Goal: Task Accomplishment & Management: Use online tool/utility

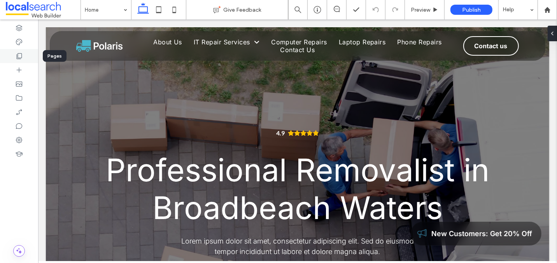
click at [18, 55] on use at bounding box center [19, 56] width 5 height 6
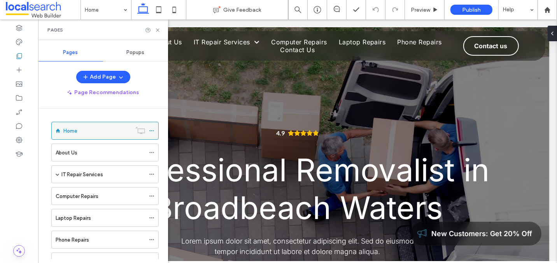
click at [153, 129] on icon at bounding box center [151, 130] width 5 height 5
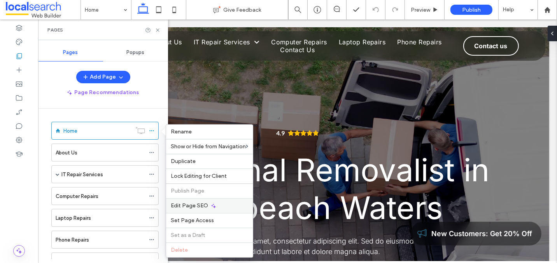
click at [190, 204] on span "Edit Page SEO" at bounding box center [189, 205] width 37 height 7
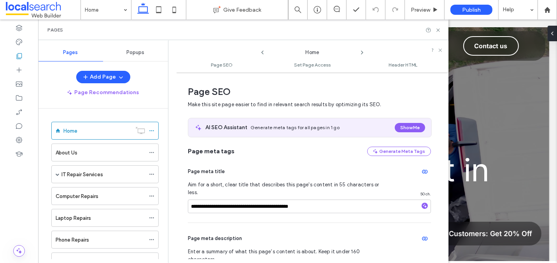
scroll to position [4, 0]
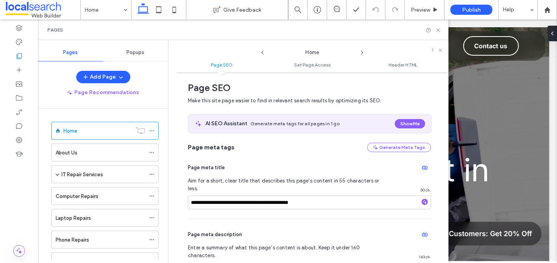
click at [261, 52] on icon at bounding box center [263, 52] width 6 height 6
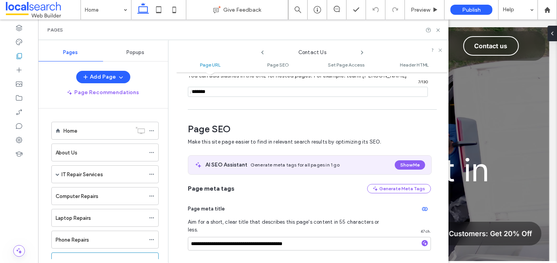
scroll to position [60, 0]
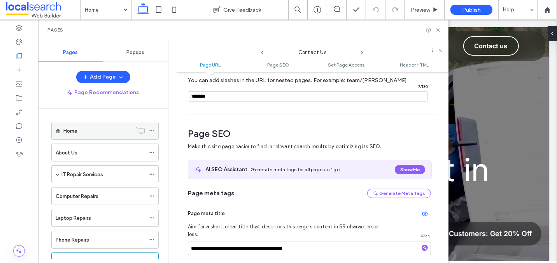
click at [76, 127] on label "Home" at bounding box center [70, 131] width 14 height 14
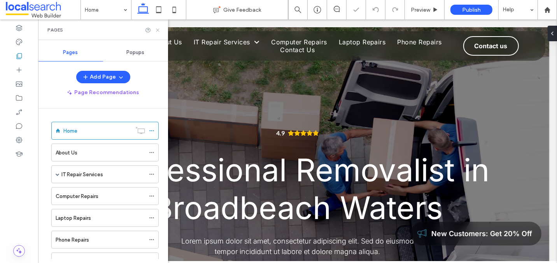
click at [159, 30] on icon at bounding box center [158, 30] width 6 height 6
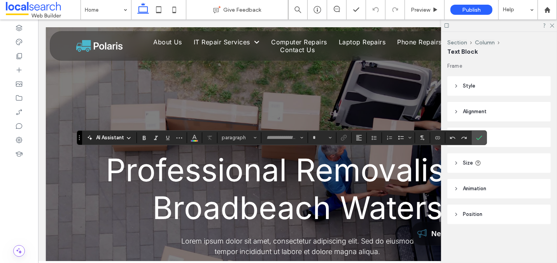
type input "*****"
type input "**"
click at [551, 26] on icon at bounding box center [551, 25] width 5 height 5
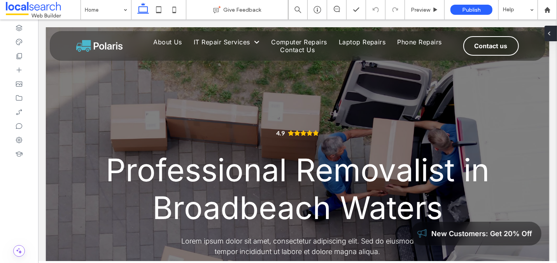
type input "*****"
type input "**"
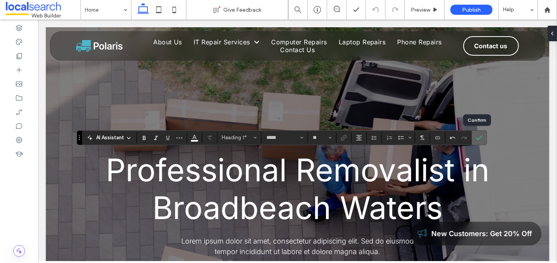
click at [477, 136] on icon "Confirm" at bounding box center [479, 138] width 6 height 6
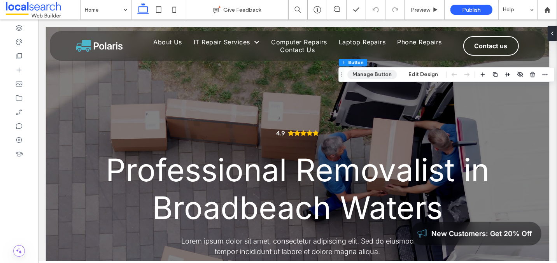
click at [367, 77] on button "Manage Button" at bounding box center [371, 74] width 49 height 9
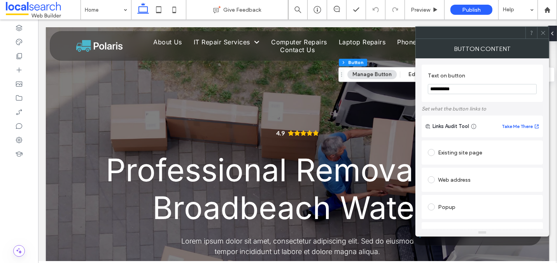
click at [451, 87] on input "**********" at bounding box center [482, 89] width 109 height 10
paste input "**********"
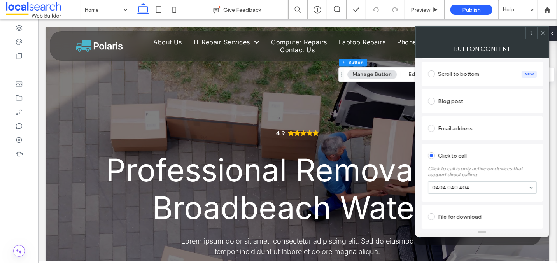
type input "**********"
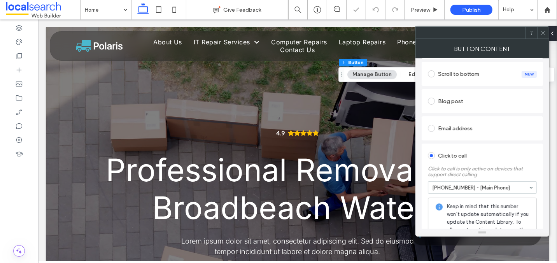
scroll to position [0, 0]
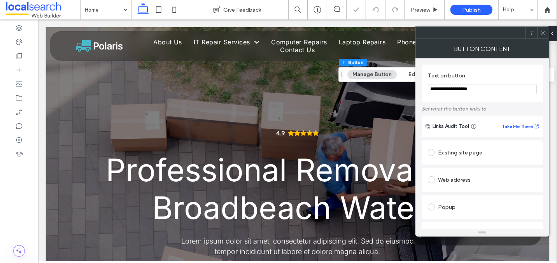
click at [544, 32] on icon at bounding box center [543, 33] width 6 height 6
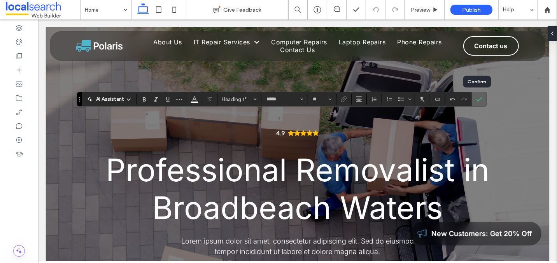
click at [476, 102] on icon "Confirm" at bounding box center [479, 99] width 6 height 6
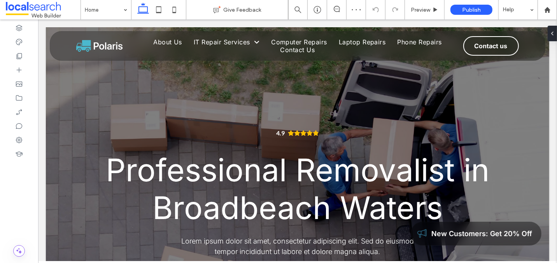
type input "*****"
type input "**"
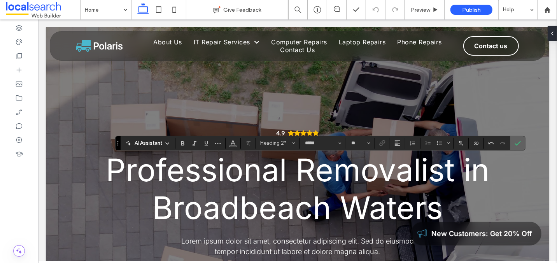
click at [515, 142] on icon "Confirm" at bounding box center [518, 143] width 6 height 6
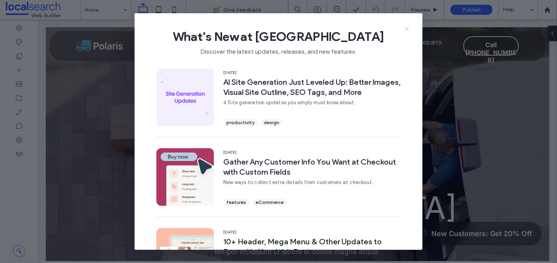
click at [409, 29] on icon at bounding box center [407, 29] width 6 height 6
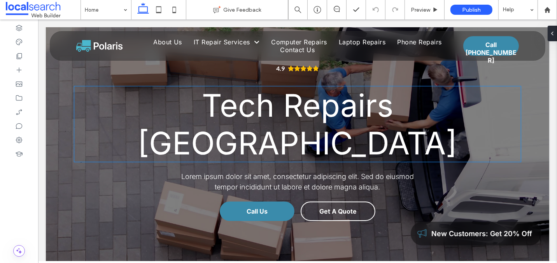
scroll to position [71, 0]
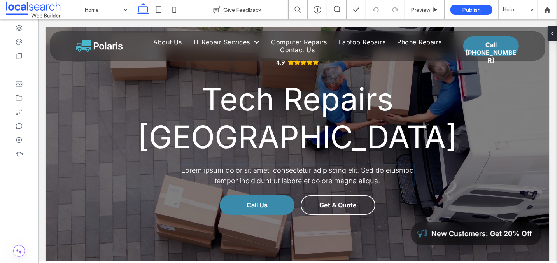
click at [272, 166] on span "Lorem ipsum dolor sit amet, consectetur adipiscing elit. Sed do eiusmod tempor …" at bounding box center [297, 175] width 233 height 19
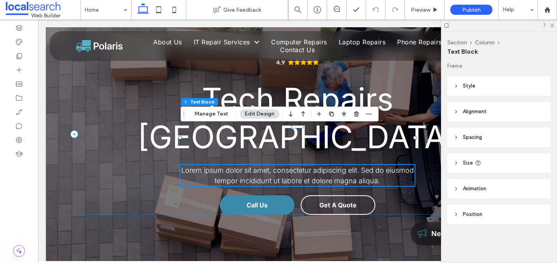
click at [275, 166] on span "Lorem ipsum dolor sit amet, consectetur adipiscing elit. Sed do eiusmod tempor …" at bounding box center [297, 175] width 233 height 19
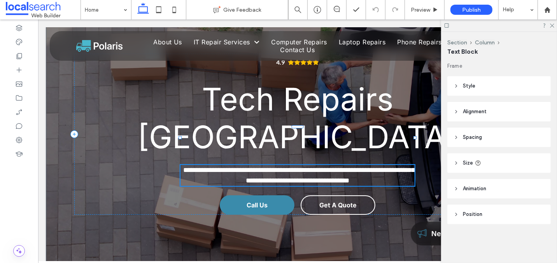
type input "*****"
type input "**"
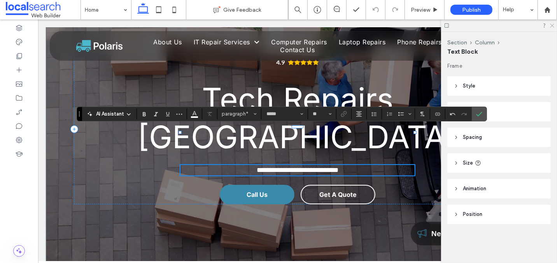
click at [553, 25] on icon at bounding box center [551, 25] width 5 height 5
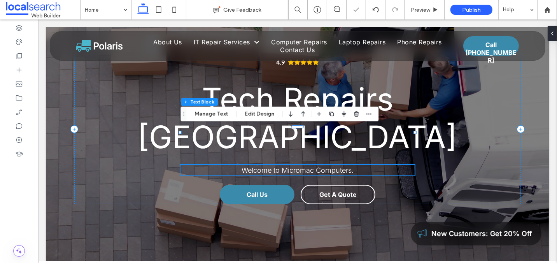
click at [360, 165] on p "Welcome to Micromac Computers." at bounding box center [297, 170] width 234 height 11
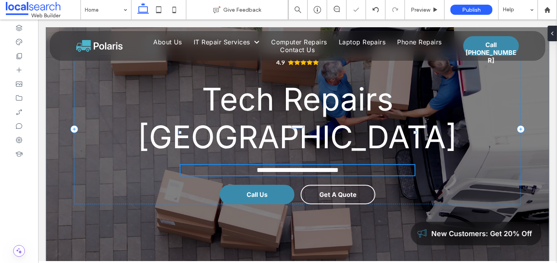
type input "*****"
type input "**"
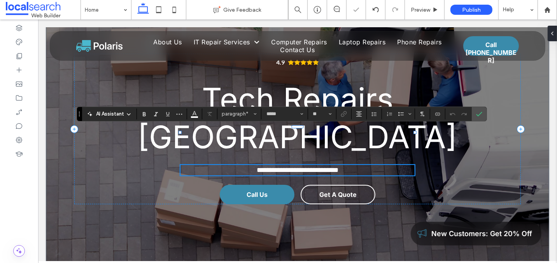
click at [358, 165] on p "**********" at bounding box center [297, 170] width 234 height 11
click at [476, 114] on icon "Confirm" at bounding box center [479, 114] width 6 height 6
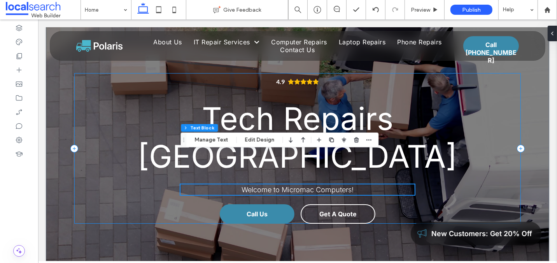
scroll to position [44, 0]
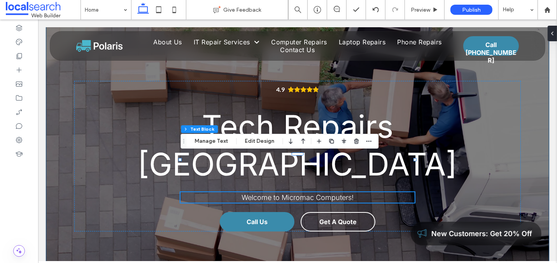
click at [67, 182] on div "4.9 Tech Repairs [GEOGRAPHIC_DATA] Welcome to Micromac Computers! Call Us Get A…" at bounding box center [297, 147] width 467 height 326
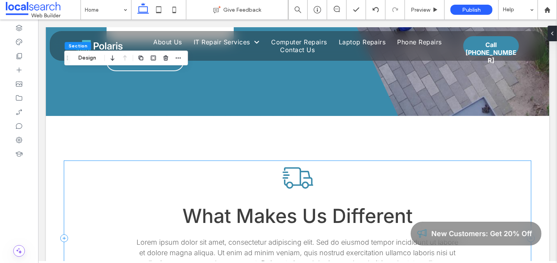
scroll to position [1278, 0]
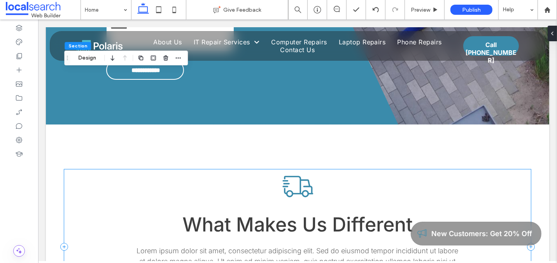
click at [209, 169] on div "What Makes Us Different Lorem ipsum dolor sit amet, consectetur adipiscing elit…" at bounding box center [297, 246] width 467 height 155
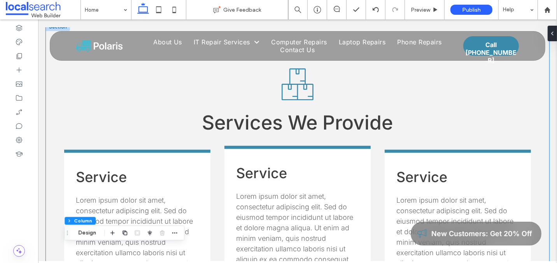
scroll to position [738, 0]
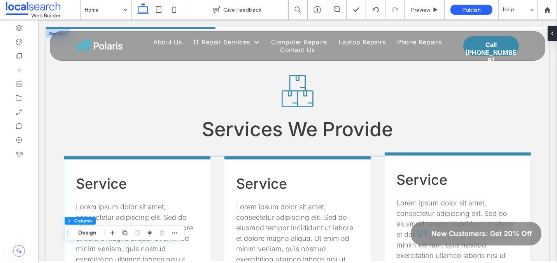
click at [482, 171] on h3 "Service" at bounding box center [457, 179] width 123 height 17
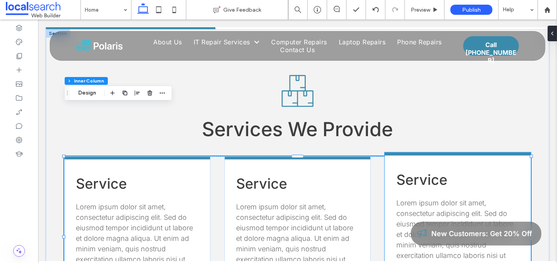
click at [465, 153] on div "Service Lorem ipsum dolor sit amet, consectetur adipiscing elit. Sed do eiusmod…" at bounding box center [457, 233] width 146 height 161
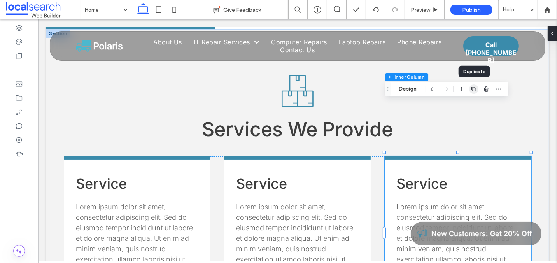
click at [474, 90] on icon "button" at bounding box center [474, 89] width 6 height 6
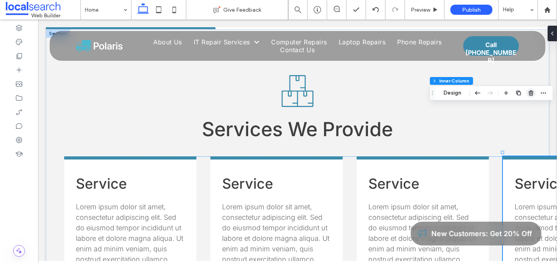
click at [531, 95] on use "button" at bounding box center [531, 92] width 5 height 5
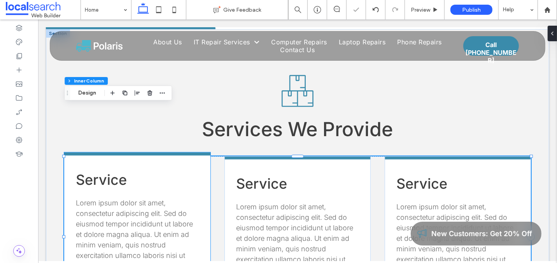
click at [80, 153] on div "Service Lorem ipsum dolor sit amet, consectetur adipiscing elit. Sed do eiusmod…" at bounding box center [137, 233] width 146 height 161
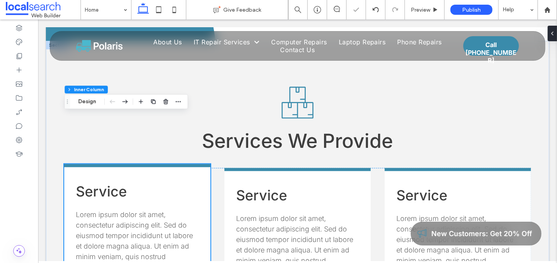
scroll to position [724, 0]
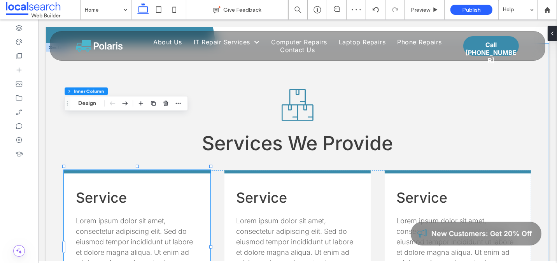
click at [54, 153] on div "Services We Provide Service Lorem ipsum dolor sit amet, consectetur adipiscing …" at bounding box center [297, 209] width 503 height 333
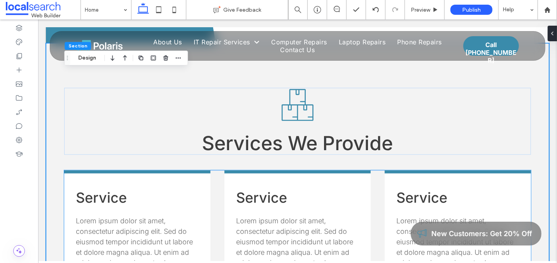
click at [216, 170] on div "Service Lorem ipsum dolor sit amet, consectetur adipiscing elit. Sed do eiusmod…" at bounding box center [297, 250] width 467 height 161
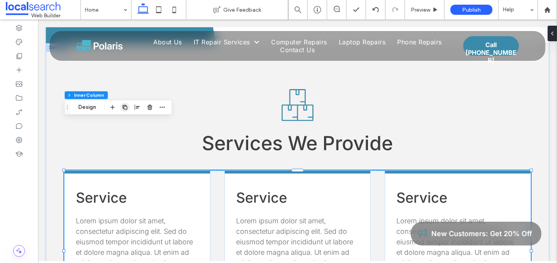
click at [126, 108] on icon "button" at bounding box center [125, 107] width 6 height 6
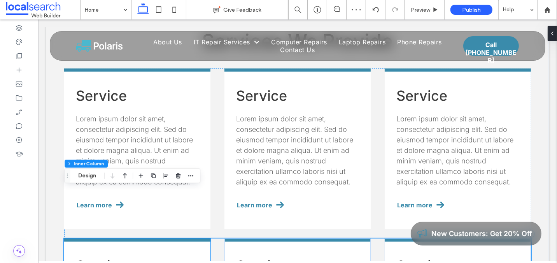
scroll to position [826, 0]
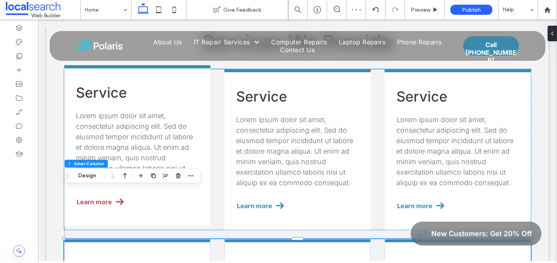
click at [116, 198] on span at bounding box center [120, 202] width 8 height 8
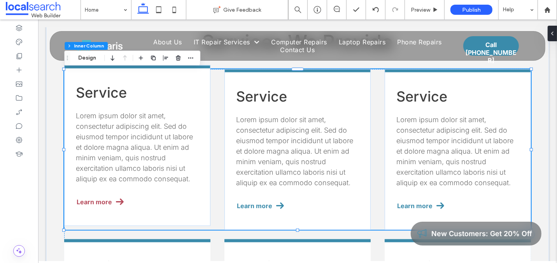
click at [116, 198] on span at bounding box center [120, 202] width 8 height 8
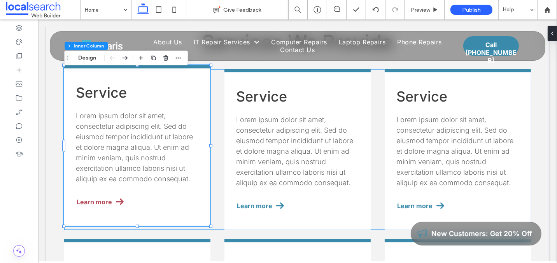
click at [116, 198] on span at bounding box center [120, 202] width 8 height 8
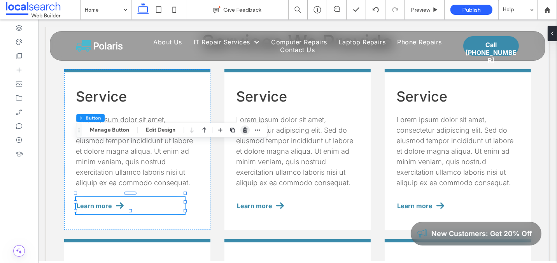
click at [242, 133] on icon "button" at bounding box center [245, 130] width 6 height 6
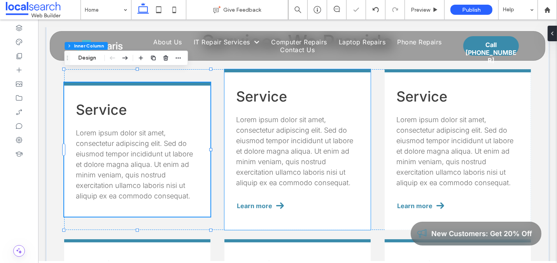
scroll to position [839, 0]
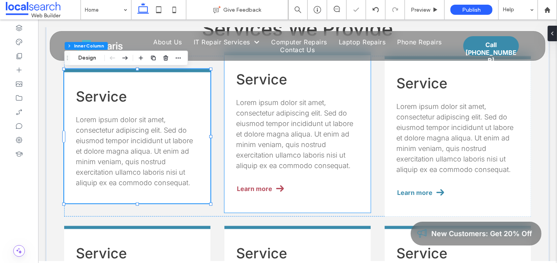
click at [262, 185] on span "Learn more" at bounding box center [254, 189] width 35 height 8
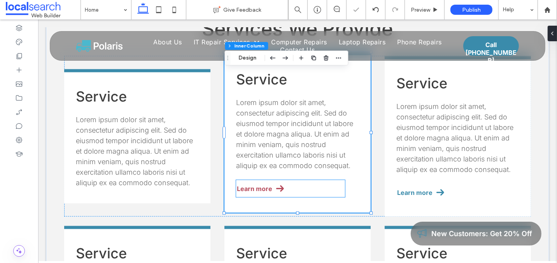
click at [268, 185] on span "Learn more" at bounding box center [254, 189] width 35 height 8
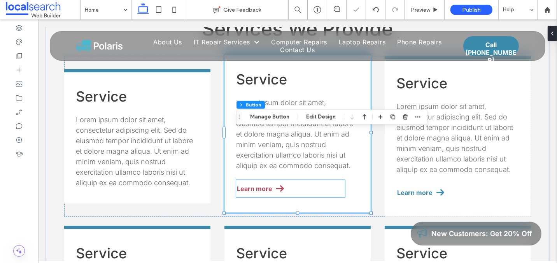
type input "**"
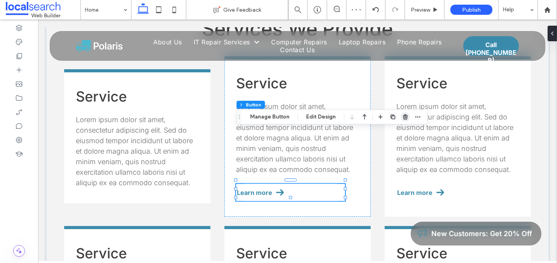
click at [403, 116] on use "button" at bounding box center [405, 116] width 5 height 5
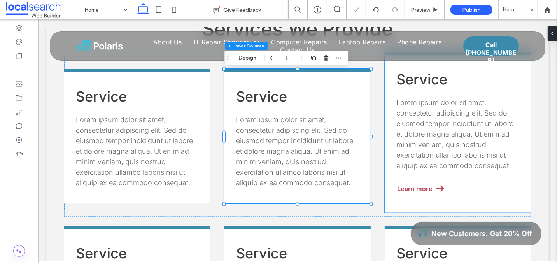
click at [424, 185] on span "Learn more" at bounding box center [414, 189] width 35 height 8
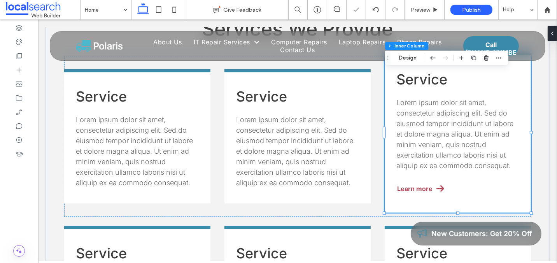
click at [429, 185] on span "Learn more" at bounding box center [414, 189] width 35 height 8
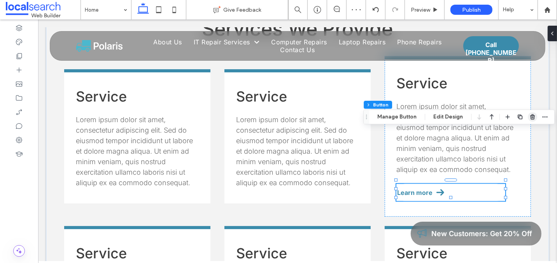
click at [530, 119] on use "button" at bounding box center [532, 116] width 5 height 5
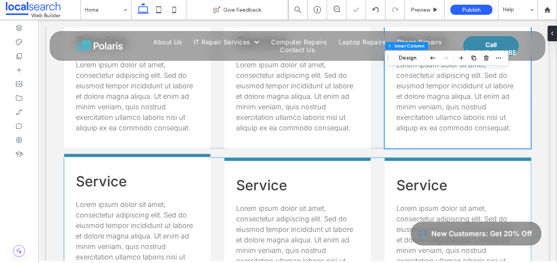
scroll to position [885, 0]
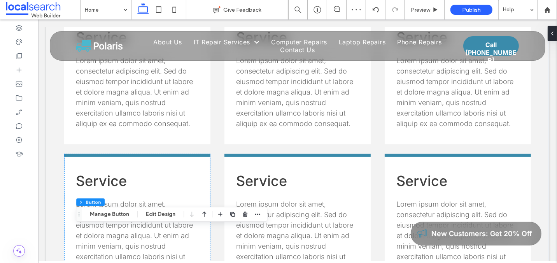
click at [244, 221] on div at bounding box center [244, 214] width 9 height 14
click at [244, 218] on span "button" at bounding box center [244, 214] width 9 height 9
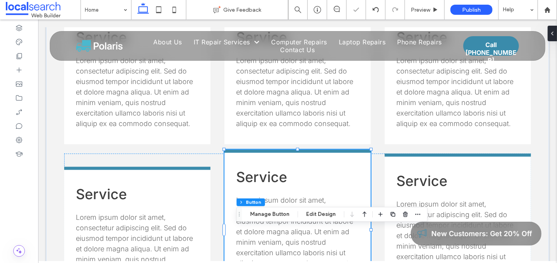
type input "**"
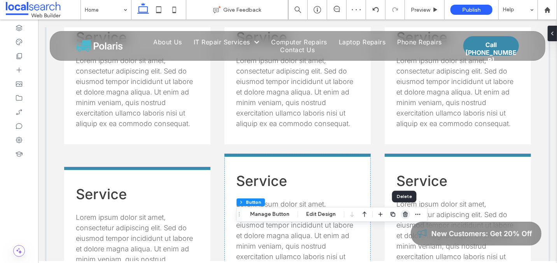
click at [403, 217] on span "button" at bounding box center [405, 214] width 9 height 9
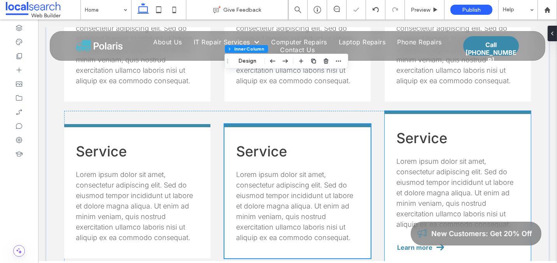
scroll to position [929, 0]
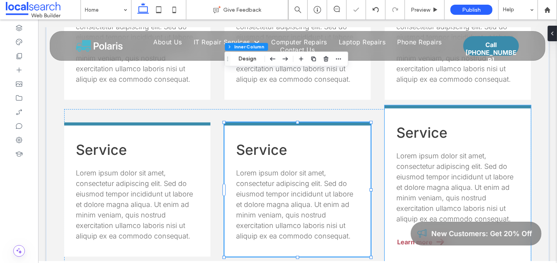
click at [418, 238] on span "Learn more" at bounding box center [414, 242] width 35 height 8
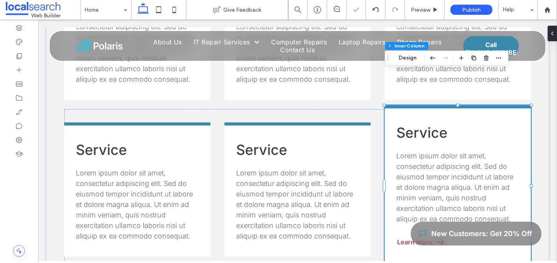
click at [425, 238] on span "Learn more" at bounding box center [414, 242] width 35 height 8
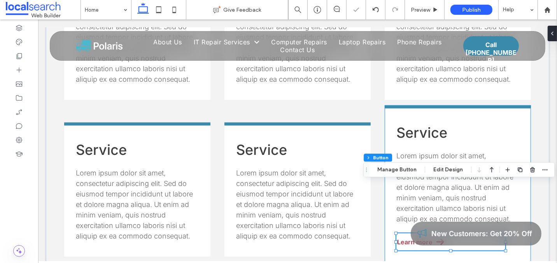
type input "**"
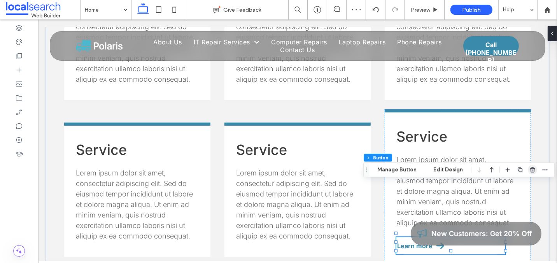
click at [531, 172] on use "button" at bounding box center [532, 169] width 5 height 5
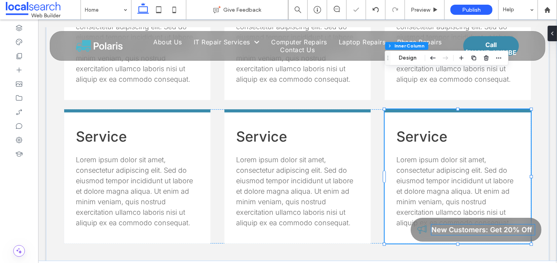
click at [479, 231] on span "New Customers: Get 20% Off" at bounding box center [481, 230] width 101 height 8
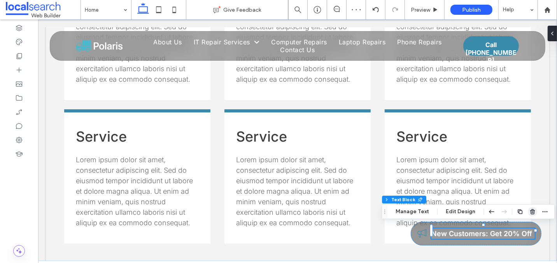
click at [532, 213] on icon "button" at bounding box center [533, 212] width 6 height 6
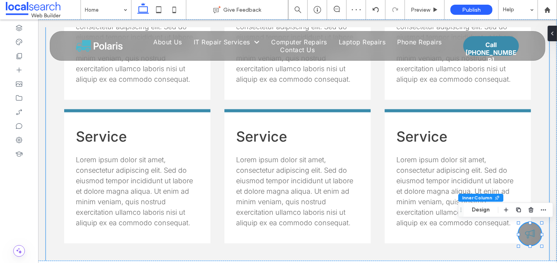
click at [197, 203] on div "Services We Provide Service Lorem ipsum dolor sit amet, consectetur adipiscing …" at bounding box center [297, 64] width 467 height 450
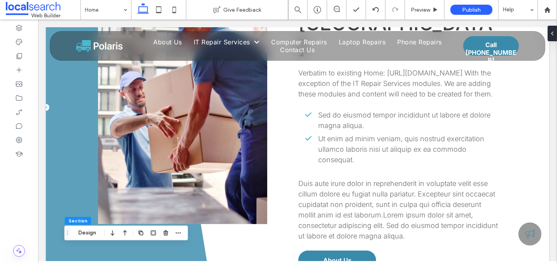
scroll to position [454, 0]
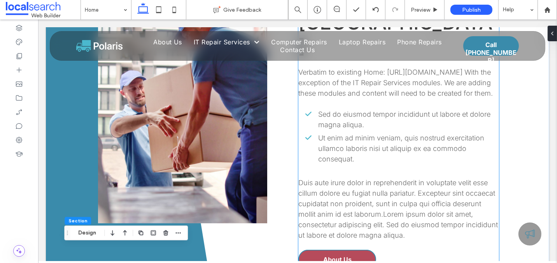
click at [334, 250] on link "About Us" at bounding box center [337, 259] width 78 height 19
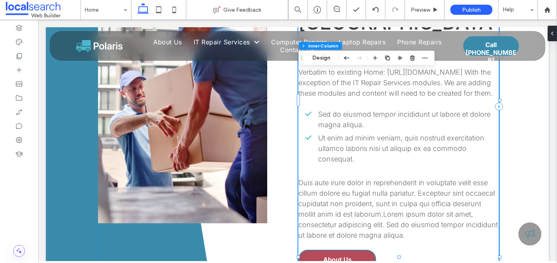
click at [334, 250] on link "About Us" at bounding box center [337, 259] width 78 height 19
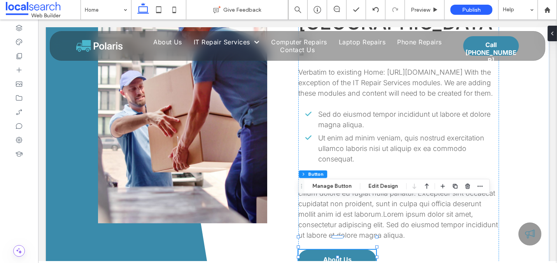
click at [334, 181] on div "Section Column Inner Column Button Manage Button Edit Design" at bounding box center [393, 186] width 191 height 15
click at [335, 183] on button "Manage Button" at bounding box center [331, 186] width 49 height 9
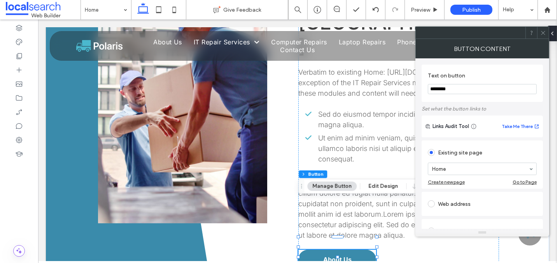
click at [452, 88] on input "********" at bounding box center [482, 89] width 109 height 10
type input "**********"
click at [547, 32] on div at bounding box center [543, 33] width 12 height 12
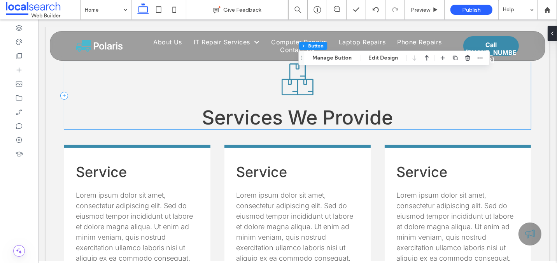
scroll to position [755, 0]
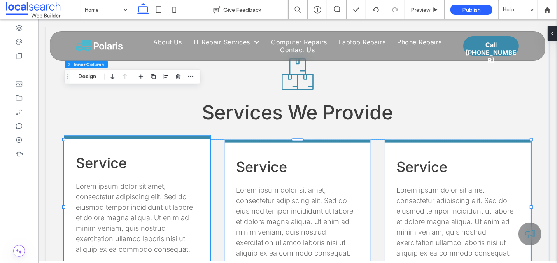
click at [99, 154] on span "Service" at bounding box center [100, 162] width 51 height 17
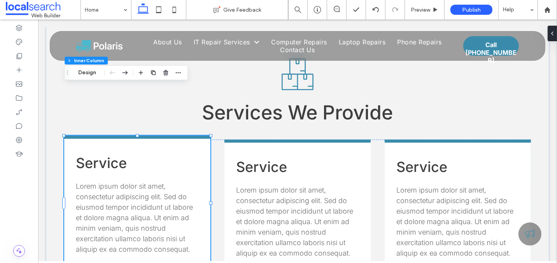
click at [98, 154] on span "Service" at bounding box center [100, 162] width 51 height 17
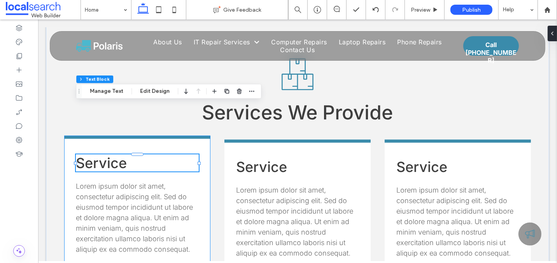
click at [101, 154] on span "Service" at bounding box center [100, 162] width 51 height 17
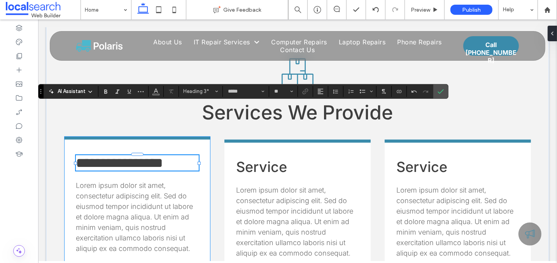
click at [151, 156] on span "**********" at bounding box center [118, 163] width 87 height 14
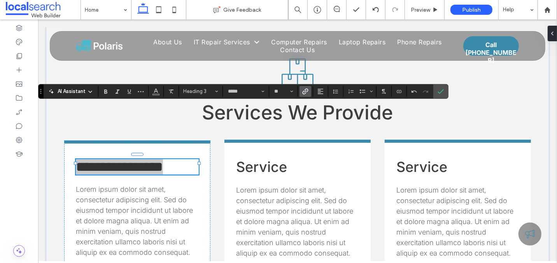
click at [303, 93] on use "Link" at bounding box center [306, 91] width 6 height 6
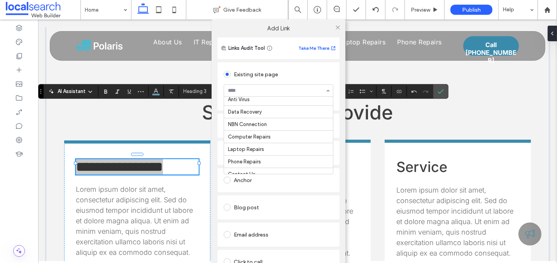
scroll to position [44, 0]
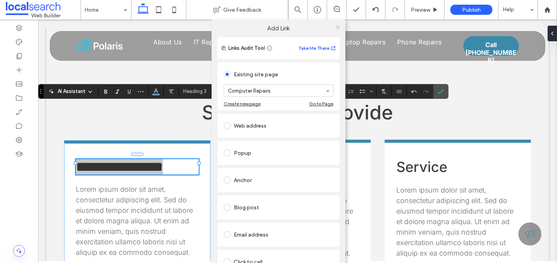
click at [335, 28] on icon at bounding box center [338, 28] width 6 height 6
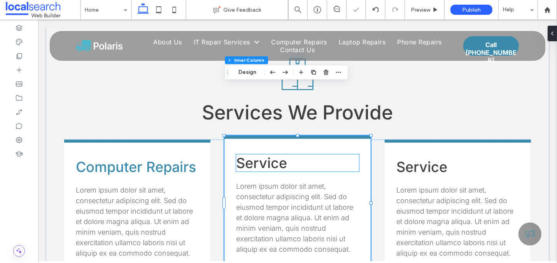
click at [259, 154] on span "Service" at bounding box center [261, 162] width 51 height 17
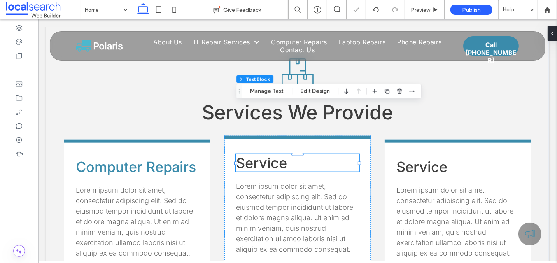
click at [264, 154] on span "Service" at bounding box center [261, 162] width 51 height 17
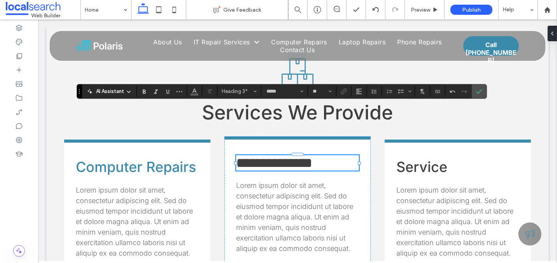
click at [272, 156] on span "**********" at bounding box center [274, 163] width 76 height 14
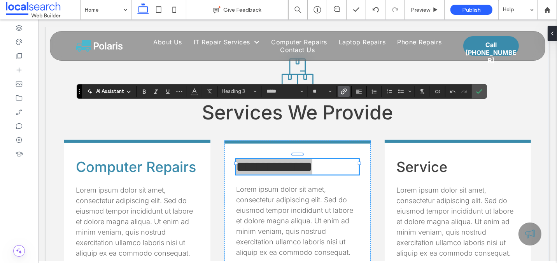
click at [346, 89] on label "Link" at bounding box center [344, 91] width 12 height 11
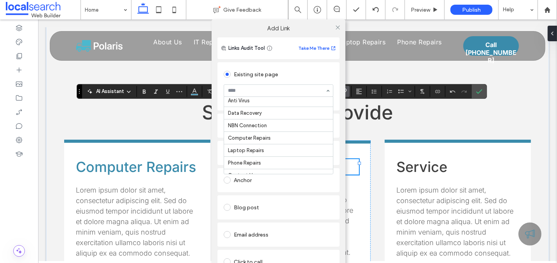
scroll to position [47, 0]
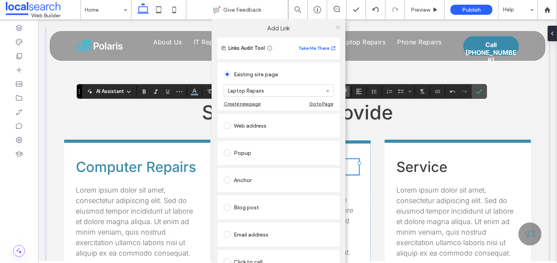
click at [336, 27] on use at bounding box center [338, 27] width 4 height 4
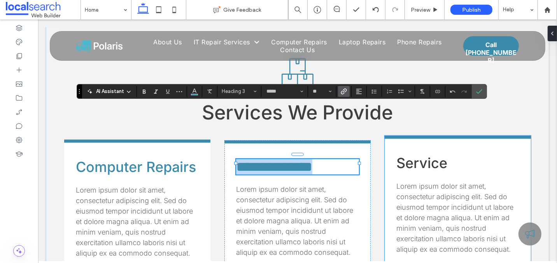
click at [410, 154] on span "Service" at bounding box center [421, 162] width 51 height 17
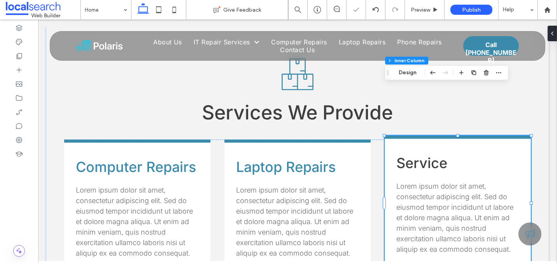
click at [409, 154] on span "Service" at bounding box center [421, 162] width 51 height 17
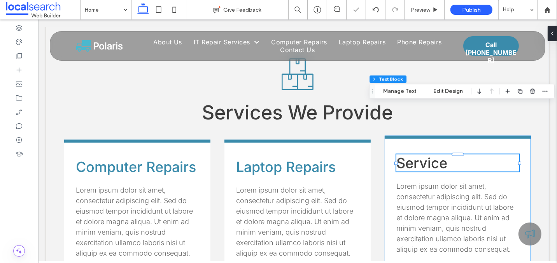
click at [416, 154] on span "Service" at bounding box center [421, 162] width 51 height 17
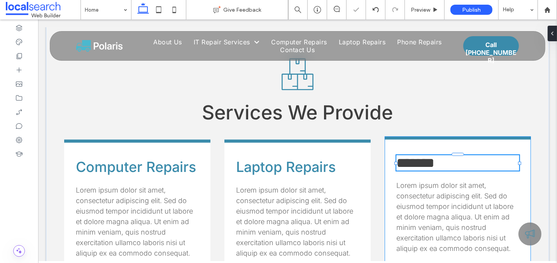
type input "*****"
type input "**"
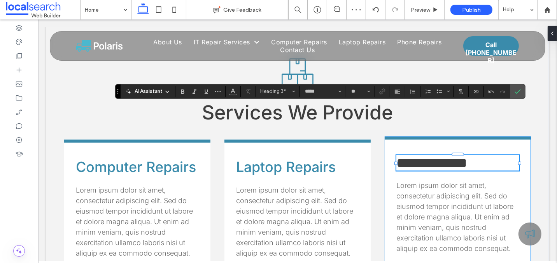
click at [438, 156] on span "**********" at bounding box center [431, 163] width 71 height 14
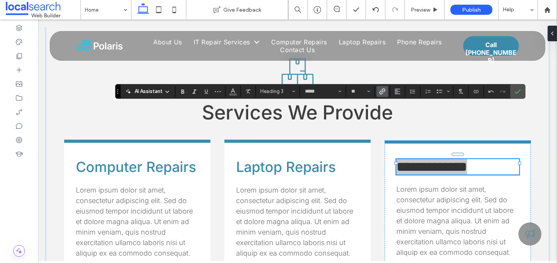
click at [383, 91] on icon "Link" at bounding box center [382, 91] width 6 height 6
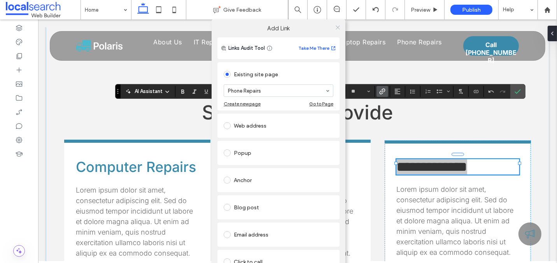
click at [336, 26] on use at bounding box center [338, 27] width 4 height 4
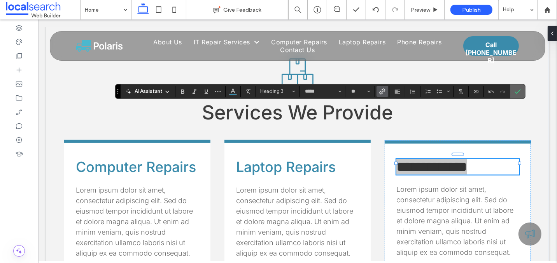
click at [516, 93] on icon "Confirm" at bounding box center [518, 91] width 6 height 6
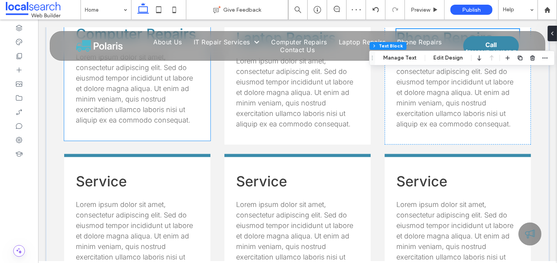
scroll to position [886, 0]
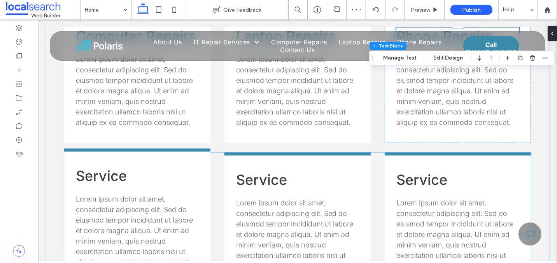
click at [104, 167] on span "Service" at bounding box center [100, 175] width 51 height 17
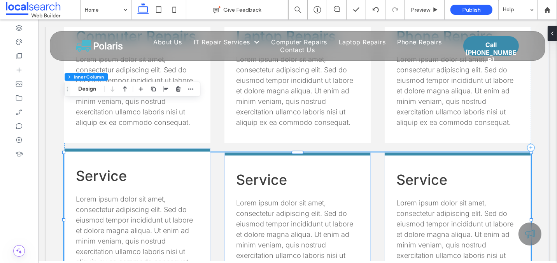
click at [96, 167] on span "Service" at bounding box center [100, 175] width 51 height 17
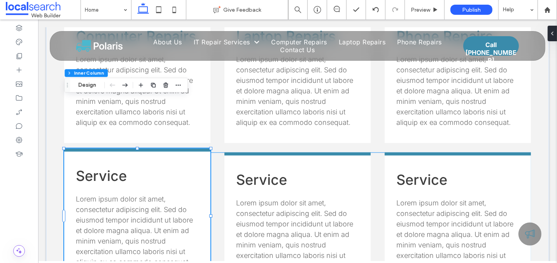
click at [99, 167] on span "Service" at bounding box center [100, 175] width 51 height 17
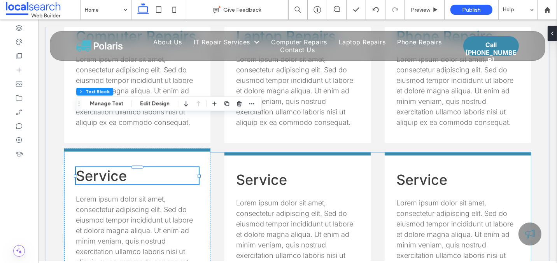
click at [101, 167] on span "Service" at bounding box center [100, 175] width 51 height 17
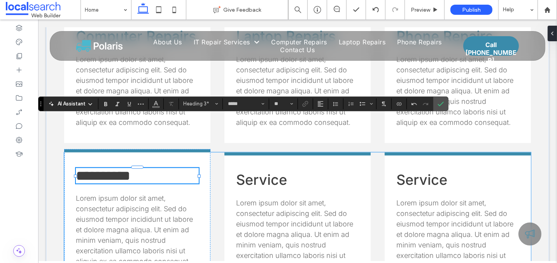
click at [108, 169] on span "**********" at bounding box center [102, 176] width 54 height 14
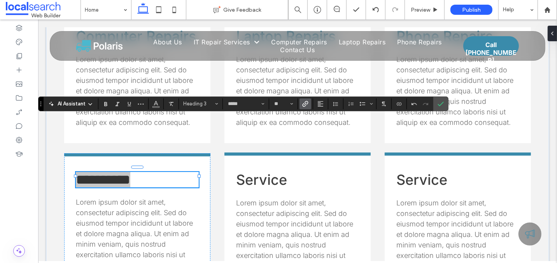
click at [309, 104] on label "Link" at bounding box center [306, 103] width 12 height 11
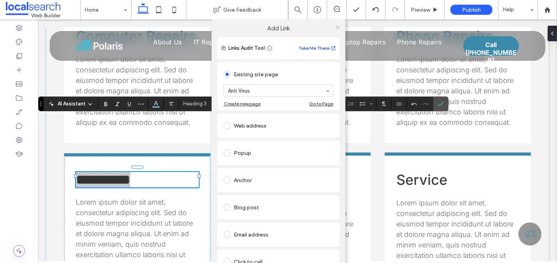
click at [335, 26] on icon at bounding box center [338, 28] width 6 height 6
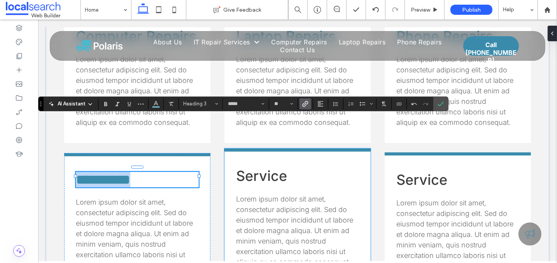
click at [258, 167] on span "Service" at bounding box center [261, 175] width 51 height 17
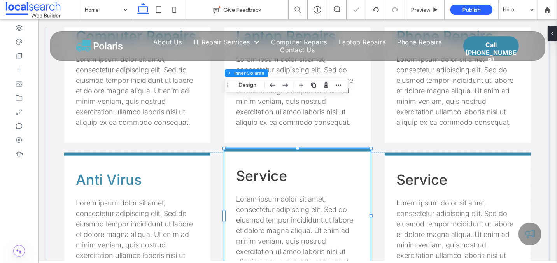
click at [263, 167] on span "Service" at bounding box center [261, 175] width 51 height 17
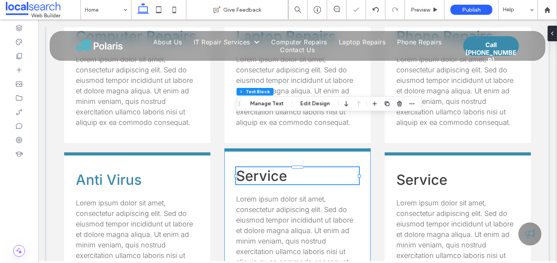
click at [259, 167] on span "Service" at bounding box center [261, 175] width 51 height 17
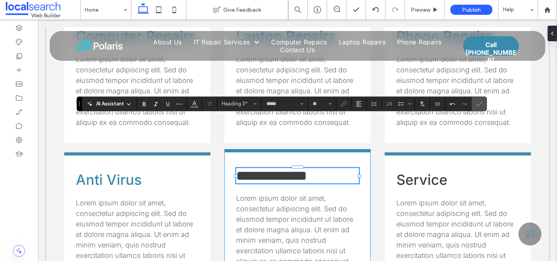
click at [259, 169] on span "**********" at bounding box center [271, 176] width 71 height 14
click at [342, 105] on icon "Link" at bounding box center [344, 104] width 6 height 6
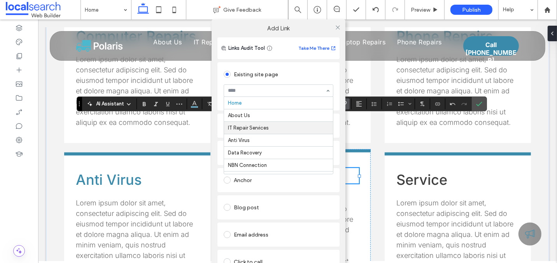
scroll to position [22, 0]
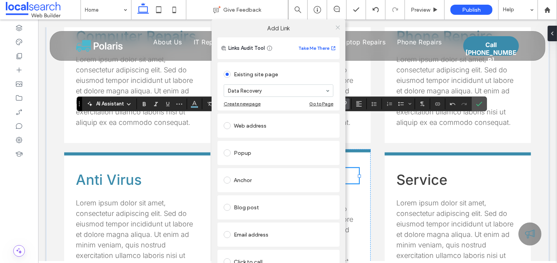
click at [336, 27] on use at bounding box center [338, 27] width 4 height 4
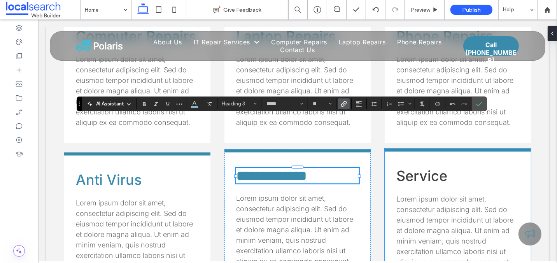
click at [413, 167] on span "Service" at bounding box center [421, 175] width 51 height 17
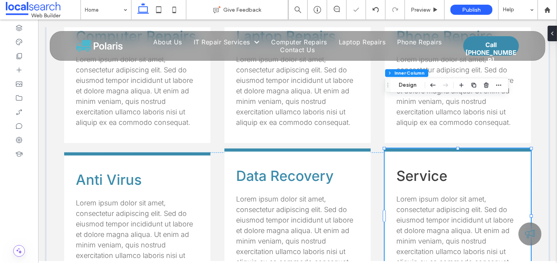
click at [416, 167] on span "Service" at bounding box center [421, 175] width 51 height 17
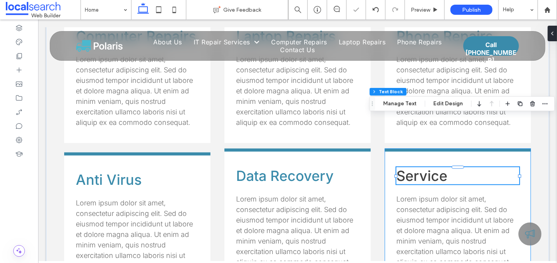
click at [413, 167] on span "Service" at bounding box center [421, 175] width 51 height 17
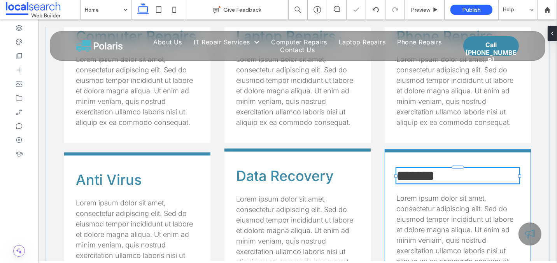
type input "*****"
type input "**"
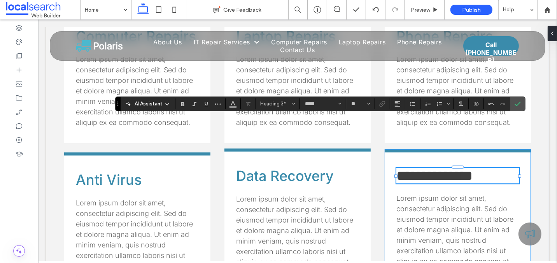
click at [431, 169] on span "**********" at bounding box center [434, 176] width 76 height 14
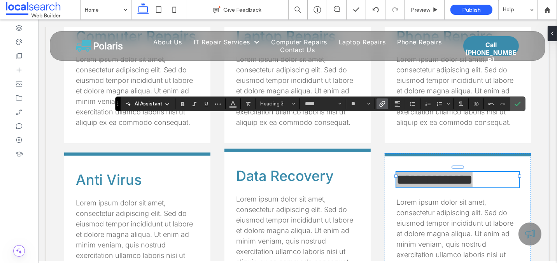
click at [382, 101] on use "Link" at bounding box center [383, 104] width 6 height 6
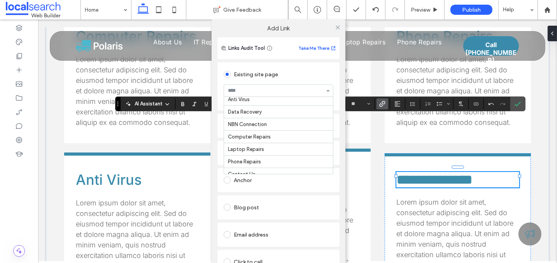
scroll to position [42, 0]
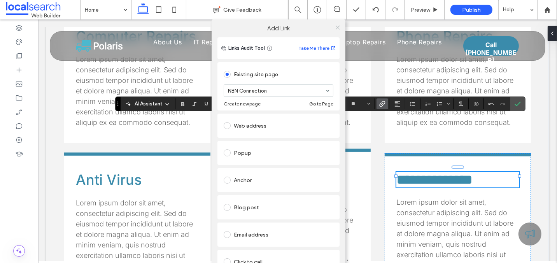
click at [336, 25] on icon at bounding box center [338, 28] width 6 height 6
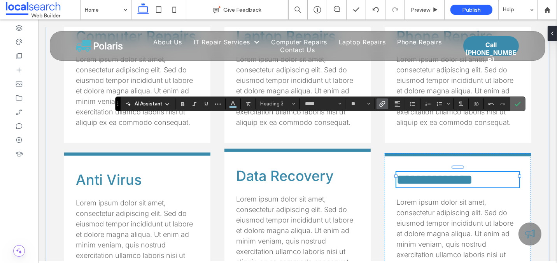
click at [515, 103] on icon "Confirm" at bounding box center [518, 104] width 6 height 6
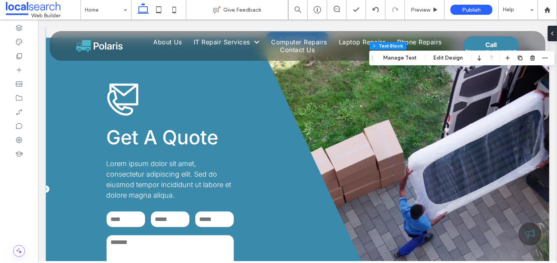
scroll to position [1176, 0]
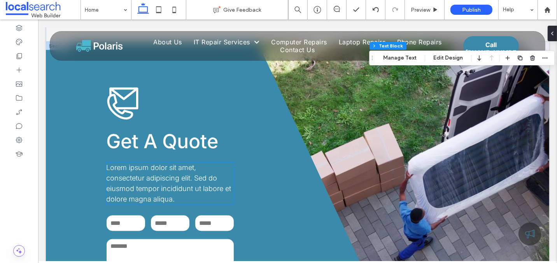
click at [135, 164] on span "Lorem ipsum dolor sit amet, consectetur adipiscing elit. Sed do eiusmod tempor …" at bounding box center [168, 184] width 125 height 40
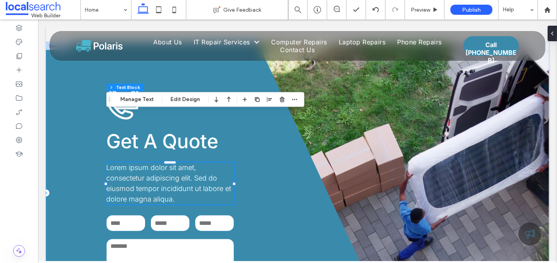
click at [141, 164] on span "Lorem ipsum dolor sit amet, consectetur adipiscing elit. Sed do eiusmod tempor …" at bounding box center [168, 184] width 125 height 40
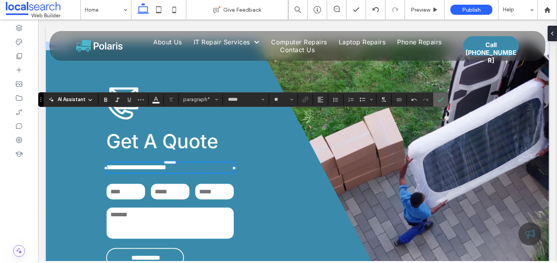
click at [438, 101] on icon "Confirm" at bounding box center [441, 99] width 6 height 6
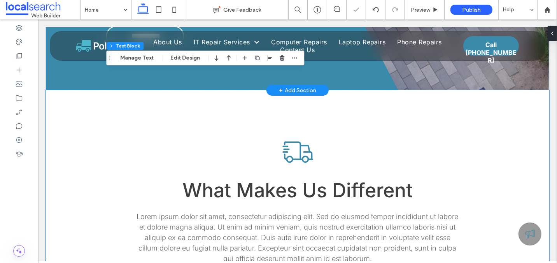
scroll to position [1399, 0]
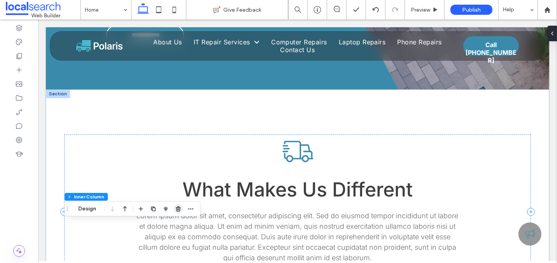
click at [179, 207] on use "button" at bounding box center [178, 208] width 5 height 5
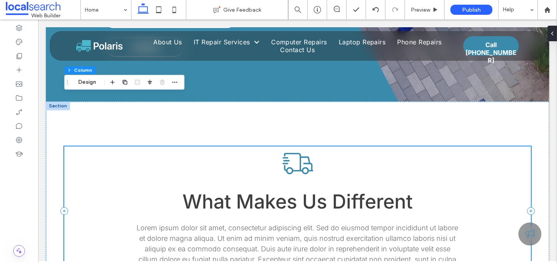
scroll to position [1387, 0]
click at [53, 101] on div "What Makes Us Different Lorem ipsum dolor sit amet, consectetur adipiscing elit…" at bounding box center [297, 210] width 503 height 218
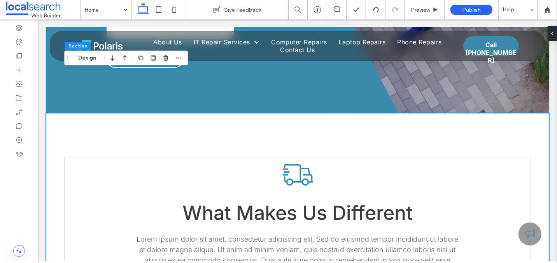
scroll to position [1373, 0]
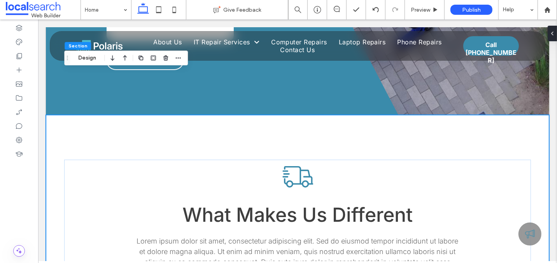
click at [54, 115] on div "What Makes Us Different Lorem ipsum dolor sit amet, consectetur adipiscing elit…" at bounding box center [297, 224] width 503 height 218
click at [142, 56] on use "button" at bounding box center [141, 58] width 5 height 5
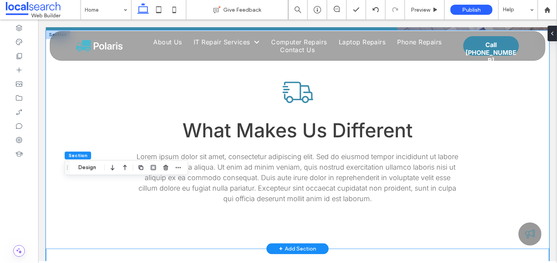
scroll to position [1456, 0]
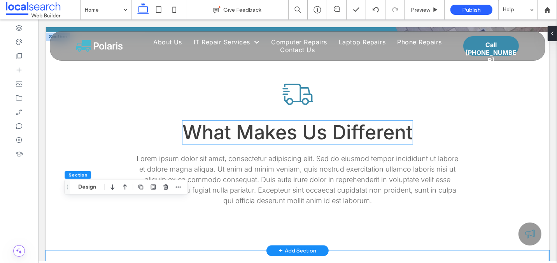
click at [296, 121] on span "What Makes Us Different" at bounding box center [297, 132] width 230 height 23
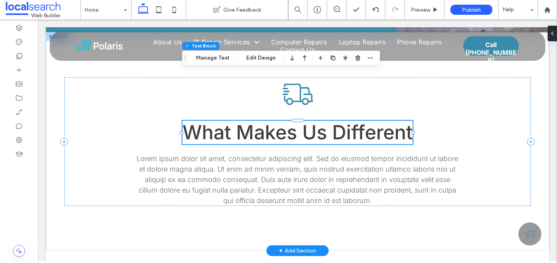
click at [305, 121] on span "What Makes Us Different" at bounding box center [297, 132] width 230 height 23
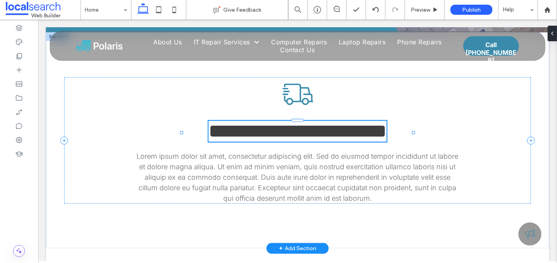
type input "*****"
type input "**"
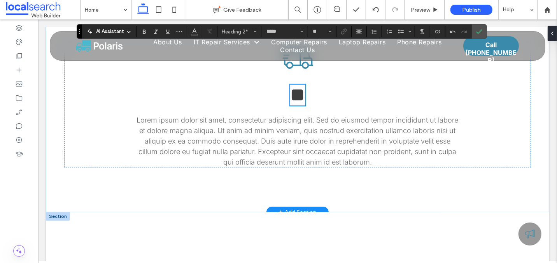
scroll to position [1520, 0]
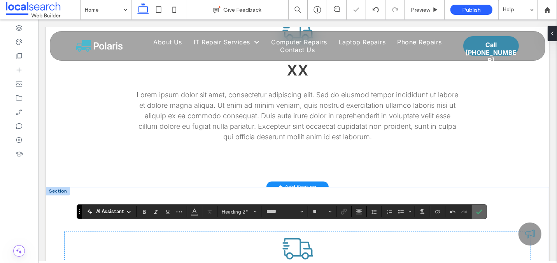
click at [476, 212] on icon "Confirm" at bounding box center [479, 212] width 6 height 6
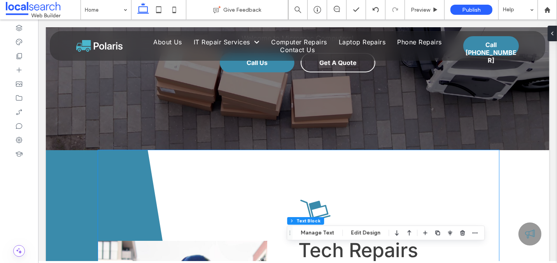
scroll to position [0, 0]
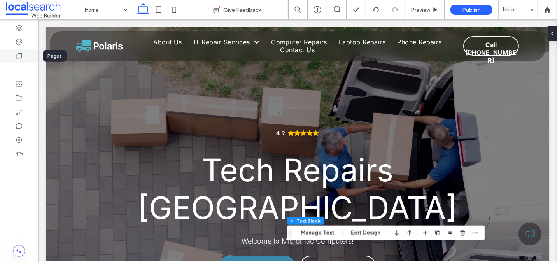
click at [22, 54] on icon at bounding box center [19, 56] width 8 height 8
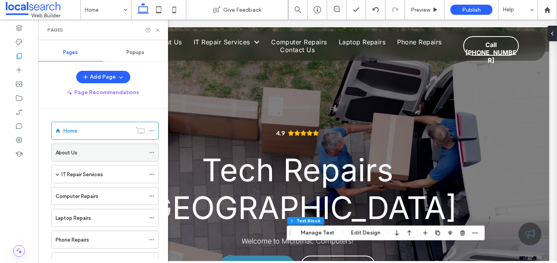
click at [67, 152] on label "About Us" at bounding box center [67, 153] width 22 height 14
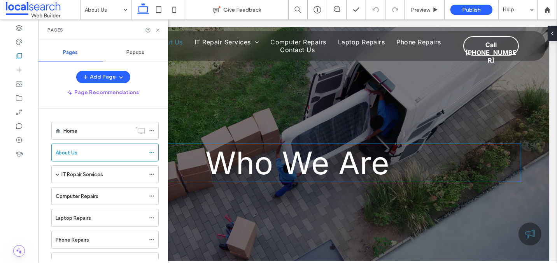
click at [251, 167] on span "Who We Are" at bounding box center [297, 163] width 184 height 38
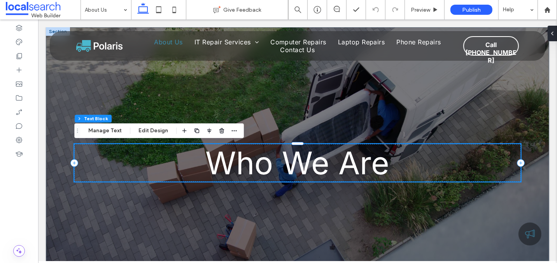
click at [251, 167] on span "Who We Are" at bounding box center [297, 163] width 184 height 38
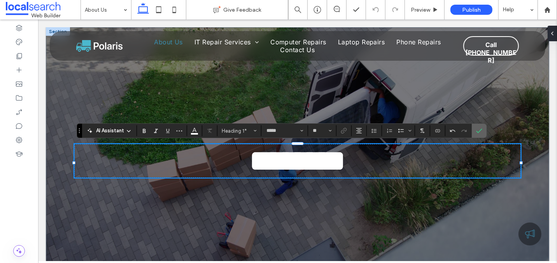
click at [474, 129] on label "Confirm" at bounding box center [480, 131] width 12 height 14
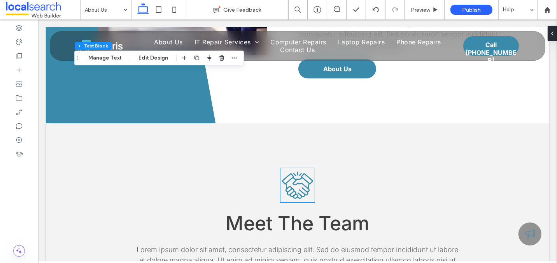
scroll to position [506, 0]
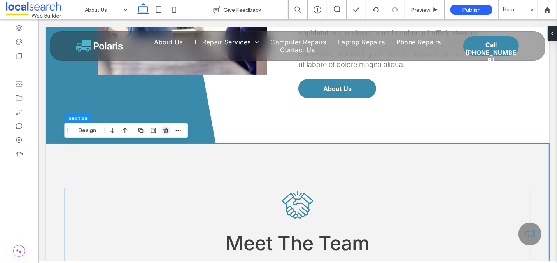
click at [163, 132] on icon "button" at bounding box center [166, 130] width 6 height 6
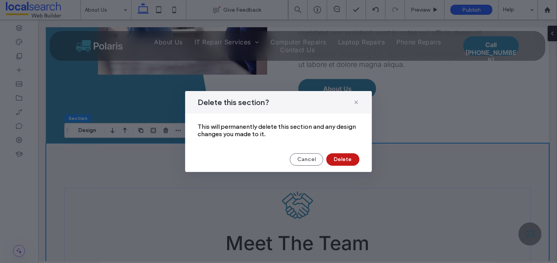
click at [345, 161] on button "Delete" at bounding box center [342, 159] width 33 height 12
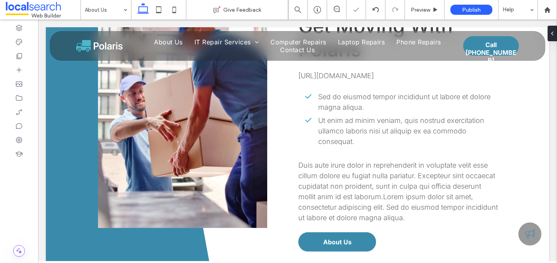
scroll to position [353, 0]
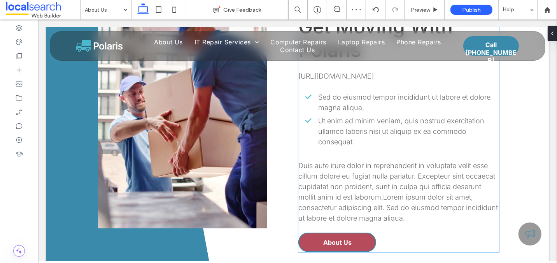
click at [345, 242] on span "About Us" at bounding box center [337, 243] width 28 height 8
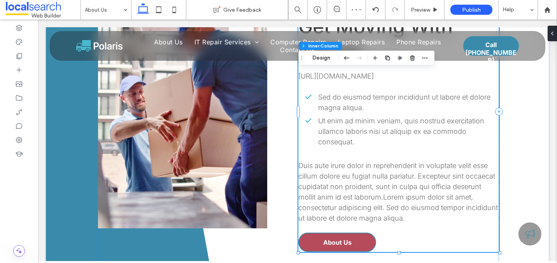
click at [345, 242] on span "About Us" at bounding box center [337, 243] width 28 height 8
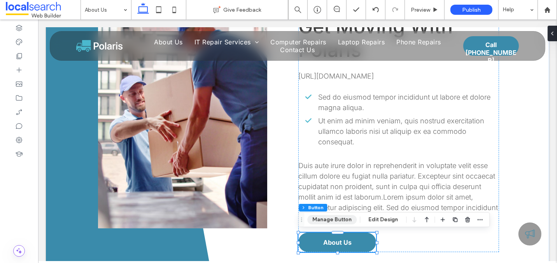
click at [328, 221] on button "Manage Button" at bounding box center [331, 219] width 49 height 9
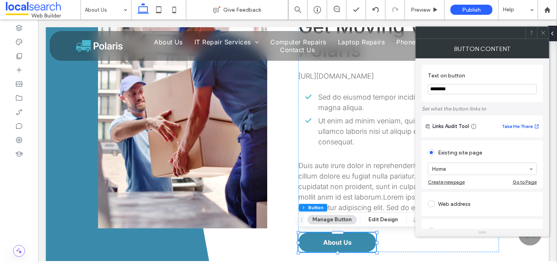
click at [443, 89] on input "********" at bounding box center [482, 89] width 109 height 10
type input "**********"
click at [542, 32] on icon at bounding box center [543, 33] width 6 height 6
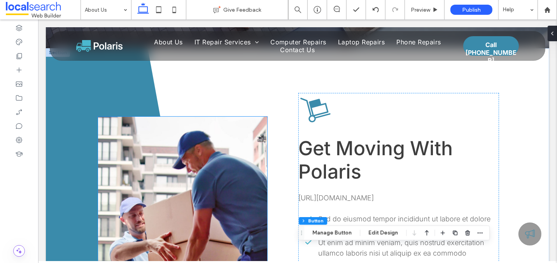
scroll to position [231, 0]
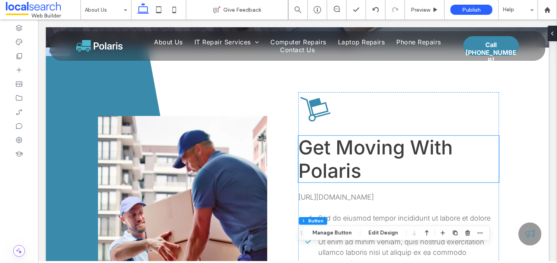
click at [329, 170] on span "Get Moving With Polaris" at bounding box center [375, 159] width 154 height 47
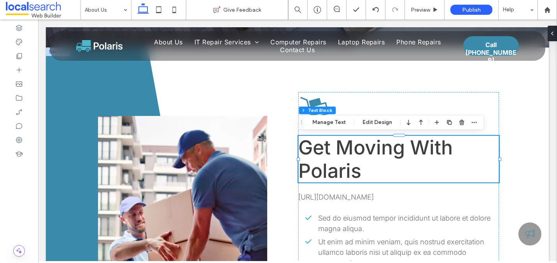
click at [333, 168] on span "Get Moving With Polaris" at bounding box center [375, 159] width 154 height 47
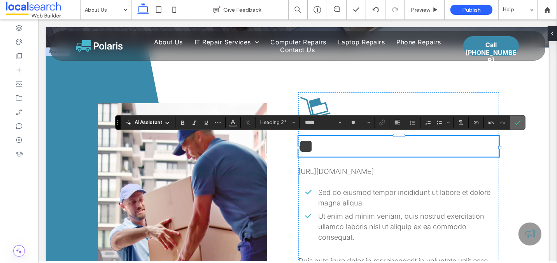
click at [516, 123] on icon "Confirm" at bounding box center [518, 122] width 6 height 6
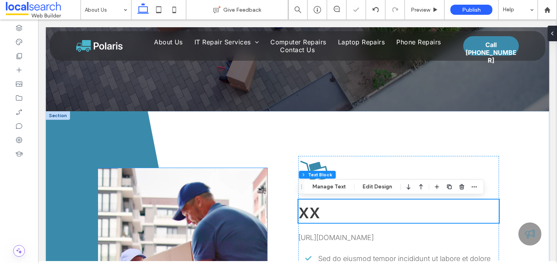
scroll to position [167, 0]
click at [56, 118] on div at bounding box center [58, 116] width 24 height 9
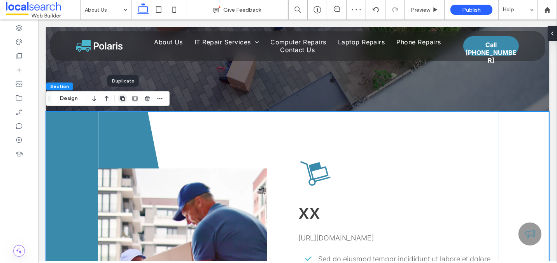
click at [121, 99] on use "button" at bounding box center [122, 98] width 5 height 5
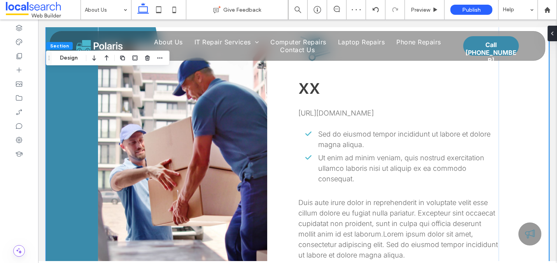
scroll to position [659, 0]
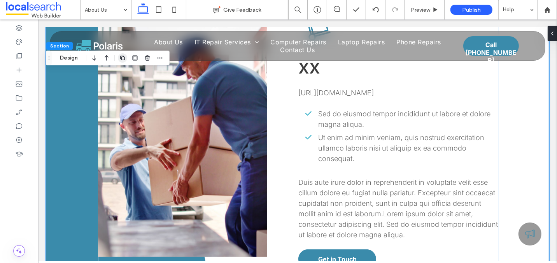
click at [119, 58] on icon "button" at bounding box center [122, 58] width 6 height 6
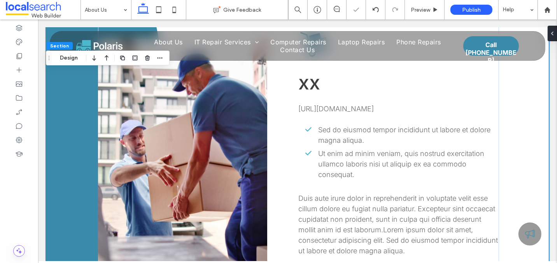
scroll to position [1007, 0]
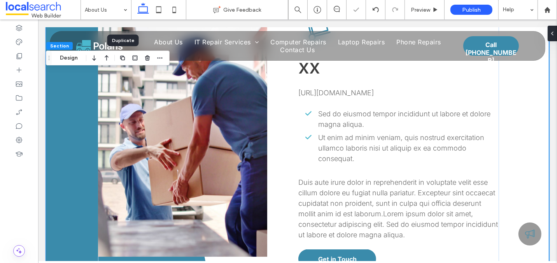
click at [119, 58] on icon "button" at bounding box center [122, 58] width 6 height 6
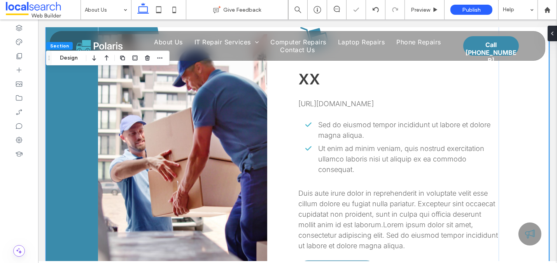
scroll to position [1354, 0]
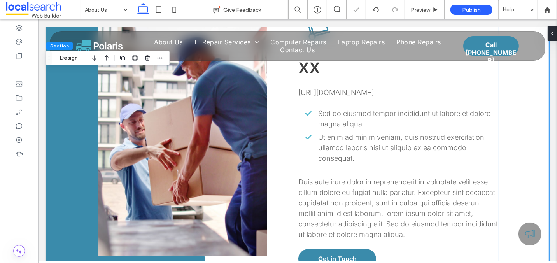
click at [119, 58] on icon "button" at bounding box center [122, 58] width 6 height 6
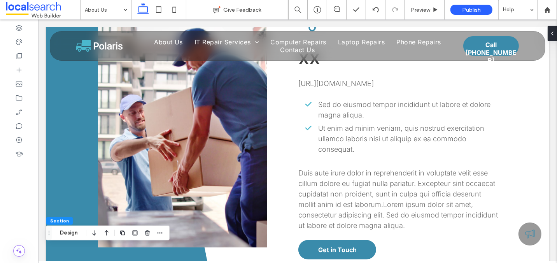
scroll to position [319, 0]
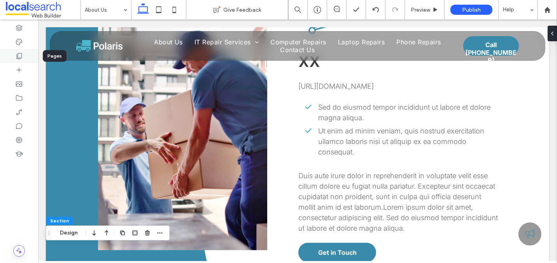
click at [14, 56] on div at bounding box center [19, 56] width 38 height 14
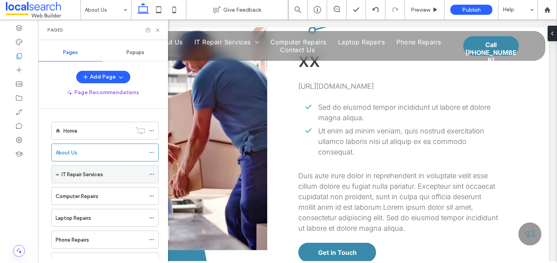
click at [87, 172] on label "IT Repair Services" at bounding box center [82, 175] width 42 height 14
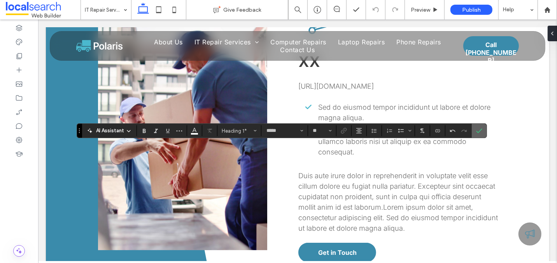
click at [478, 132] on icon "Confirm" at bounding box center [479, 131] width 6 height 6
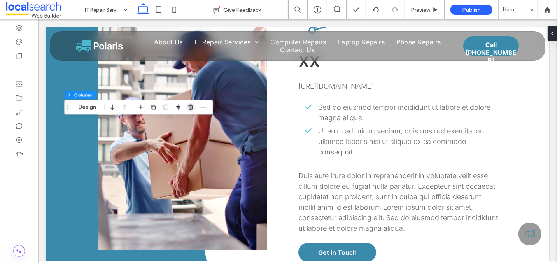
click at [193, 108] on icon "button" at bounding box center [191, 107] width 6 height 6
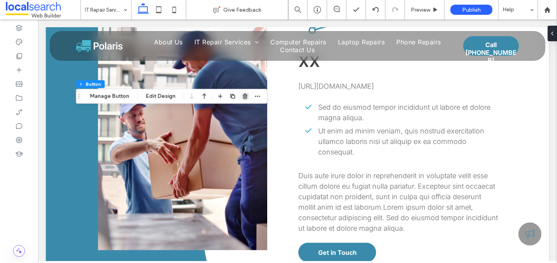
click at [244, 100] on span "button" at bounding box center [244, 95] width 9 height 9
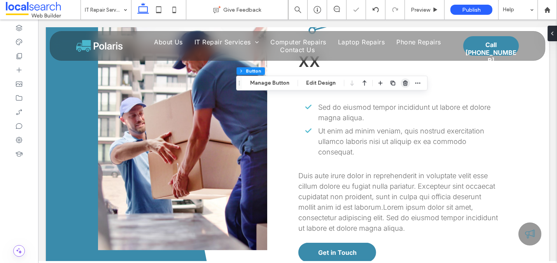
click at [402, 81] on icon "button" at bounding box center [405, 83] width 6 height 6
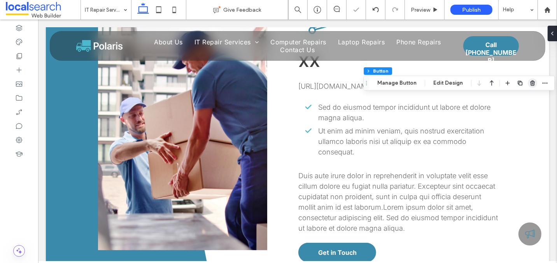
click at [530, 82] on use "button" at bounding box center [532, 83] width 5 height 5
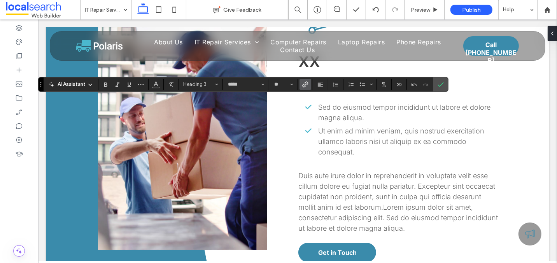
click at [302, 85] on icon "Link" at bounding box center [305, 84] width 6 height 6
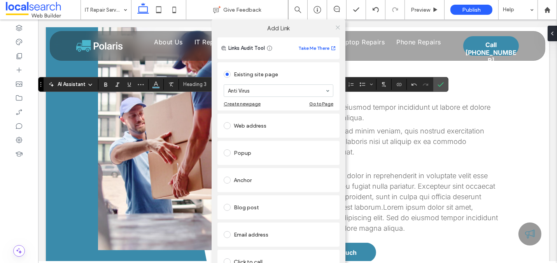
click at [336, 28] on use at bounding box center [338, 27] width 4 height 4
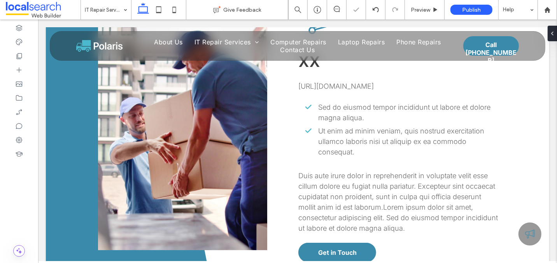
type input "*****"
type input "**"
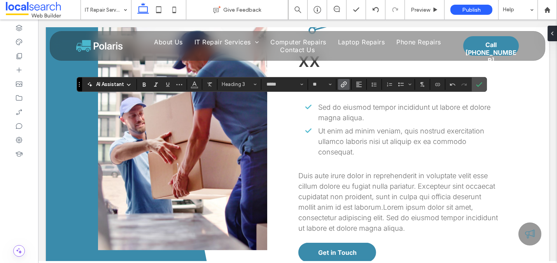
click at [346, 84] on label "Link" at bounding box center [344, 84] width 12 height 11
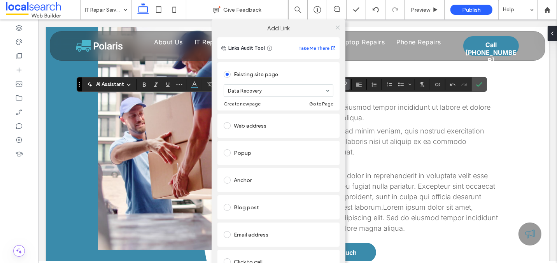
click at [336, 28] on use at bounding box center [338, 27] width 4 height 4
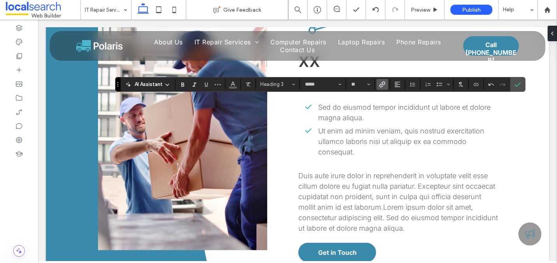
click at [382, 87] on icon "Link" at bounding box center [382, 84] width 6 height 6
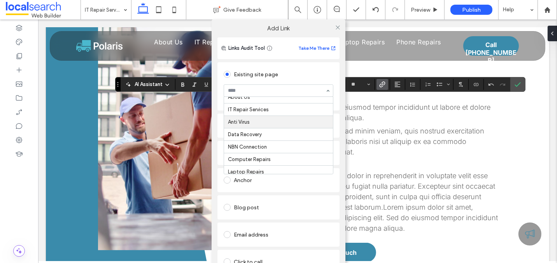
scroll to position [22, 0]
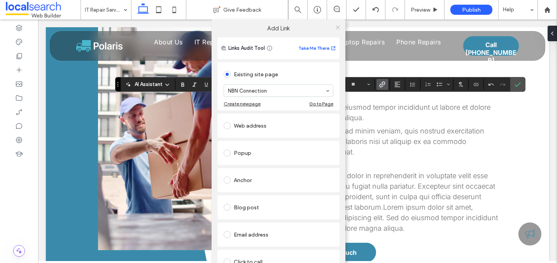
click at [335, 26] on icon at bounding box center [338, 28] width 6 height 6
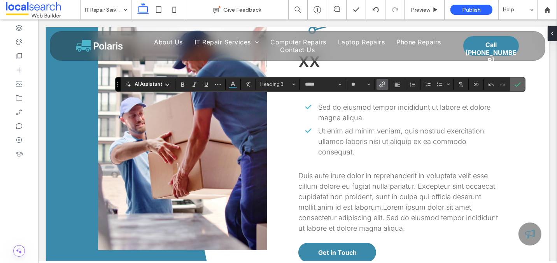
click at [515, 87] on icon "Confirm" at bounding box center [518, 84] width 6 height 6
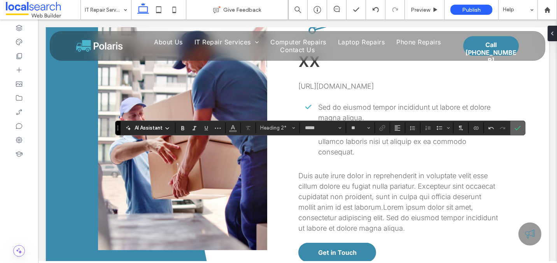
click at [517, 127] on use "Confirm" at bounding box center [518, 128] width 6 height 5
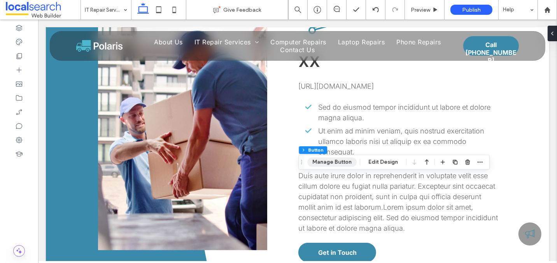
click at [336, 163] on button "Manage Button" at bounding box center [331, 162] width 49 height 9
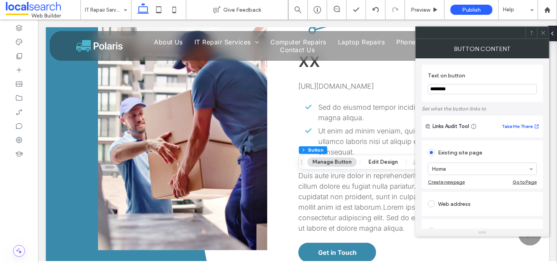
click at [451, 91] on input "********" at bounding box center [482, 89] width 109 height 10
type input "**********"
click at [544, 34] on icon at bounding box center [543, 33] width 6 height 6
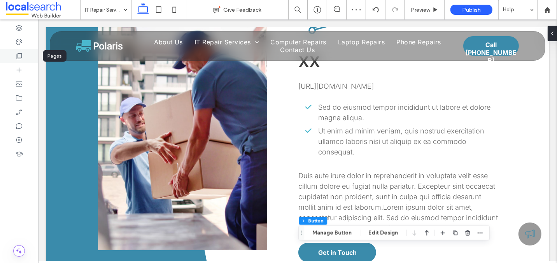
click at [18, 58] on icon at bounding box center [19, 56] width 8 height 8
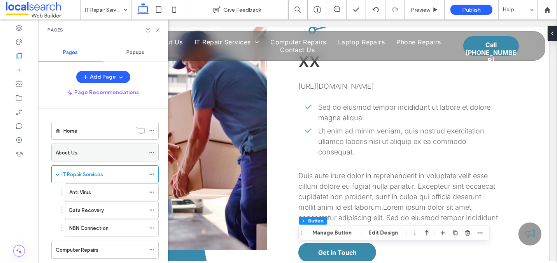
scroll to position [29, 0]
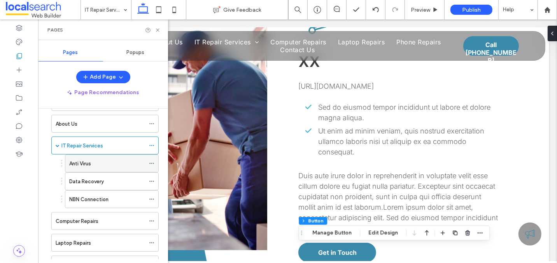
click at [81, 162] on label "Anti Virus" at bounding box center [80, 164] width 22 height 14
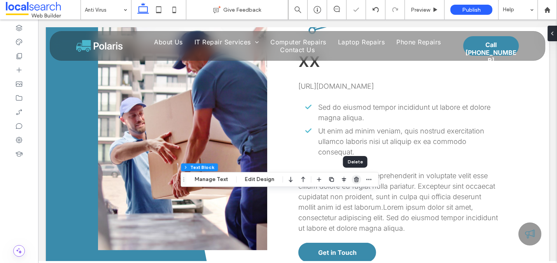
click at [354, 180] on use "button" at bounding box center [356, 179] width 5 height 5
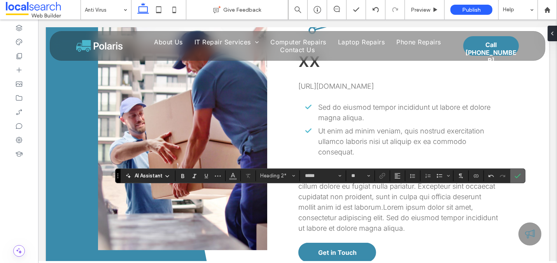
click at [516, 176] on use "Confirm" at bounding box center [518, 176] width 6 height 5
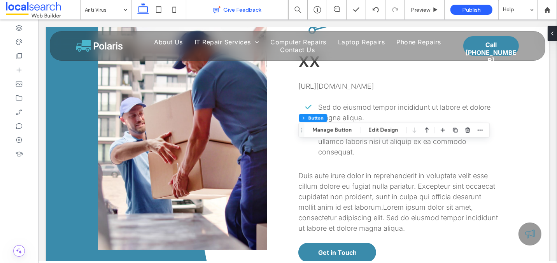
type input "*"
click at [337, 133] on button "Manage Button" at bounding box center [331, 129] width 49 height 9
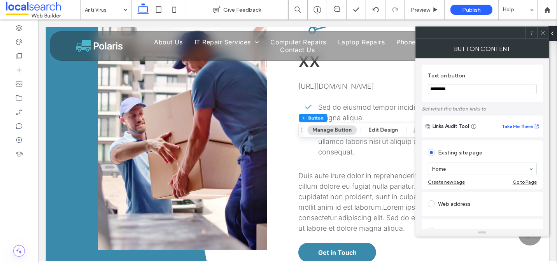
click at [448, 87] on input "********" at bounding box center [482, 89] width 109 height 10
type input "**********"
click at [544, 32] on icon at bounding box center [543, 33] width 6 height 6
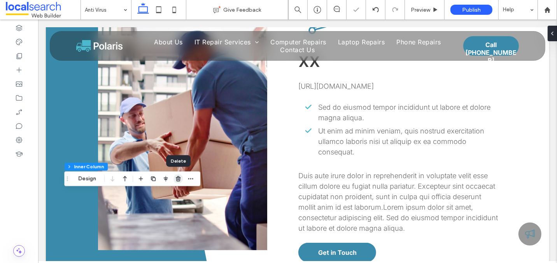
click at [181, 177] on icon "button" at bounding box center [178, 178] width 6 height 6
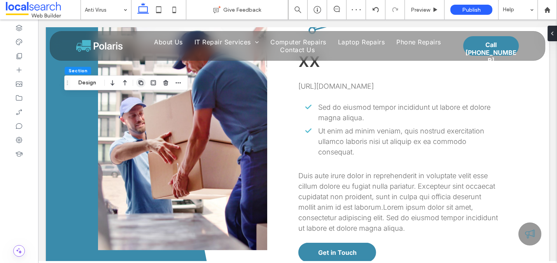
click at [140, 82] on icon "button" at bounding box center [141, 83] width 6 height 6
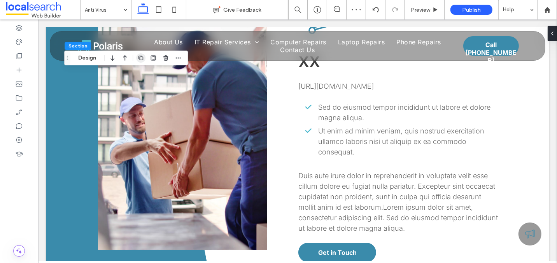
click at [140, 58] on icon "button" at bounding box center [141, 58] width 6 height 6
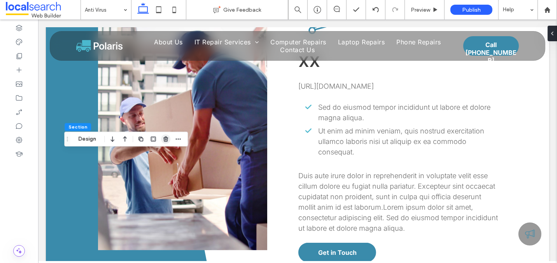
click at [165, 141] on icon "button" at bounding box center [166, 139] width 6 height 6
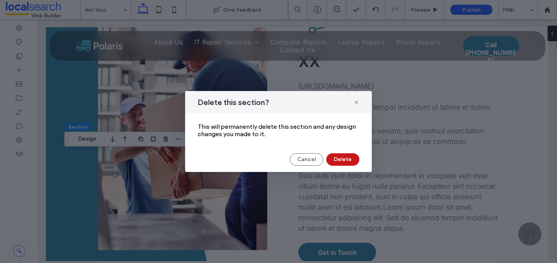
click at [337, 159] on button "Delete" at bounding box center [342, 159] width 33 height 12
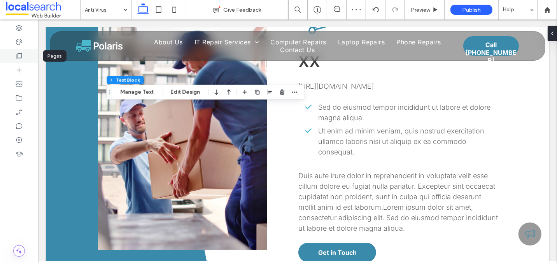
click at [19, 53] on icon at bounding box center [19, 56] width 8 height 8
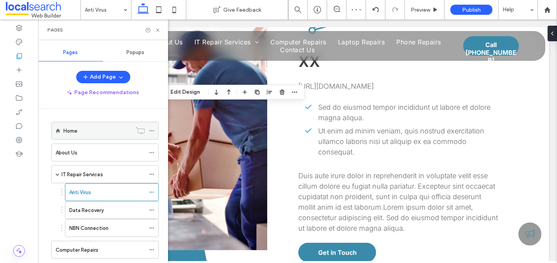
click at [78, 132] on div "Home" at bounding box center [97, 131] width 68 height 8
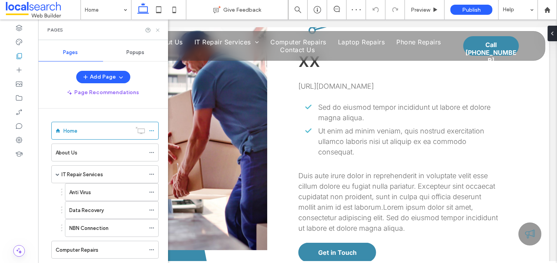
click at [158, 27] on icon at bounding box center [158, 30] width 6 height 6
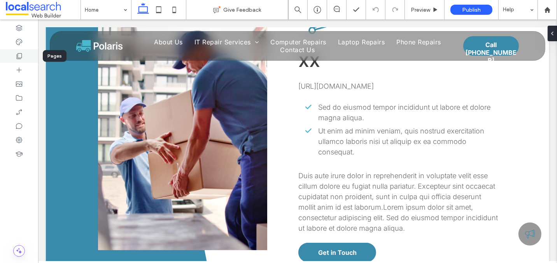
click at [16, 53] on icon at bounding box center [19, 56] width 8 height 8
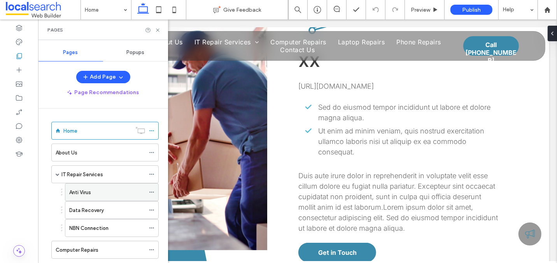
click at [83, 188] on label "Anti Virus" at bounding box center [80, 193] width 22 height 14
click at [158, 28] on icon at bounding box center [158, 30] width 6 height 6
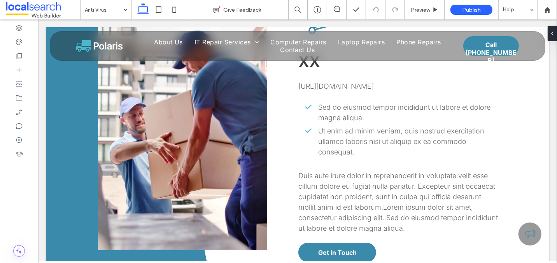
type input "*****"
type input "**"
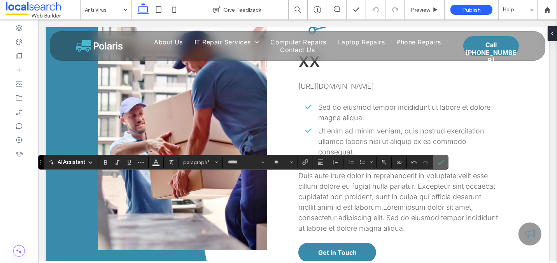
click at [435, 162] on label "Confirm" at bounding box center [441, 162] width 12 height 14
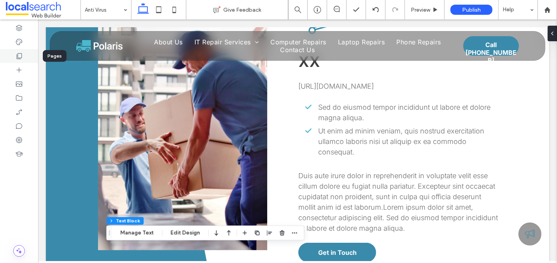
click at [18, 54] on use at bounding box center [19, 56] width 5 height 6
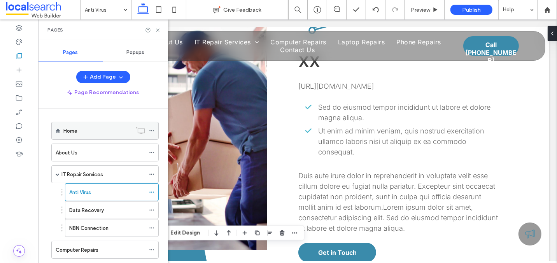
scroll to position [69, 0]
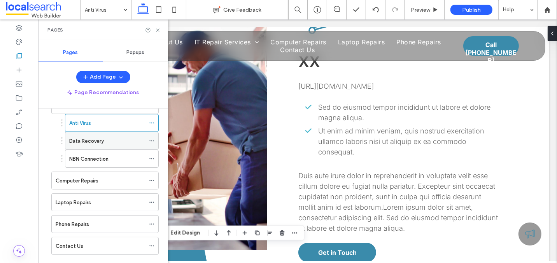
click at [90, 137] on label "Data Recovery" at bounding box center [86, 141] width 35 height 14
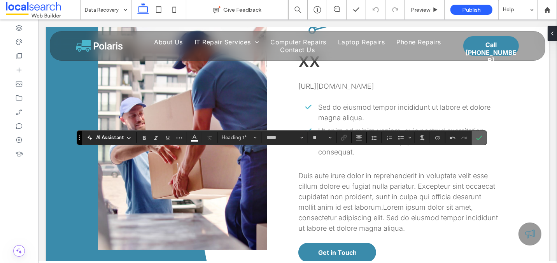
click at [477, 139] on icon "Confirm" at bounding box center [479, 138] width 6 height 6
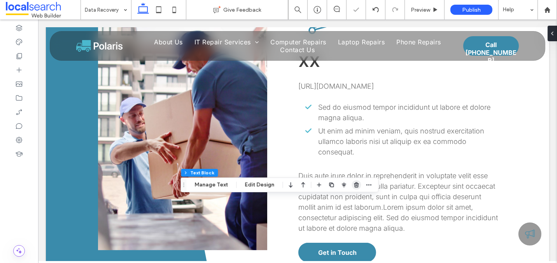
click at [354, 186] on use "button" at bounding box center [356, 184] width 5 height 5
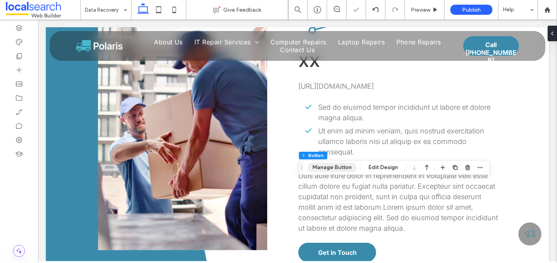
click at [331, 168] on button "Manage Button" at bounding box center [331, 167] width 49 height 9
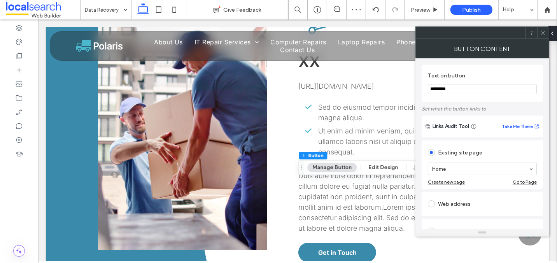
click at [441, 94] on section "Text on button ********" at bounding box center [482, 83] width 109 height 30
click at [443, 91] on input "********" at bounding box center [482, 89] width 109 height 10
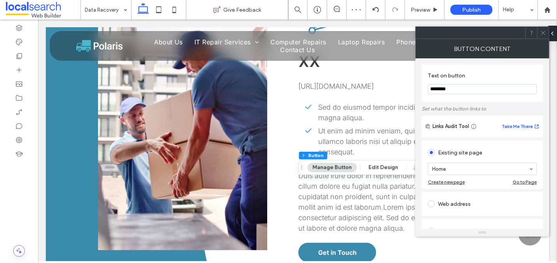
click at [443, 91] on input "********" at bounding box center [482, 89] width 109 height 10
type input "**********"
click at [543, 33] on icon at bounding box center [543, 33] width 6 height 6
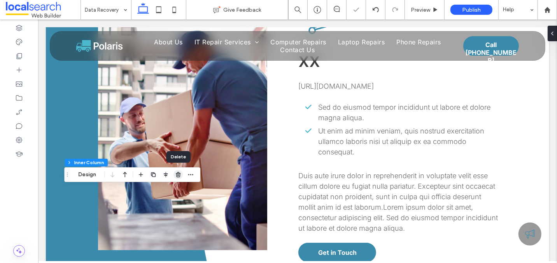
click at [178, 175] on icon "button" at bounding box center [178, 175] width 6 height 6
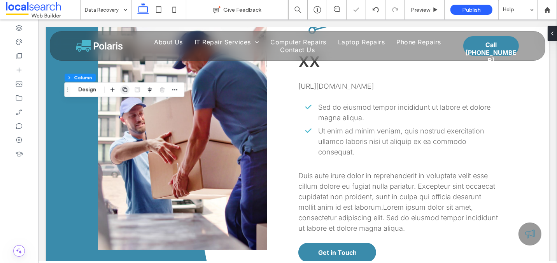
click at [124, 91] on use "button" at bounding box center [125, 89] width 5 height 5
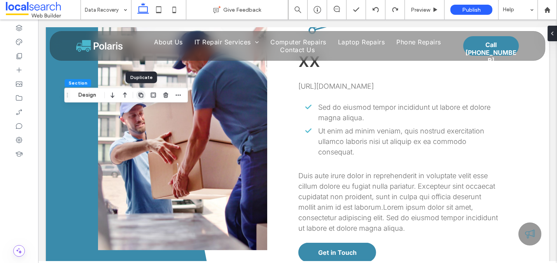
click at [143, 97] on icon "button" at bounding box center [141, 95] width 6 height 6
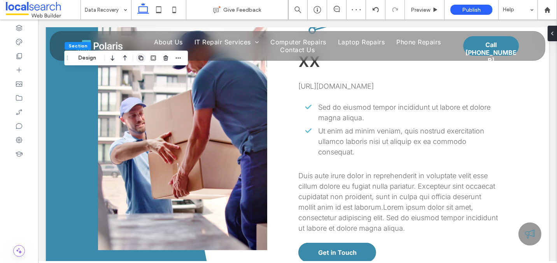
click at [140, 59] on icon "button" at bounding box center [141, 58] width 6 height 6
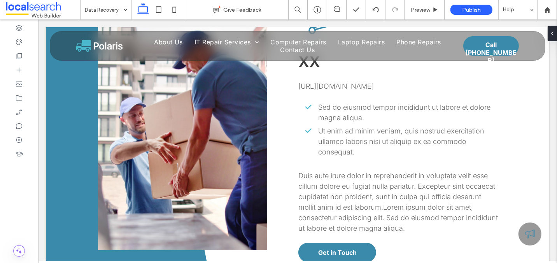
type input "*****"
type input "**"
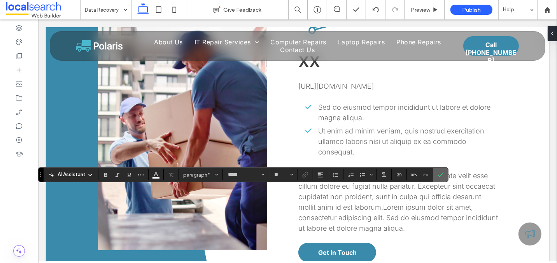
click at [438, 175] on use "Confirm" at bounding box center [441, 174] width 6 height 5
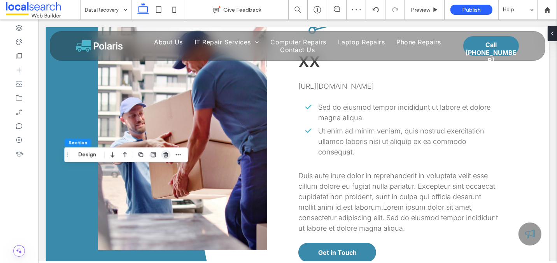
click at [164, 155] on use "button" at bounding box center [165, 154] width 5 height 5
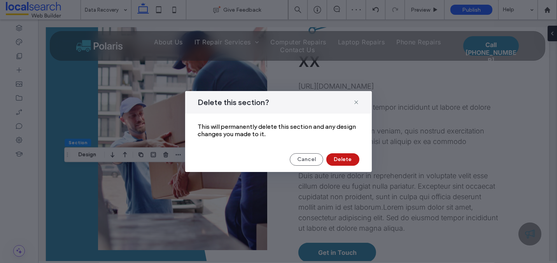
click at [350, 160] on button "Delete" at bounding box center [342, 159] width 33 height 12
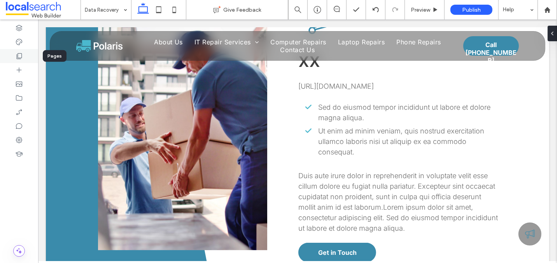
click at [22, 53] on icon at bounding box center [19, 56] width 8 height 8
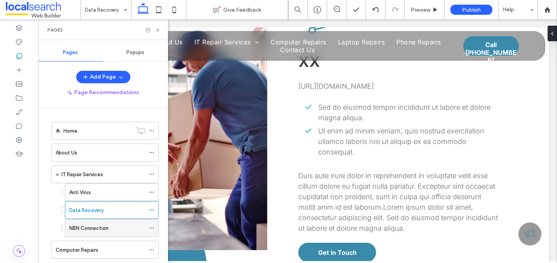
click at [82, 224] on label "NBN Connection" at bounding box center [88, 228] width 39 height 14
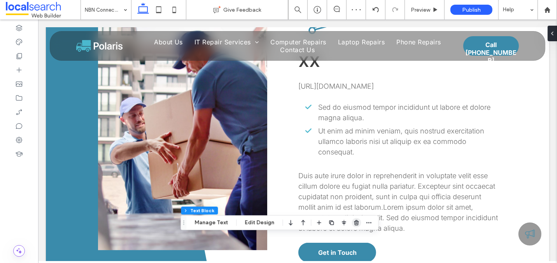
click at [354, 225] on use "button" at bounding box center [356, 222] width 5 height 5
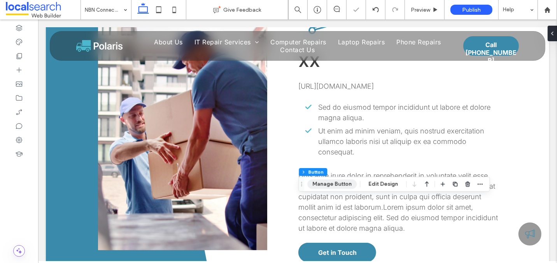
click at [333, 183] on button "Manage Button" at bounding box center [331, 183] width 49 height 9
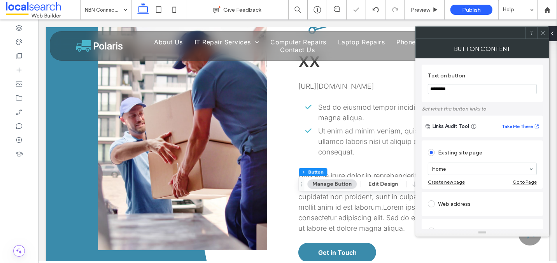
click at [444, 90] on input "********" at bounding box center [482, 89] width 109 height 10
type input "**********"
click at [543, 30] on icon at bounding box center [543, 33] width 6 height 6
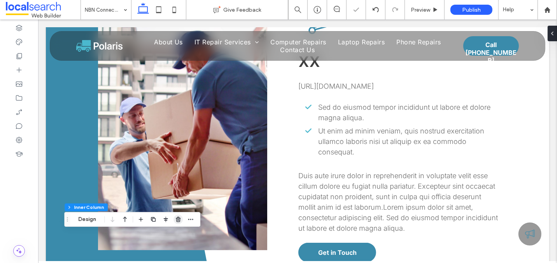
click at [177, 216] on span "button" at bounding box center [178, 219] width 9 height 9
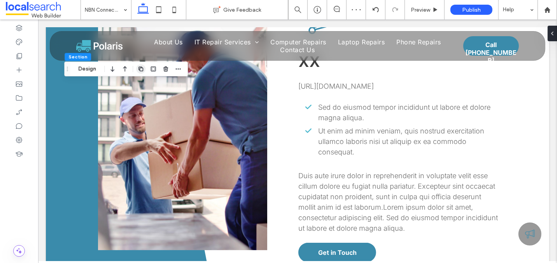
click at [141, 68] on icon "button" at bounding box center [141, 69] width 6 height 6
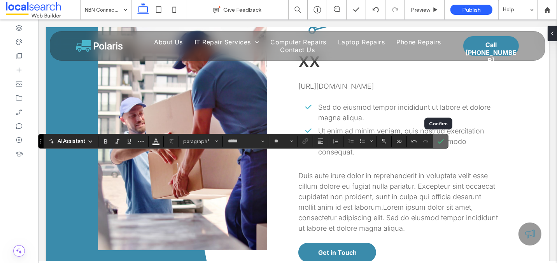
click at [438, 140] on icon "Confirm" at bounding box center [441, 141] width 6 height 6
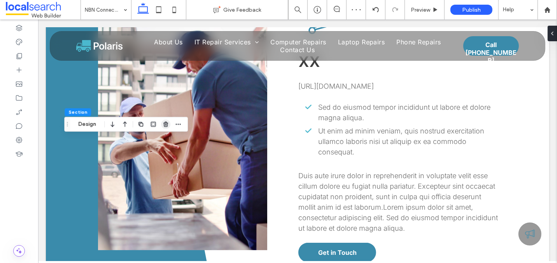
click at [165, 125] on use "button" at bounding box center [165, 124] width 5 height 5
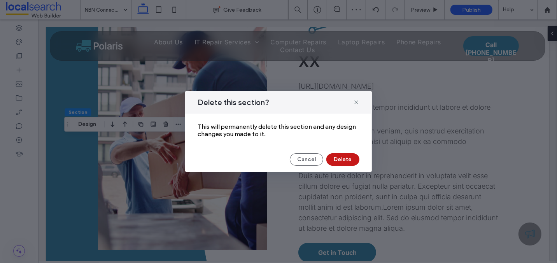
click at [346, 160] on button "Delete" at bounding box center [342, 159] width 33 height 12
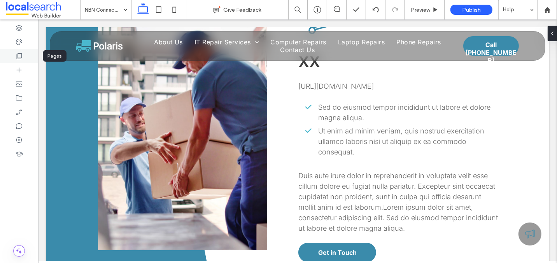
click at [20, 51] on div at bounding box center [19, 56] width 38 height 14
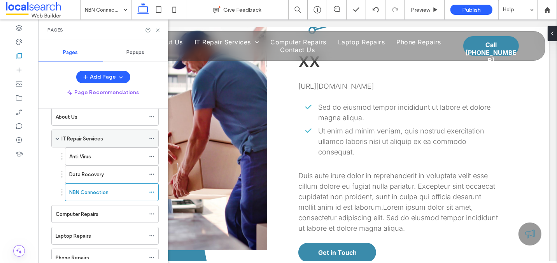
scroll to position [80, 0]
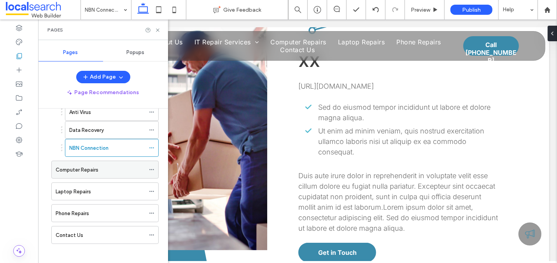
click at [87, 167] on label "Computer Repairs" at bounding box center [77, 170] width 43 height 14
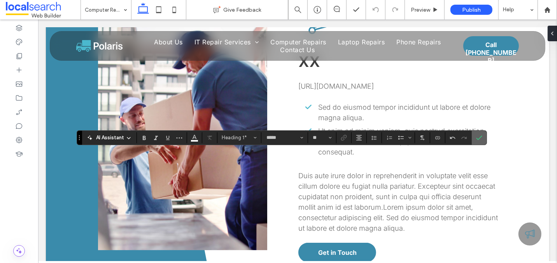
click at [477, 136] on icon "Confirm" at bounding box center [479, 138] width 6 height 6
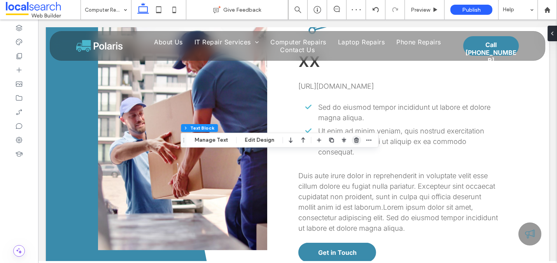
click at [354, 141] on use "button" at bounding box center [356, 139] width 5 height 5
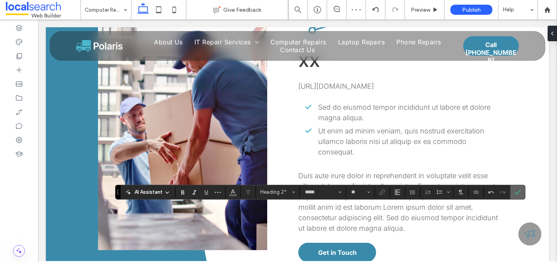
click at [512, 191] on label "Confirm" at bounding box center [518, 192] width 12 height 14
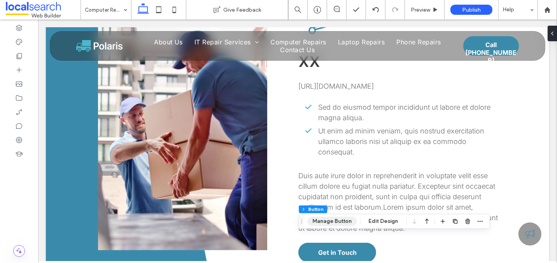
click at [341, 223] on button "Manage Button" at bounding box center [331, 221] width 49 height 9
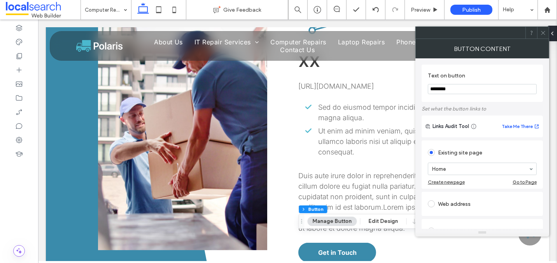
click at [448, 89] on input "********" at bounding box center [482, 89] width 109 height 10
type input "**********"
click at [544, 33] on use at bounding box center [543, 33] width 4 height 4
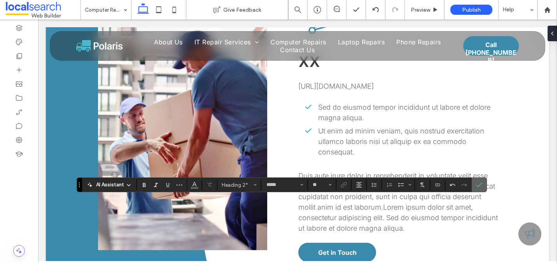
click at [477, 185] on use "Confirm" at bounding box center [480, 185] width 6 height 5
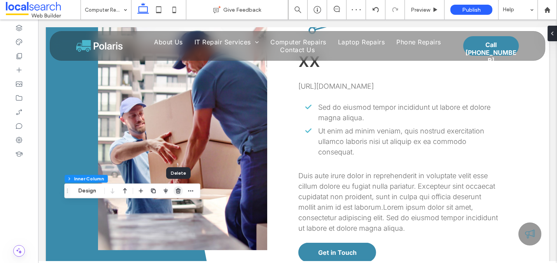
click at [179, 188] on use "button" at bounding box center [178, 190] width 5 height 5
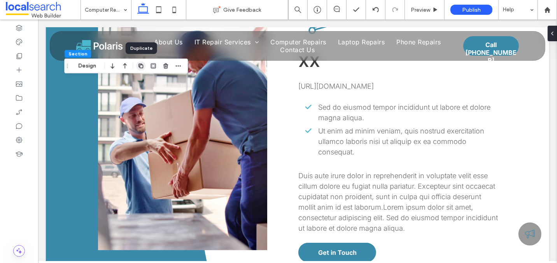
click at [139, 66] on use "button" at bounding box center [141, 65] width 5 height 5
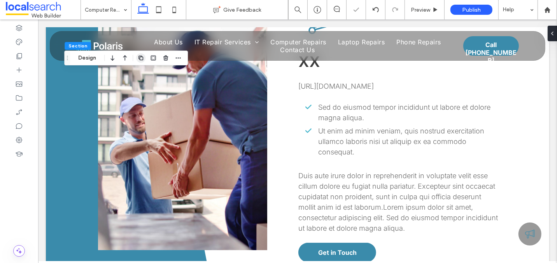
click at [139, 60] on use "button" at bounding box center [141, 58] width 5 height 5
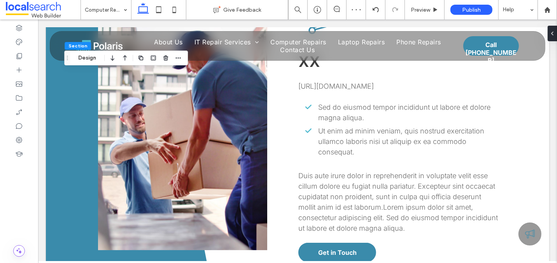
click at [139, 60] on use "button" at bounding box center [141, 58] width 5 height 5
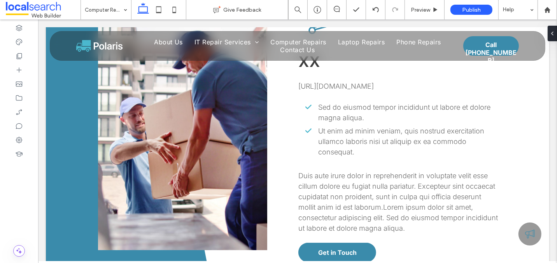
type input "*****"
type input "**"
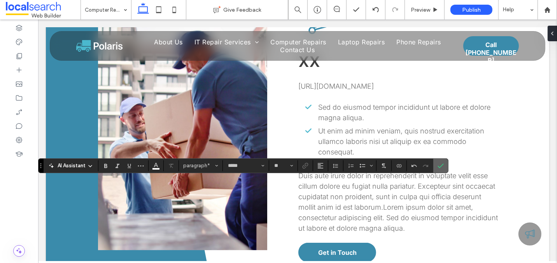
click at [438, 165] on icon "Confirm" at bounding box center [441, 166] width 6 height 6
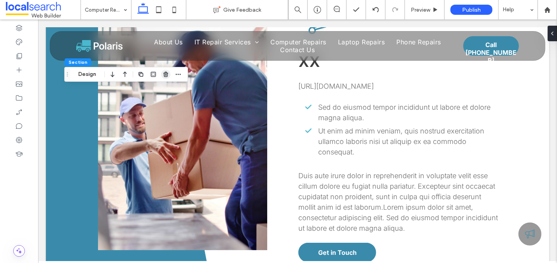
click at [161, 76] on span "button" at bounding box center [165, 74] width 9 height 9
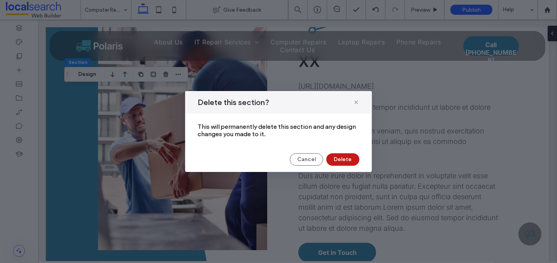
click at [340, 159] on button "Delete" at bounding box center [342, 159] width 33 height 12
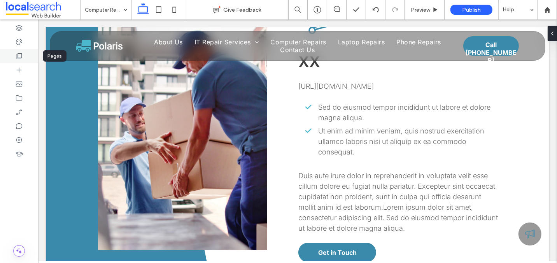
click at [21, 53] on use at bounding box center [19, 56] width 5 height 6
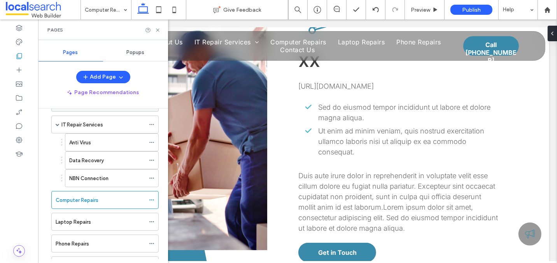
scroll to position [80, 0]
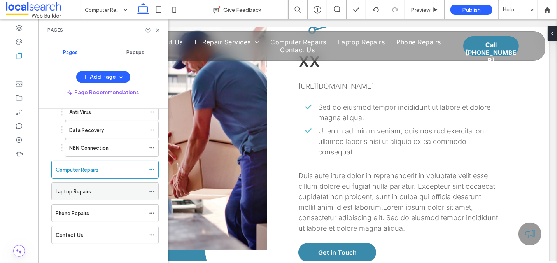
click at [82, 191] on label "Laptop Repairs" at bounding box center [73, 192] width 35 height 14
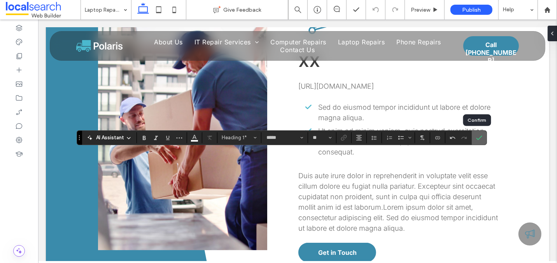
click at [474, 137] on label "Confirm" at bounding box center [480, 138] width 12 height 14
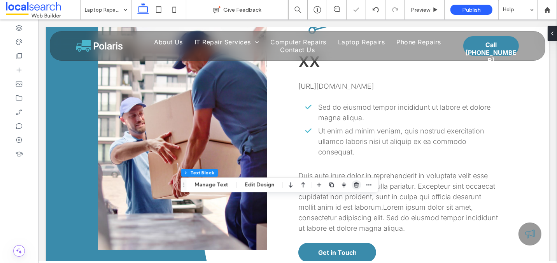
click at [355, 186] on use "button" at bounding box center [356, 184] width 5 height 5
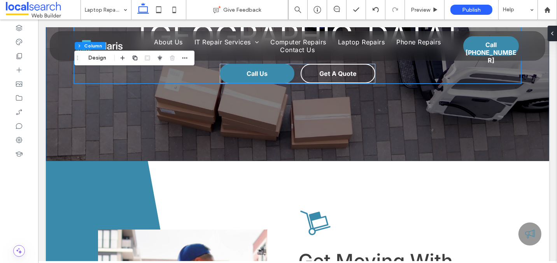
scroll to position [207, 0]
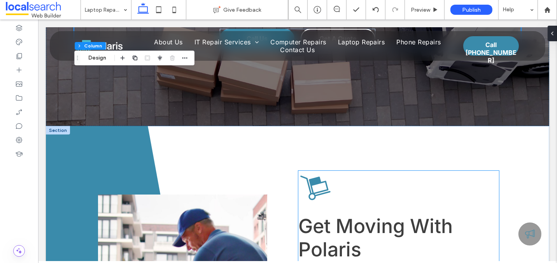
click at [332, 214] on span "Get Moving With Polaris" at bounding box center [375, 237] width 154 height 47
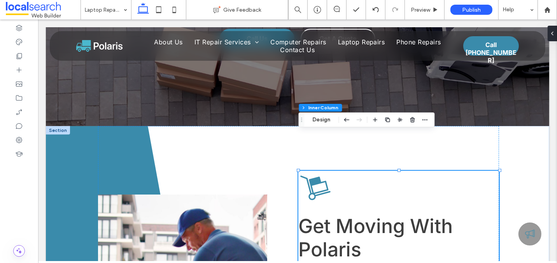
click at [323, 214] on span "Get Moving With Polaris" at bounding box center [375, 237] width 154 height 47
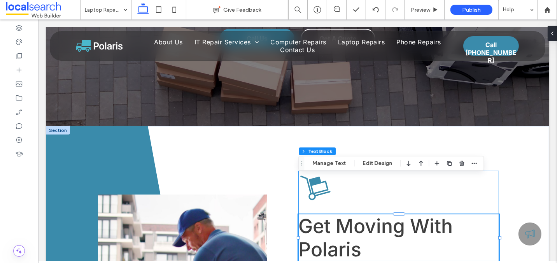
click at [323, 214] on span "Get Moving With Polaris" at bounding box center [375, 237] width 154 height 47
type input "*****"
type input "**"
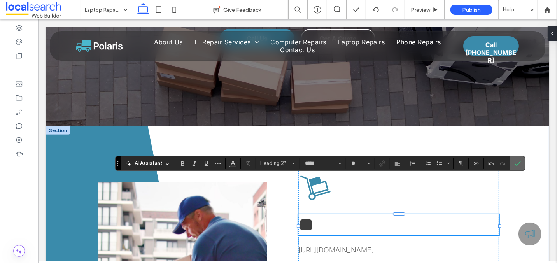
click at [515, 165] on use "Confirm" at bounding box center [518, 163] width 6 height 5
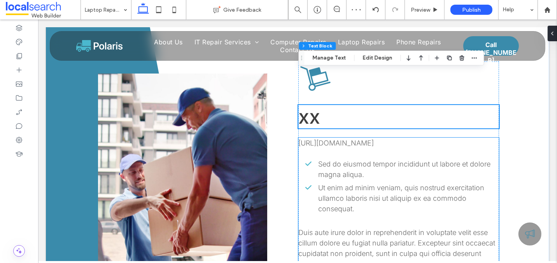
scroll to position [425, 0]
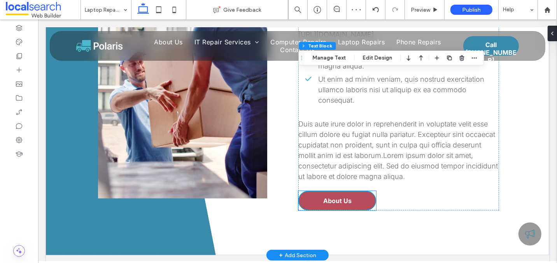
click at [329, 197] on span "About Us" at bounding box center [337, 201] width 28 height 8
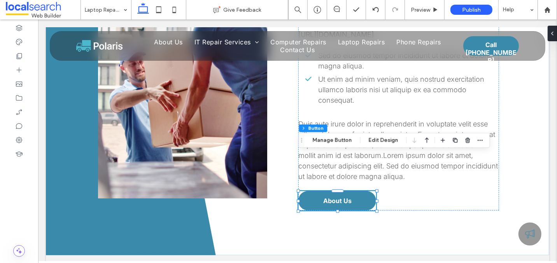
click at [338, 146] on div "Section Column Inner Column Button Manage Button Edit Design" at bounding box center [393, 140] width 191 height 15
click at [340, 139] on button "Manage Button" at bounding box center [331, 140] width 49 height 9
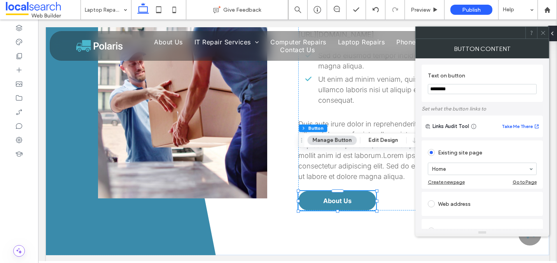
click at [457, 91] on input "********" at bounding box center [482, 89] width 109 height 10
type input "**********"
click at [545, 33] on icon at bounding box center [543, 33] width 6 height 6
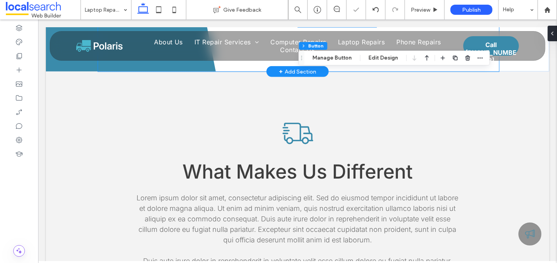
scroll to position [610, 0]
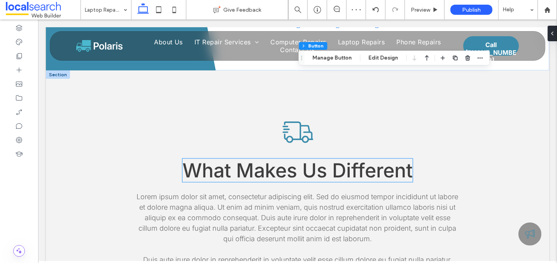
click at [275, 159] on span "What Makes Us Different" at bounding box center [297, 170] width 230 height 23
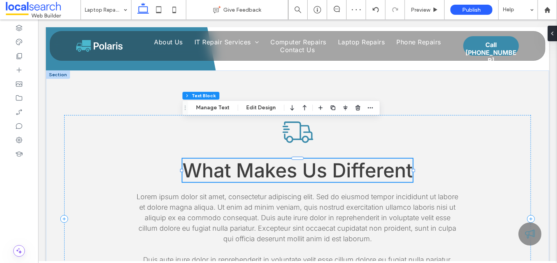
click at [281, 159] on span "What Makes Us Different" at bounding box center [297, 170] width 230 height 23
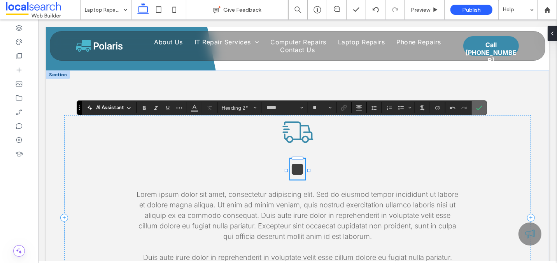
drag, startPoint x: 474, startPoint y: 105, endPoint x: 397, endPoint y: 96, distance: 77.5
click at [476, 105] on icon "Confirm" at bounding box center [479, 108] width 6 height 6
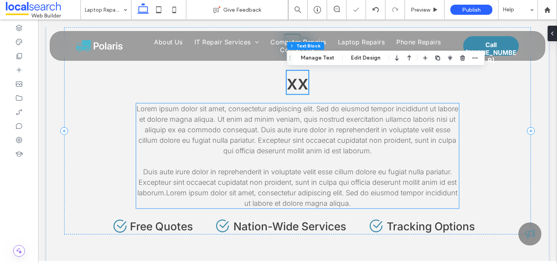
scroll to position [721, 0]
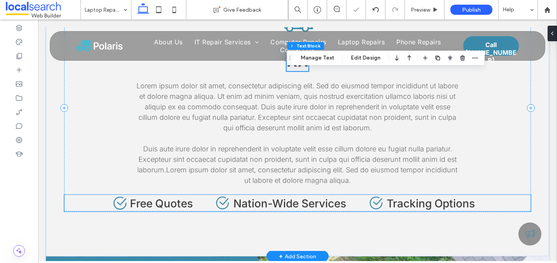
click at [292, 197] on span "Nation-Wide Services" at bounding box center [289, 203] width 113 height 13
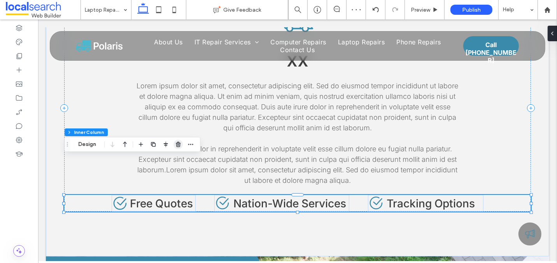
click at [178, 145] on use "button" at bounding box center [178, 144] width 5 height 5
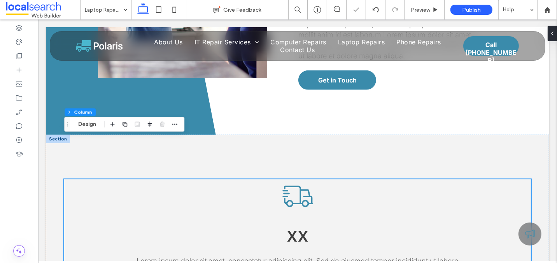
scroll to position [545, 0]
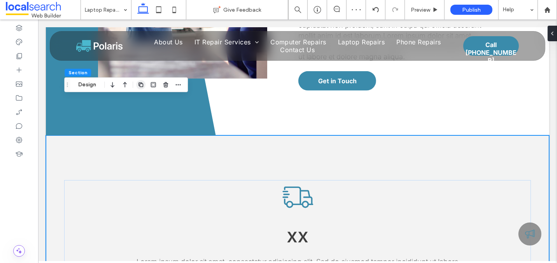
click at [141, 85] on icon "button" at bounding box center [141, 85] width 6 height 6
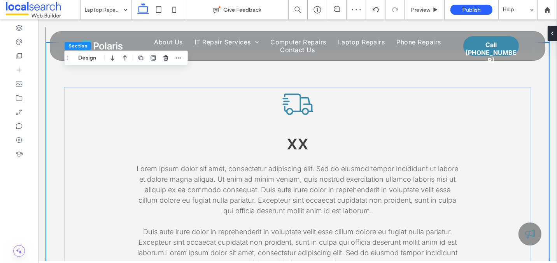
scroll to position [909, 0]
click at [140, 58] on icon "button" at bounding box center [141, 58] width 6 height 6
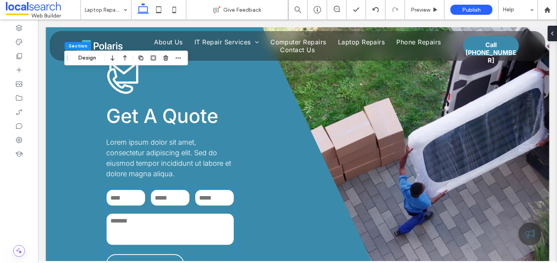
scroll to position [1469, 0]
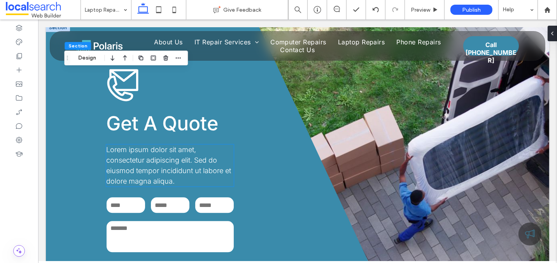
click at [155, 146] on span "Lorem ipsum dolor sit amet, consectetur adipiscing elit. Sed do eiusmod tempor …" at bounding box center [168, 166] width 125 height 40
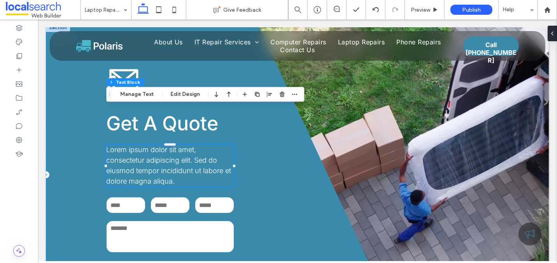
click at [161, 146] on span "Lorem ipsum dolor sit amet, consectetur adipiscing elit. Sed do eiusmod tempor …" at bounding box center [168, 166] width 125 height 40
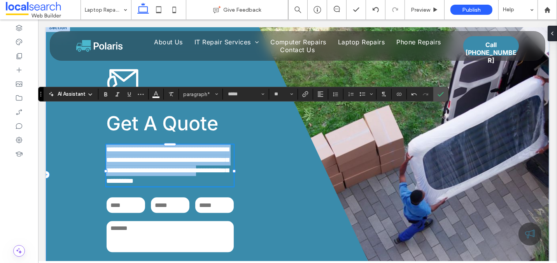
drag, startPoint x: 175, startPoint y: 144, endPoint x: 91, endPoint y: 115, distance: 88.7
click at [91, 115] on div "**********" at bounding box center [222, 174] width 353 height 302
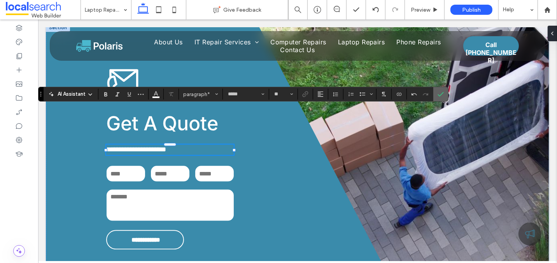
click at [438, 95] on use "Confirm" at bounding box center [441, 94] width 6 height 5
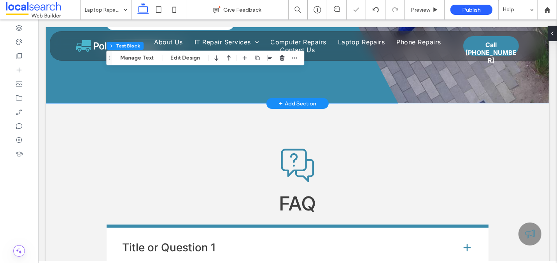
scroll to position [1667, 0]
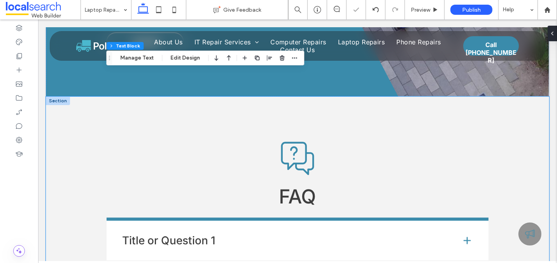
click at [190, 96] on div "FAQ Title or Question 1 Lorem ipsum dolor sit amet, consectetur adipiscing elit…" at bounding box center [297, 252] width 467 height 313
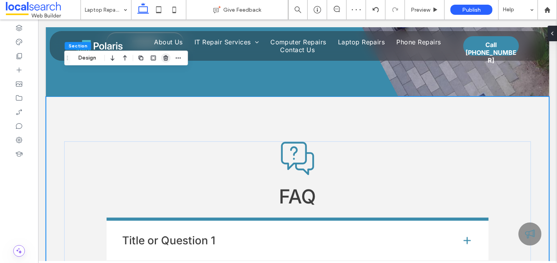
click at [165, 58] on use "button" at bounding box center [165, 57] width 5 height 5
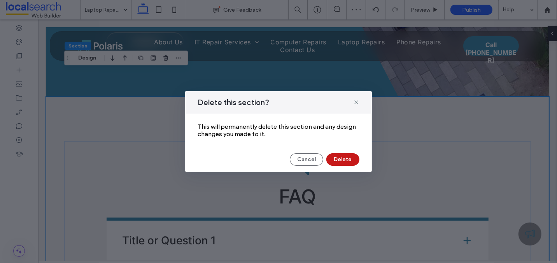
click at [343, 159] on button "Delete" at bounding box center [342, 159] width 33 height 12
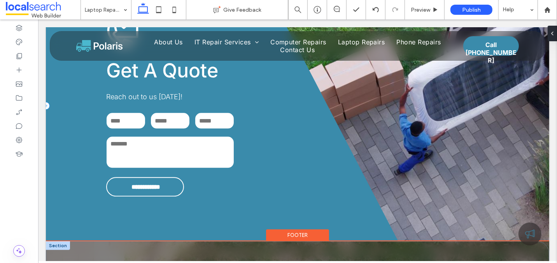
scroll to position [1522, 0]
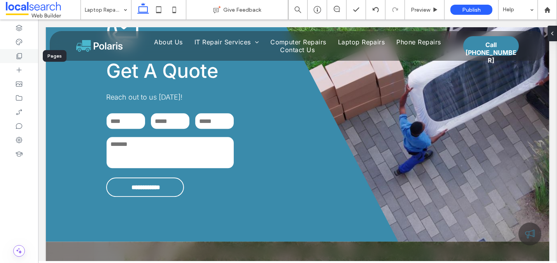
click at [17, 55] on use at bounding box center [19, 56] width 5 height 6
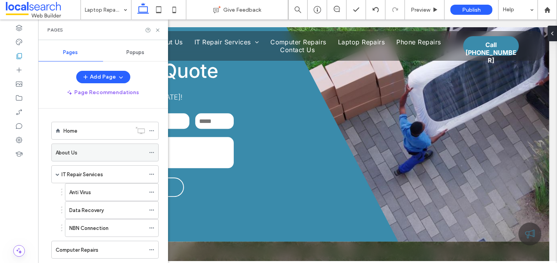
scroll to position [80, 0]
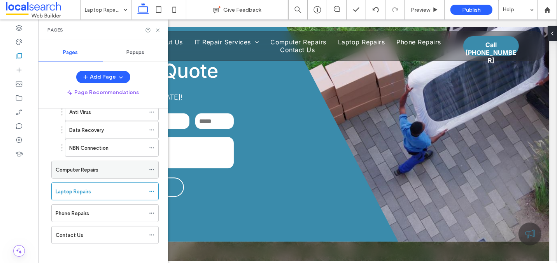
click at [91, 171] on div "Computer Repairs" at bounding box center [100, 169] width 89 height 17
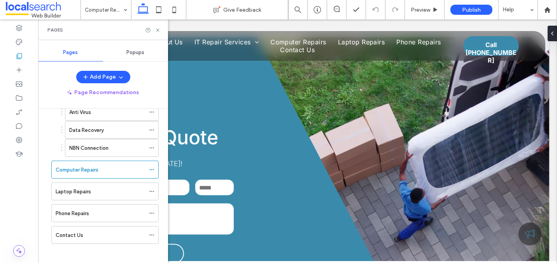
scroll to position [3079, 0]
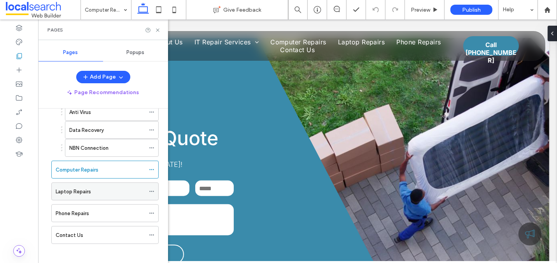
click at [93, 193] on div "Laptop Repairs" at bounding box center [100, 191] width 89 height 17
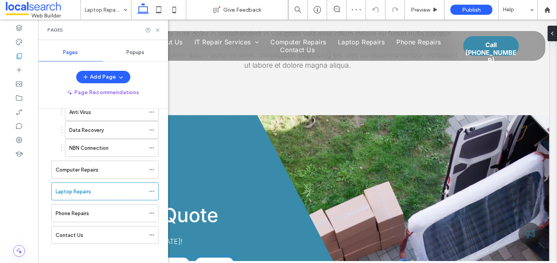
scroll to position [1375, 0]
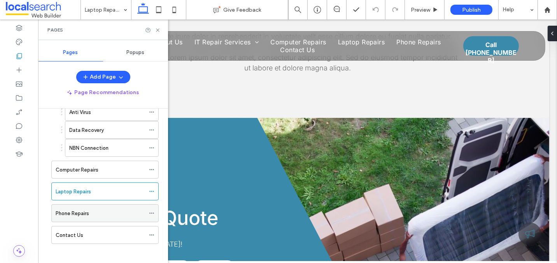
click at [86, 209] on label "Phone Repairs" at bounding box center [72, 214] width 33 height 14
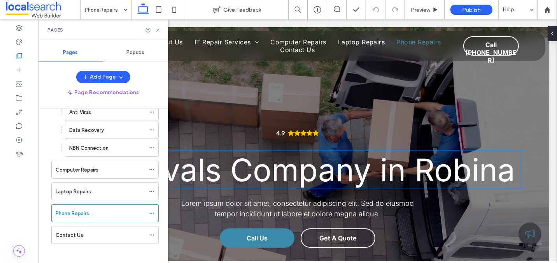
click at [254, 175] on span "Removals Company in Robina" at bounding box center [297, 170] width 435 height 38
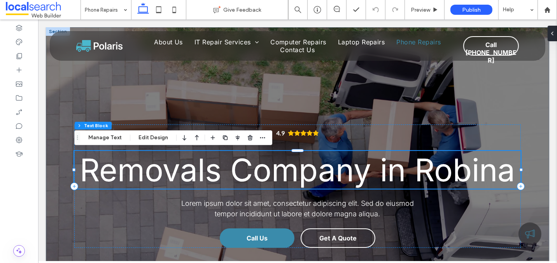
click at [271, 175] on span "Removals Company in Robina" at bounding box center [297, 170] width 435 height 38
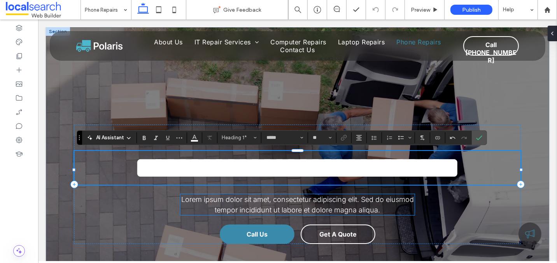
click at [316, 211] on span "Lorem ipsum dolor sit amet, consectetur adipiscing elit. Sed do eiusmod tempor …" at bounding box center [297, 204] width 233 height 19
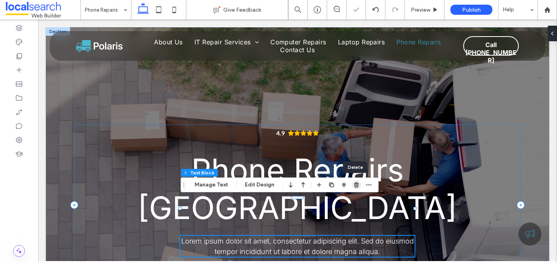
click at [354, 185] on use "button" at bounding box center [356, 184] width 5 height 5
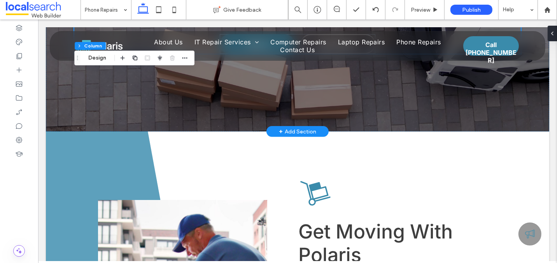
scroll to position [203, 0]
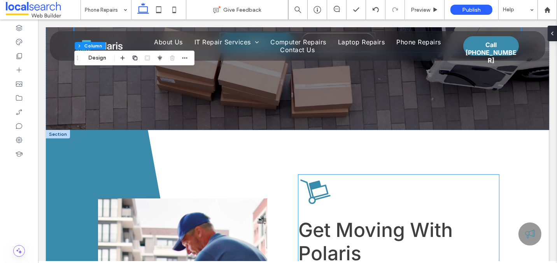
click at [320, 218] on span "Get Moving With Polaris" at bounding box center [375, 241] width 154 height 47
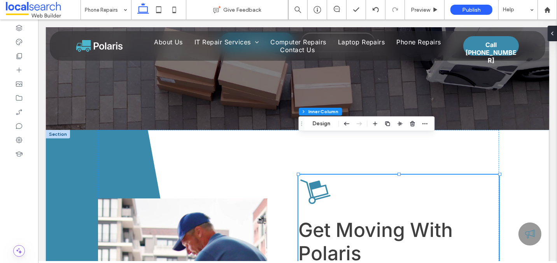
click at [328, 218] on span "Get Moving With Polaris" at bounding box center [375, 241] width 154 height 47
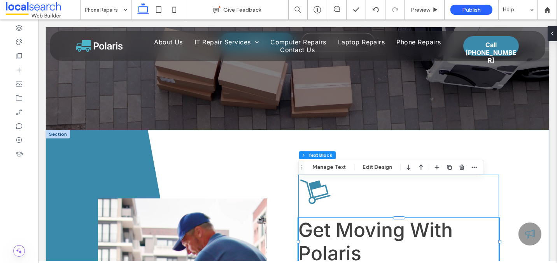
click at [328, 218] on span "Get Moving With Polaris" at bounding box center [375, 241] width 154 height 47
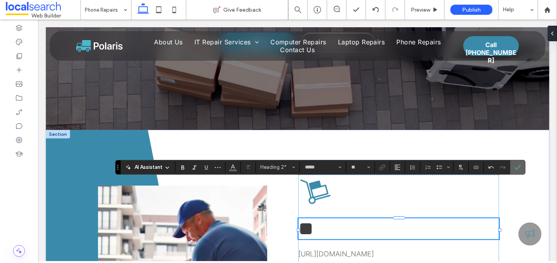
click at [517, 168] on icon "Confirm" at bounding box center [518, 167] width 6 height 6
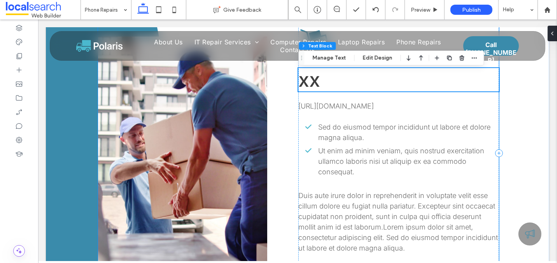
scroll to position [356, 0]
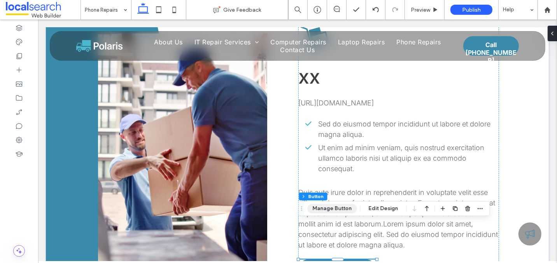
click at [332, 209] on button "Manage Button" at bounding box center [331, 208] width 49 height 9
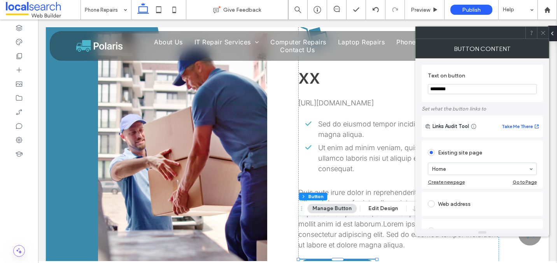
click at [442, 87] on input "********" at bounding box center [482, 89] width 109 height 10
type input "**********"
click at [544, 32] on use at bounding box center [543, 33] width 4 height 4
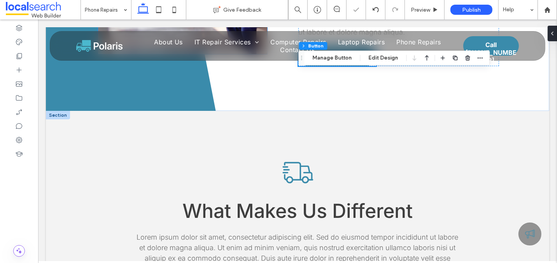
scroll to position [570, 0]
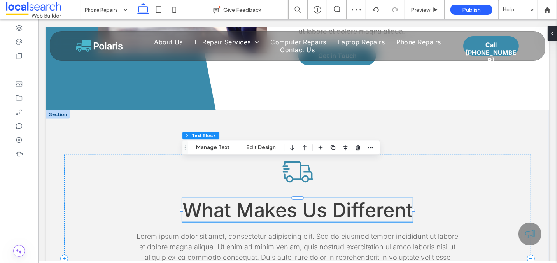
click at [245, 198] on span "What Makes Us Different" at bounding box center [297, 209] width 230 height 23
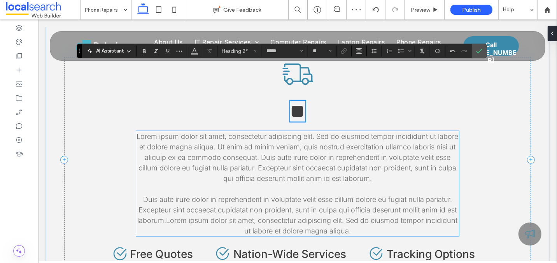
scroll to position [669, 0]
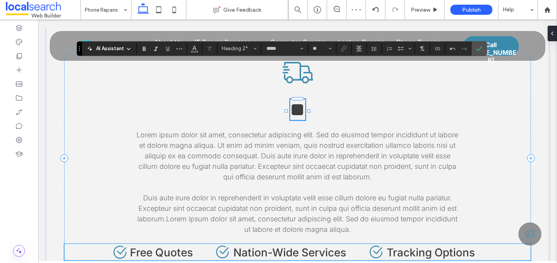
click at [259, 246] on span "Nation-Wide Services" at bounding box center [289, 252] width 113 height 13
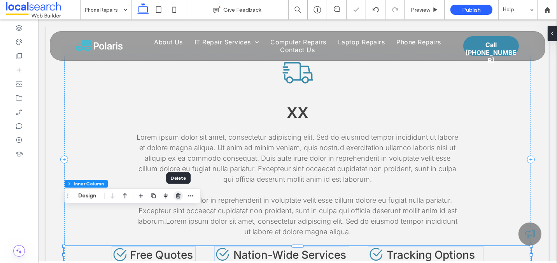
click at [175, 198] on icon "button" at bounding box center [178, 196] width 6 height 6
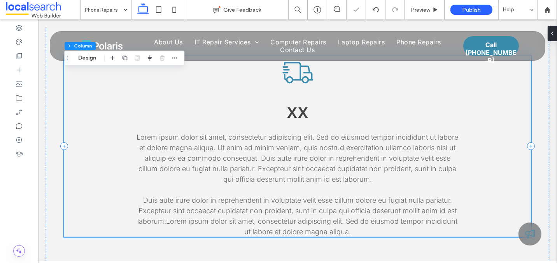
scroll to position [583, 0]
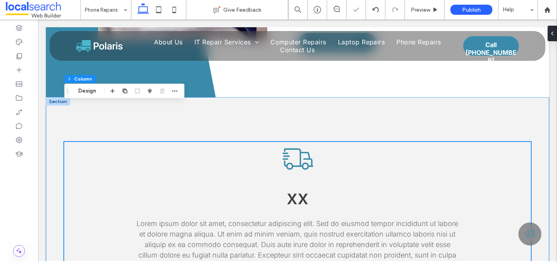
click at [130, 97] on div "xx Lorem ipsum dolor sit amet, consectetur adipiscing elit. Sed do eiusmod temp…" at bounding box center [297, 232] width 467 height 271
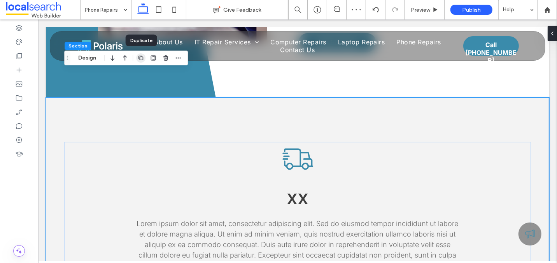
click at [140, 59] on icon "button" at bounding box center [141, 58] width 6 height 6
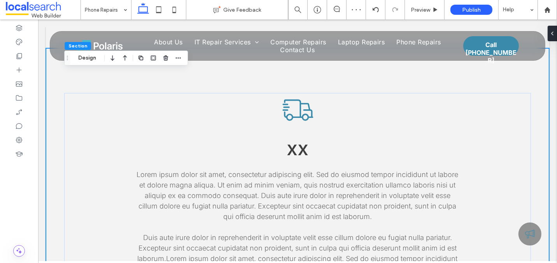
scroll to position [909, 0]
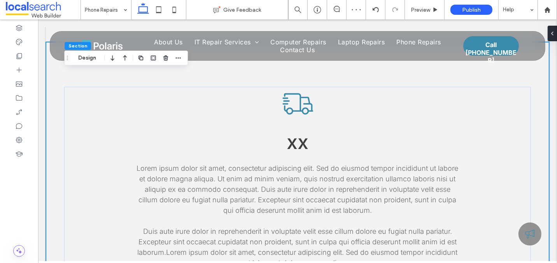
click at [140, 59] on icon "button" at bounding box center [141, 58] width 6 height 6
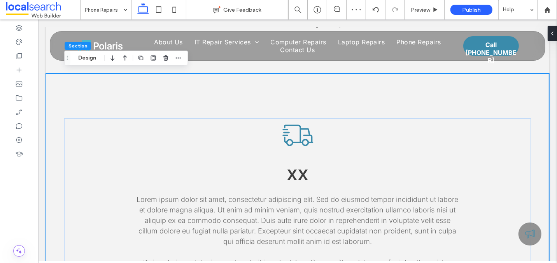
scroll to position [1180, 0]
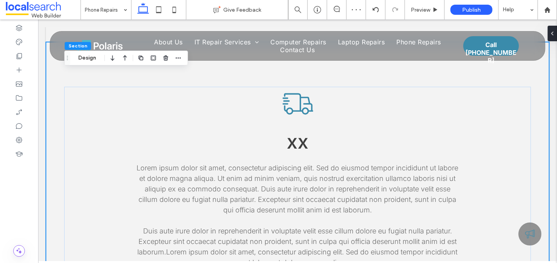
click at [140, 59] on icon "button" at bounding box center [141, 58] width 6 height 6
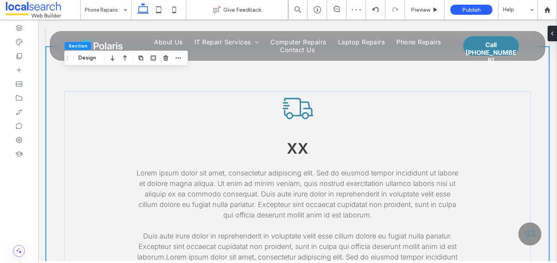
scroll to position [1722, 0]
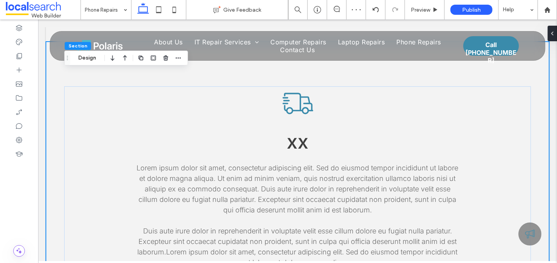
click at [140, 59] on icon "button" at bounding box center [141, 58] width 6 height 6
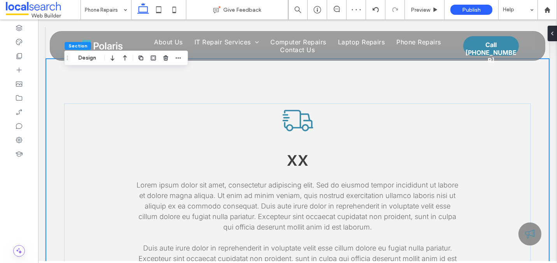
scroll to position [2535, 0]
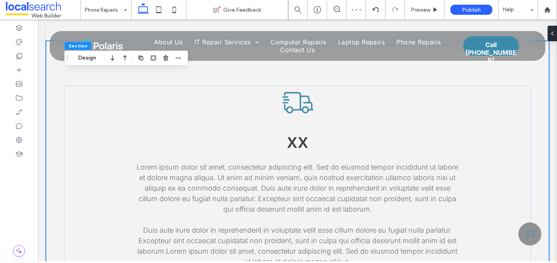
click at [140, 59] on icon "button" at bounding box center [141, 58] width 6 height 6
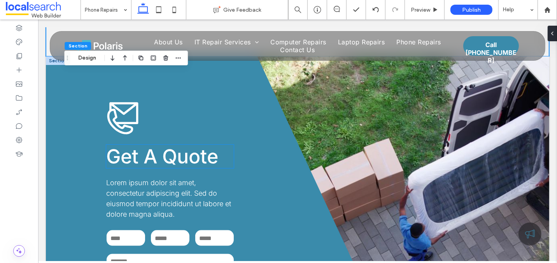
scroll to position [3341, 0]
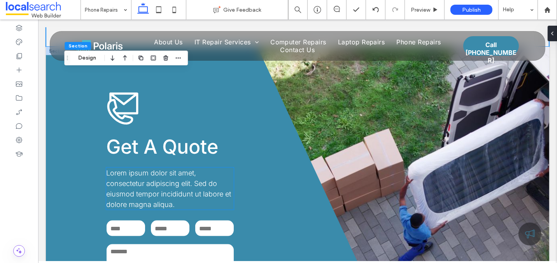
click at [149, 169] on span "Lorem ipsum dolor sit amet, consectetur adipiscing elit. Sed do eiusmod tempor …" at bounding box center [168, 189] width 125 height 40
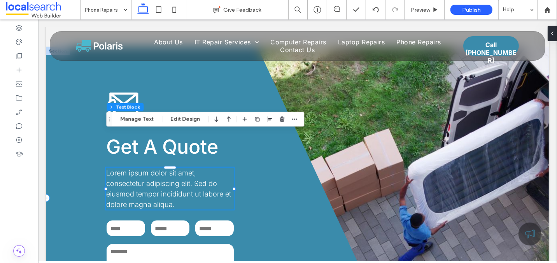
click at [162, 169] on span "Lorem ipsum dolor sit amet, consectetur adipiscing elit. Sed do eiusmod tempor …" at bounding box center [168, 189] width 125 height 40
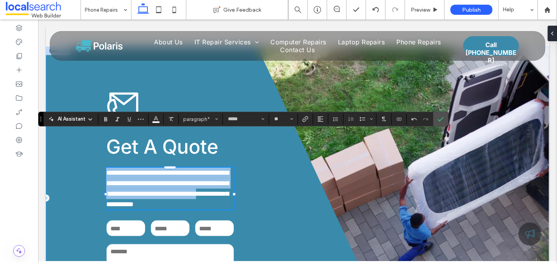
drag, startPoint x: 174, startPoint y: 170, endPoint x: 95, endPoint y: 140, distance: 85.1
click at [95, 140] on div "**********" at bounding box center [222, 198] width 353 height 302
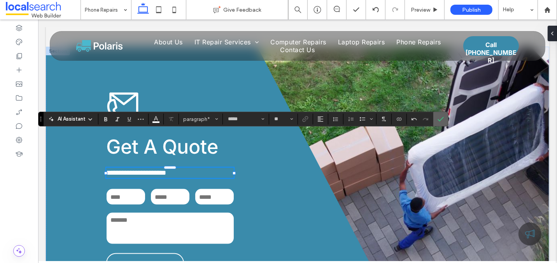
click at [439, 119] on icon "Confirm" at bounding box center [441, 119] width 6 height 6
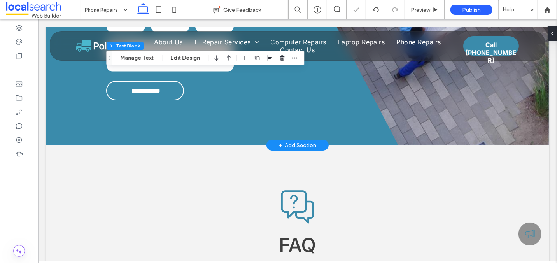
scroll to position [3532, 0]
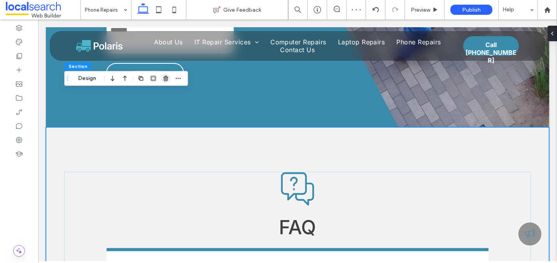
click at [164, 79] on use "button" at bounding box center [165, 78] width 5 height 5
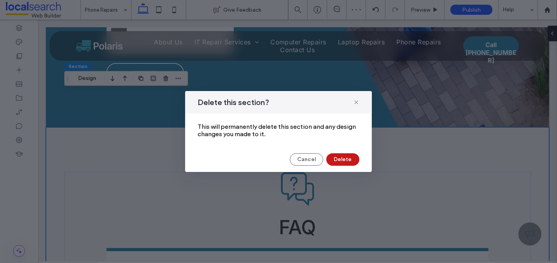
click at [341, 157] on button "Delete" at bounding box center [342, 159] width 33 height 12
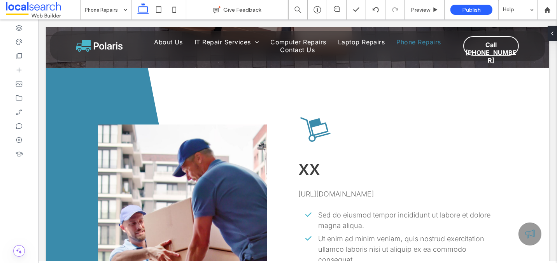
scroll to position [0, 0]
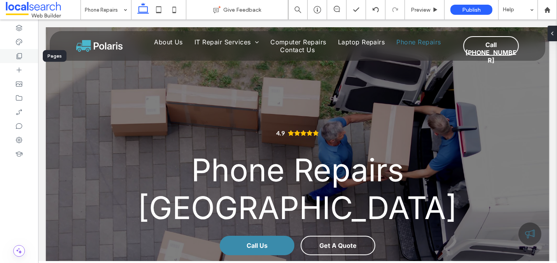
click at [17, 55] on icon at bounding box center [19, 56] width 8 height 8
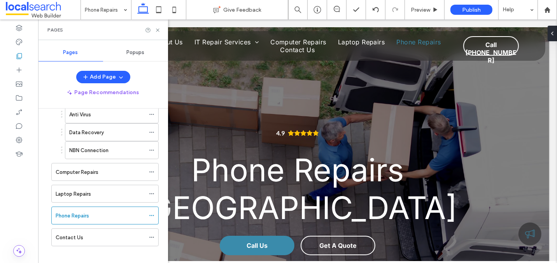
scroll to position [80, 0]
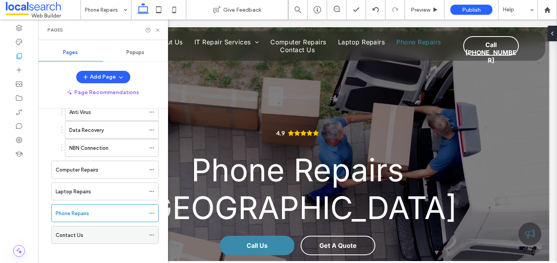
click at [74, 232] on label "Contact Us" at bounding box center [70, 235] width 28 height 14
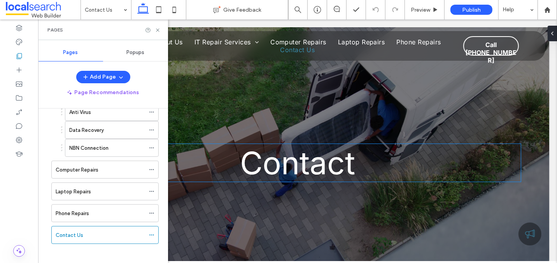
click at [358, 169] on h1 "Contact" at bounding box center [297, 163] width 447 height 38
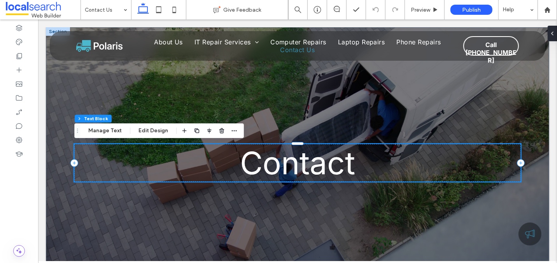
click at [360, 169] on h1 "Contact" at bounding box center [297, 163] width 447 height 38
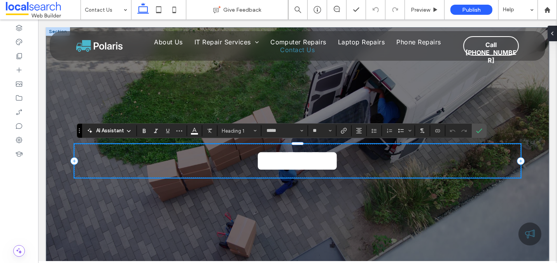
click at [359, 169] on h1 "*******" at bounding box center [297, 161] width 447 height 34
click at [478, 130] on use "Confirm" at bounding box center [480, 130] width 6 height 5
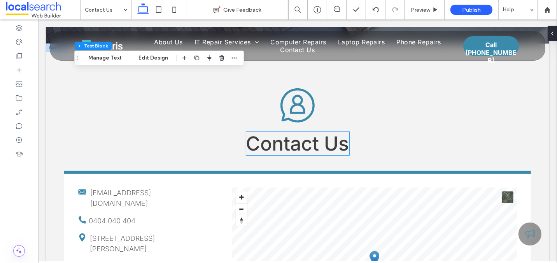
scroll to position [218, 0]
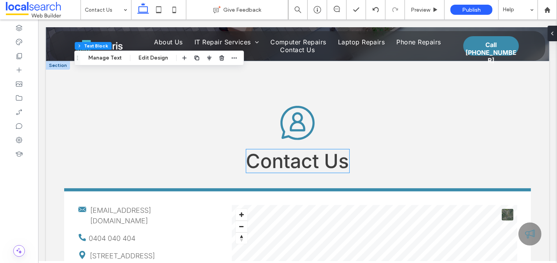
click at [313, 164] on span "Contact Us" at bounding box center [297, 160] width 103 height 23
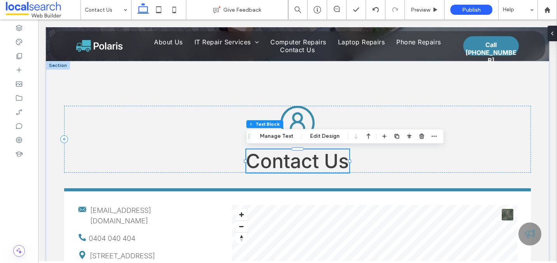
click at [313, 164] on span "Contact Us" at bounding box center [297, 160] width 103 height 23
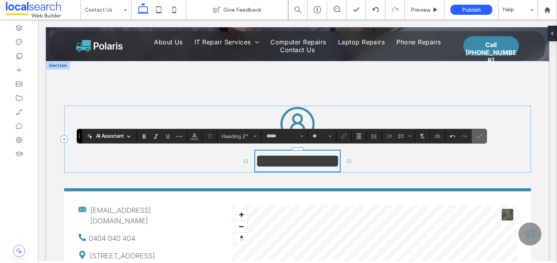
drag, startPoint x: 479, startPoint y: 134, endPoint x: 421, endPoint y: 115, distance: 61.9
click at [479, 134] on use "Confirm" at bounding box center [480, 136] width 6 height 5
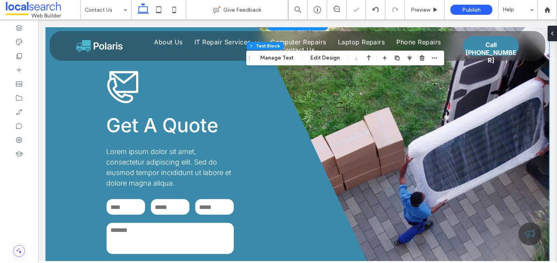
scroll to position [614, 0]
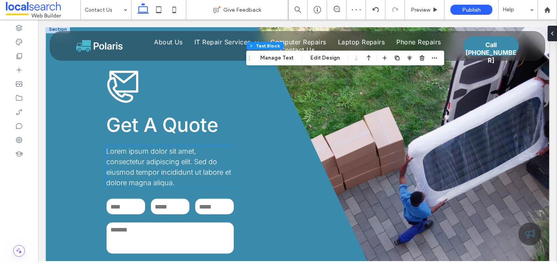
click at [163, 162] on span "Lorem ipsum dolor sit amet, consectetur adipiscing elit. Sed do eiusmod tempor …" at bounding box center [168, 167] width 125 height 40
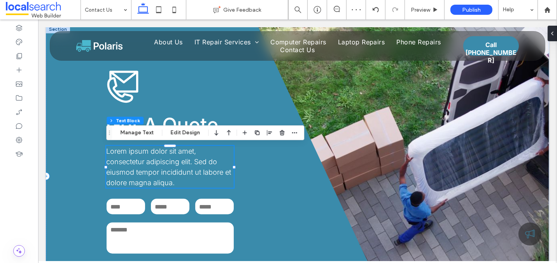
click at [168, 164] on span "Lorem ipsum dolor sit amet, consectetur adipiscing elit. Sed do eiusmod tempor …" at bounding box center [168, 167] width 125 height 40
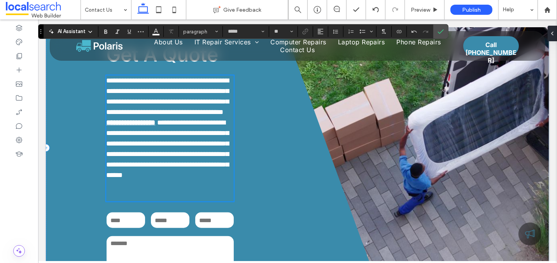
scroll to position [681, 0]
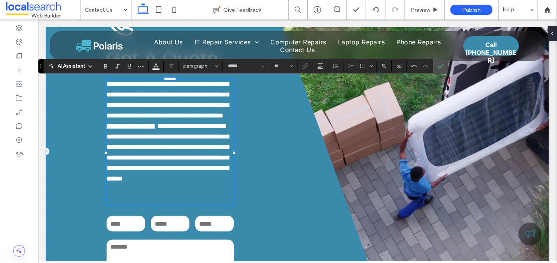
click at [160, 167] on span "**********" at bounding box center [167, 153] width 123 height 60
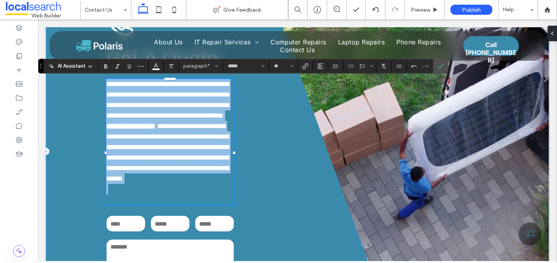
click at [160, 167] on span "**********" at bounding box center [167, 153] width 123 height 60
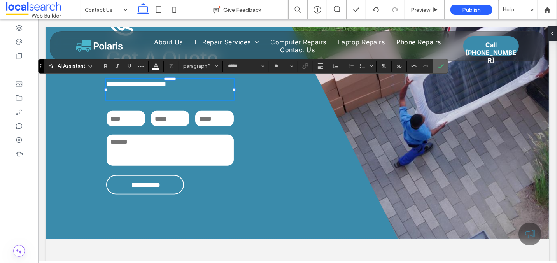
click at [438, 66] on icon "Confirm" at bounding box center [441, 66] width 6 height 6
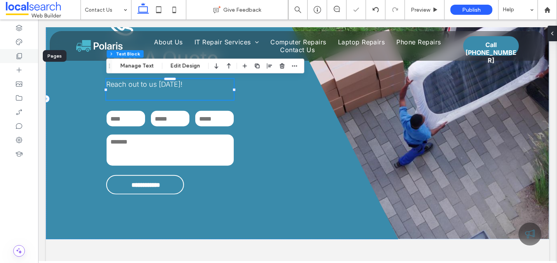
click at [14, 54] on div at bounding box center [19, 56] width 38 height 14
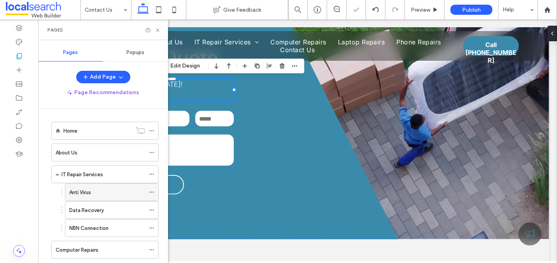
click at [96, 195] on div "Anti Virus" at bounding box center [107, 192] width 76 height 17
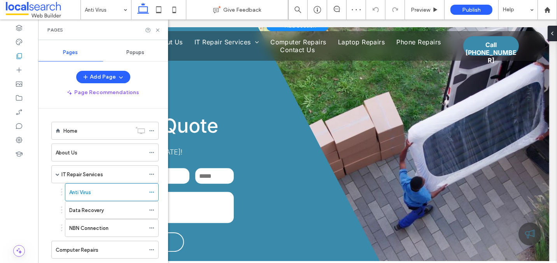
scroll to position [1738, 0]
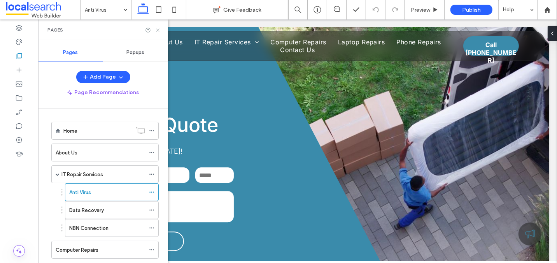
click at [158, 30] on use at bounding box center [157, 29] width 3 height 3
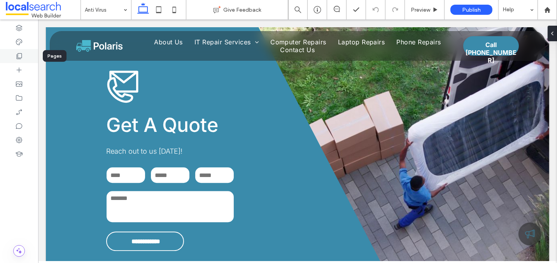
click at [18, 55] on use at bounding box center [19, 56] width 5 height 6
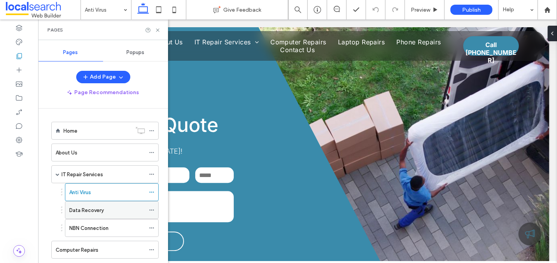
scroll to position [80, 0]
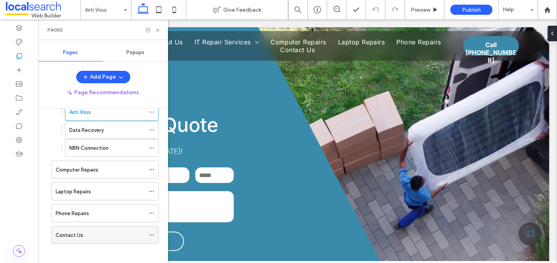
click at [76, 229] on label "Contact Us" at bounding box center [70, 235] width 28 height 14
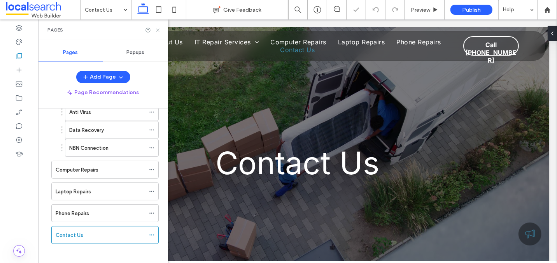
click at [157, 30] on use at bounding box center [157, 29] width 3 height 3
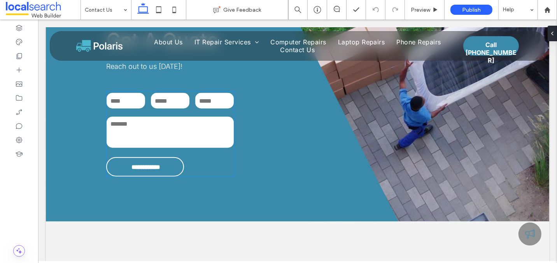
scroll to position [889, 0]
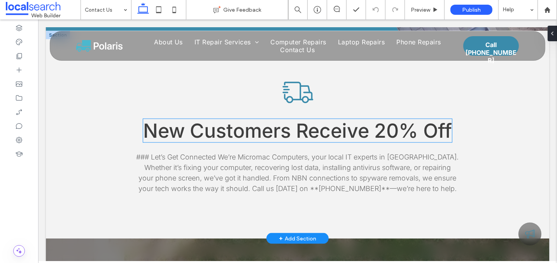
click at [217, 133] on span "New Customers Receive 20% Off" at bounding box center [297, 130] width 309 height 23
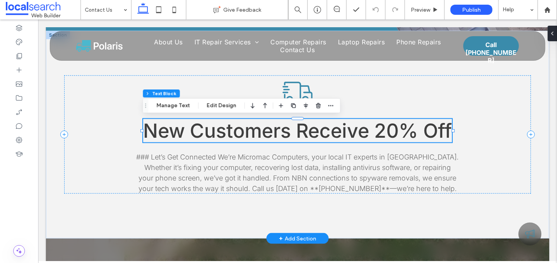
click at [223, 135] on span "New Customers Receive 20% Off" at bounding box center [297, 130] width 309 height 23
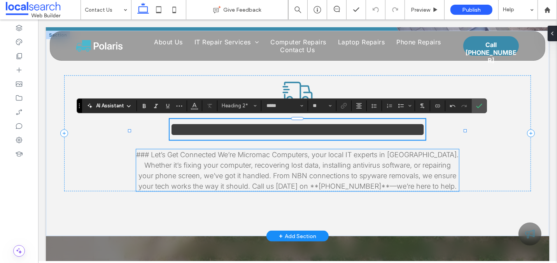
click at [263, 170] on span "### Let’s Get Connected We’re Micromac Computers, your local IT experts in [GEO…" at bounding box center [297, 171] width 323 height 40
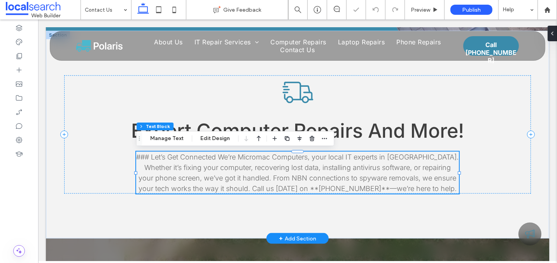
click at [267, 170] on span "### Let’s Get Connected We’re Micromac Computers, your local IT experts in [GEO…" at bounding box center [297, 173] width 323 height 40
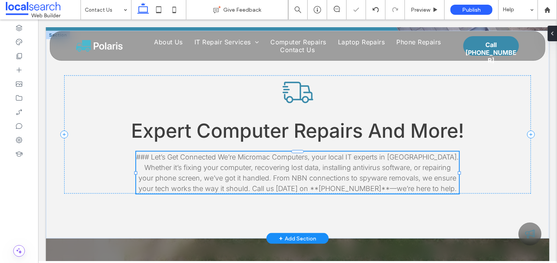
type input "*****"
type input "**"
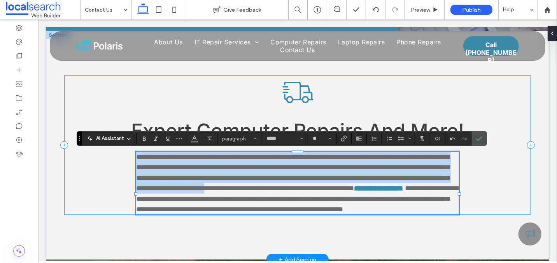
drag, startPoint x: 436, startPoint y: 189, endPoint x: 128, endPoint y: 158, distance: 309.8
click at [128, 158] on div "**********" at bounding box center [297, 144] width 467 height 139
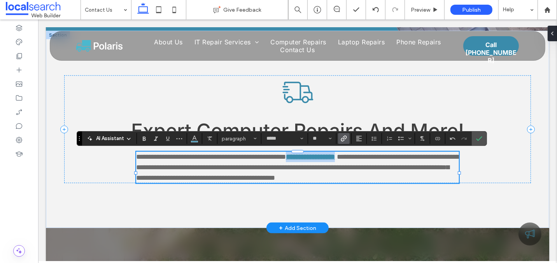
drag, startPoint x: 386, startPoint y: 156, endPoint x: 316, endPoint y: 154, distance: 70.1
click at [316, 154] on strong "**********" at bounding box center [310, 156] width 49 height 7
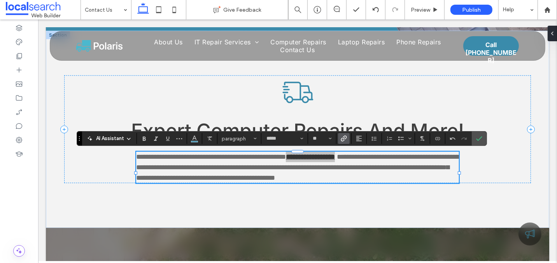
click at [342, 138] on icon "Link" at bounding box center [344, 138] width 6 height 6
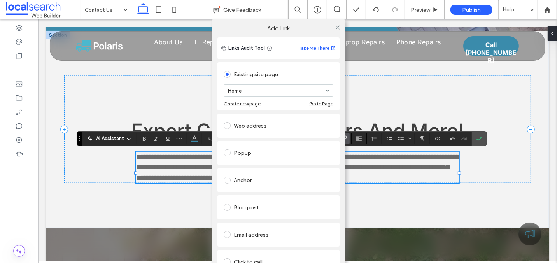
scroll to position [47, 0]
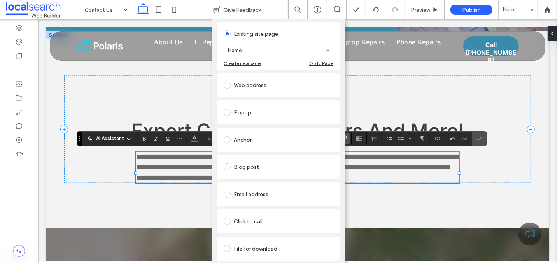
click at [233, 263] on link "Remove link" at bounding box center [278, 268] width 122 height 6
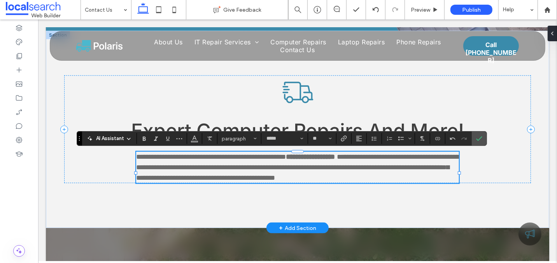
click at [358, 177] on span "**********" at bounding box center [297, 167] width 323 height 28
click at [245, 157] on span "**********" at bounding box center [211, 156] width 150 height 7
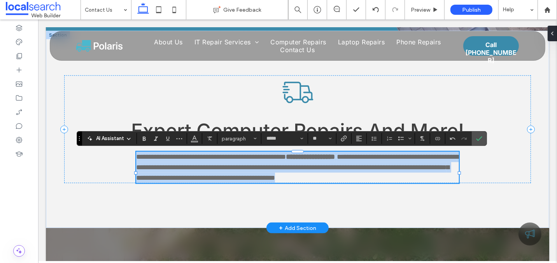
click at [245, 157] on span "**********" at bounding box center [211, 156] width 150 height 7
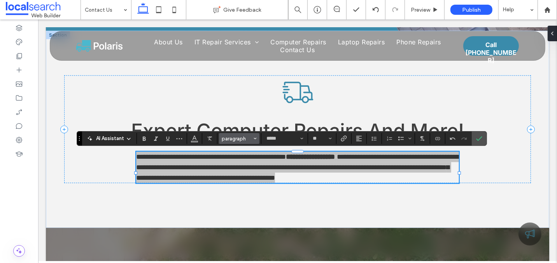
click at [235, 139] on span "paragraph" at bounding box center [237, 139] width 30 height 6
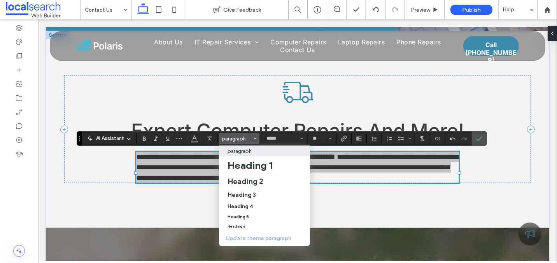
click at [238, 151] on p "paragraph" at bounding box center [240, 151] width 24 height 6
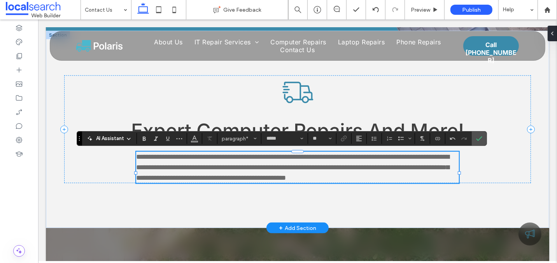
click at [240, 165] on span "**********" at bounding box center [292, 167] width 313 height 28
drag, startPoint x: 256, startPoint y: 154, endPoint x: 199, endPoint y: 155, distance: 57.2
click at [199, 155] on span "**********" at bounding box center [292, 167] width 313 height 28
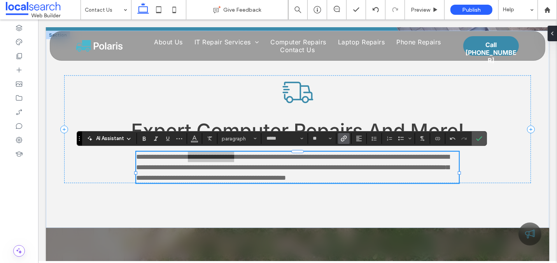
click at [341, 138] on use "Link" at bounding box center [344, 139] width 6 height 6
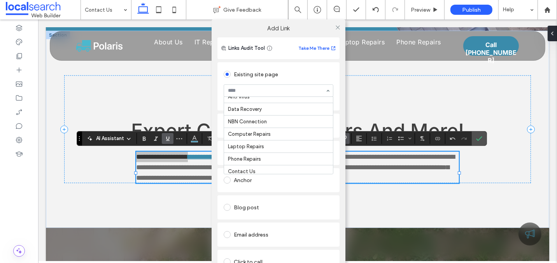
scroll to position [47, 0]
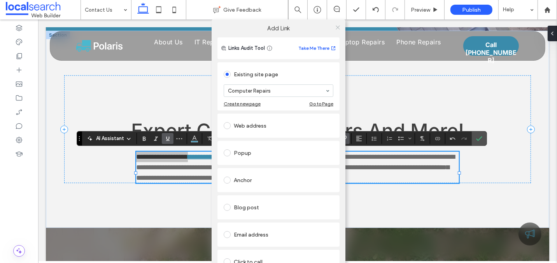
click at [335, 26] on icon at bounding box center [338, 28] width 6 height 6
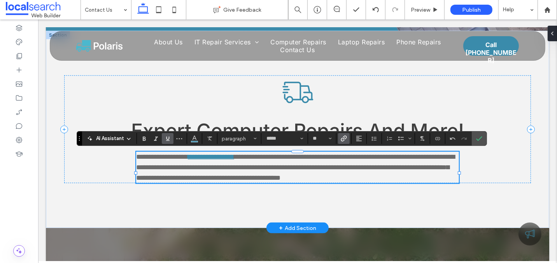
click at [268, 172] on p "**********" at bounding box center [297, 168] width 323 height 32
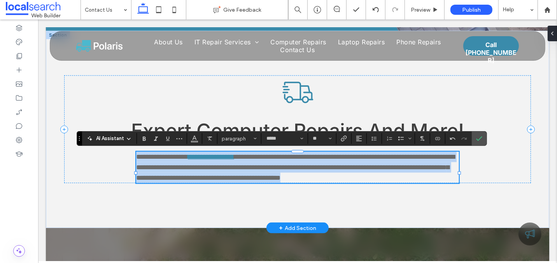
click at [268, 172] on p "**********" at bounding box center [297, 168] width 323 height 32
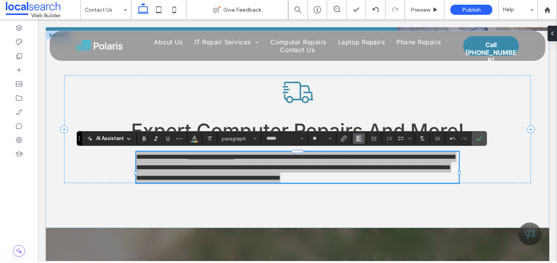
click at [360, 138] on button "Alignment" at bounding box center [359, 138] width 12 height 11
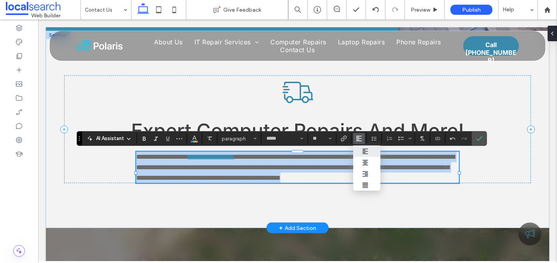
click at [330, 171] on span "**********" at bounding box center [295, 167] width 319 height 28
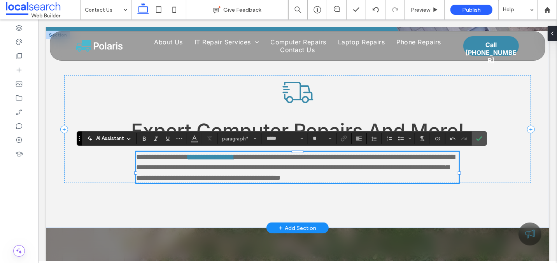
click at [242, 182] on p "**********" at bounding box center [297, 168] width 323 height 32
click at [476, 137] on icon "Confirm" at bounding box center [479, 138] width 6 height 6
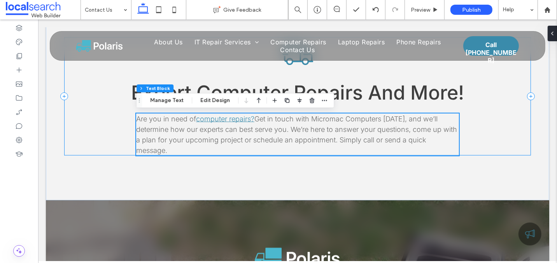
scroll to position [928, 0]
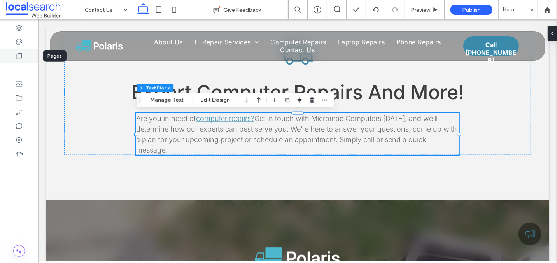
click at [18, 56] on icon at bounding box center [19, 56] width 8 height 8
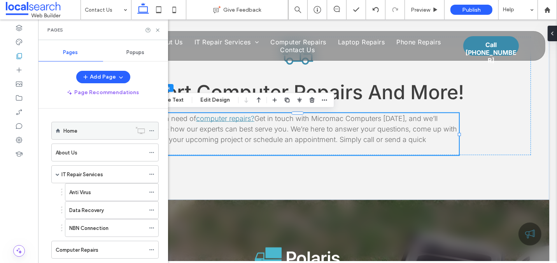
click at [71, 128] on label "Home" at bounding box center [70, 131] width 14 height 14
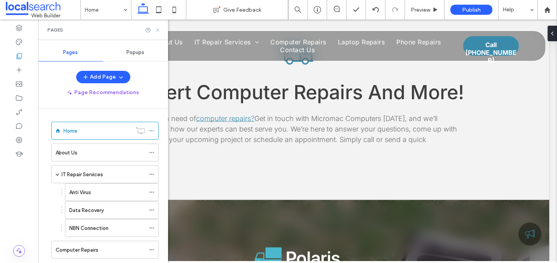
click at [156, 31] on icon at bounding box center [158, 30] width 6 height 6
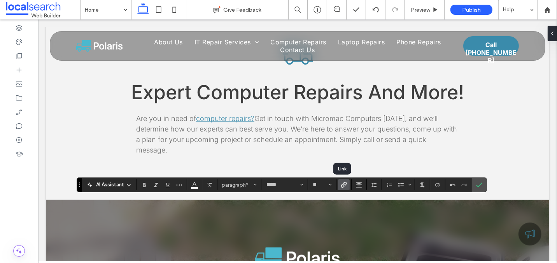
click at [344, 183] on icon "Link" at bounding box center [344, 185] width 6 height 6
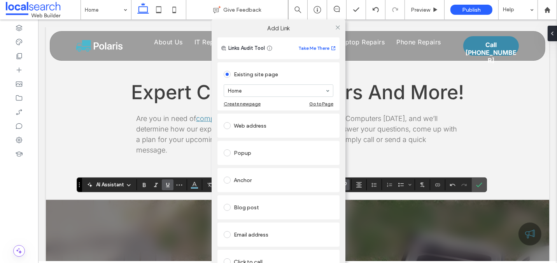
scroll to position [47, 0]
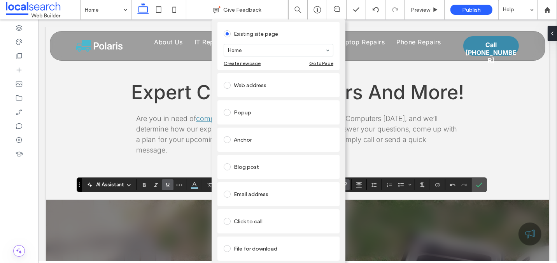
click at [243, 216] on div "Click to call" at bounding box center [279, 221] width 110 height 12
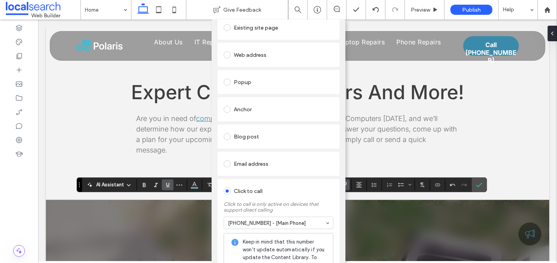
scroll to position [0, 0]
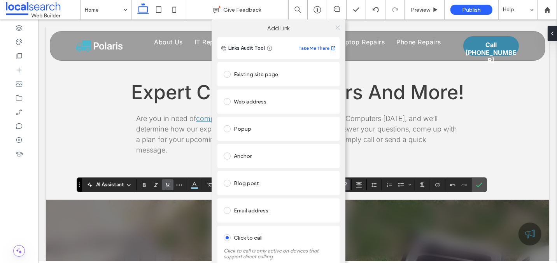
click at [335, 28] on icon at bounding box center [338, 28] width 6 height 6
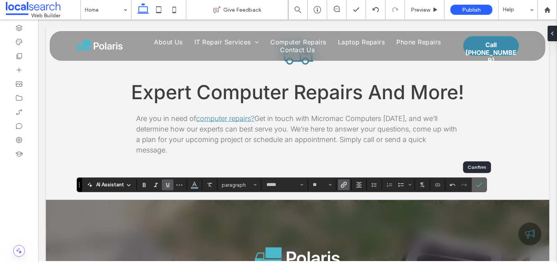
click at [477, 187] on icon "Confirm" at bounding box center [479, 185] width 6 height 6
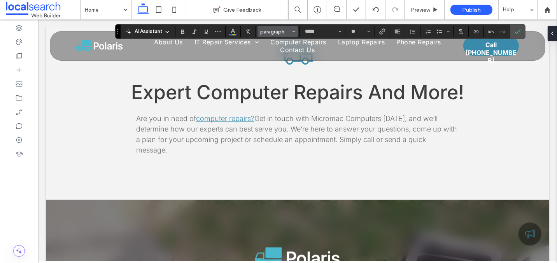
click at [286, 29] on span "paragraph" at bounding box center [275, 32] width 30 height 6
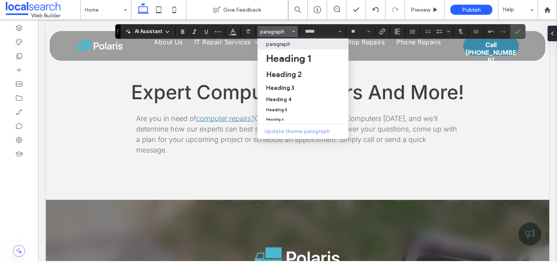
click at [288, 44] on p "paragraph" at bounding box center [278, 44] width 24 height 6
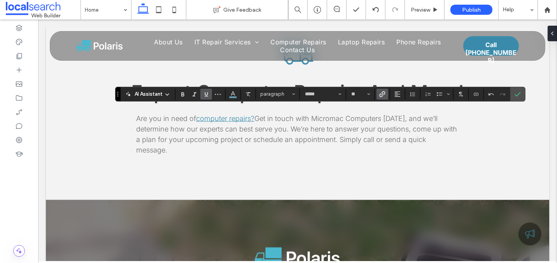
click at [382, 89] on span "Link" at bounding box center [382, 94] width 6 height 10
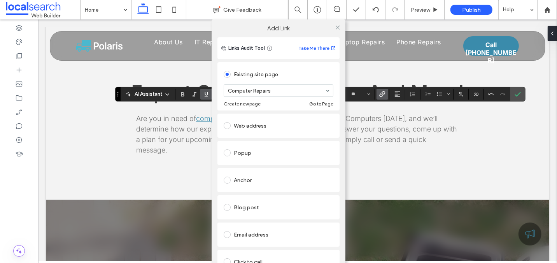
scroll to position [47, 0]
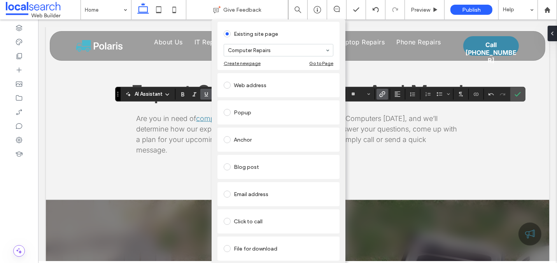
click at [232, 263] on link "Remove link" at bounding box center [278, 268] width 122 height 6
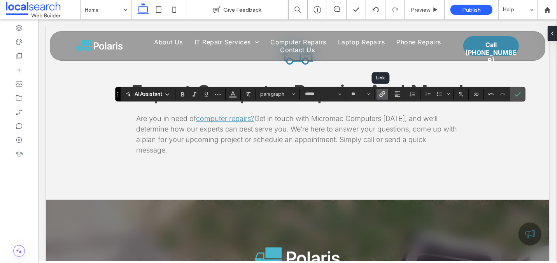
click at [380, 93] on use "Link" at bounding box center [383, 94] width 6 height 6
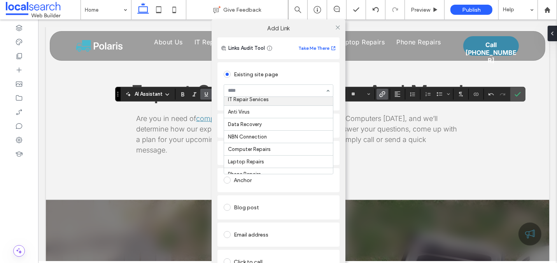
scroll to position [40, 0]
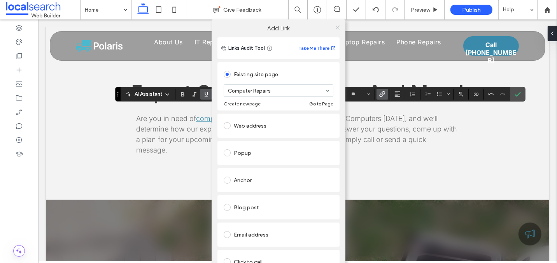
click at [336, 27] on use at bounding box center [338, 27] width 4 height 4
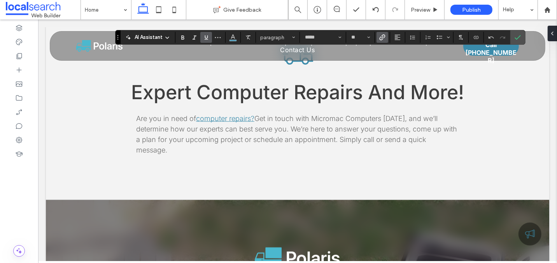
click at [380, 38] on use "Link" at bounding box center [383, 38] width 6 height 6
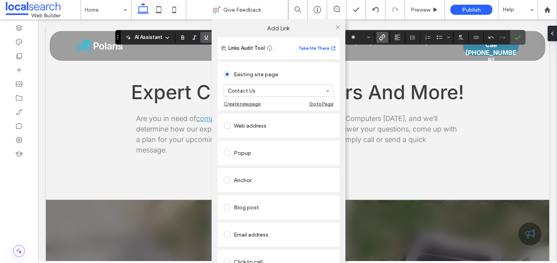
scroll to position [47, 0]
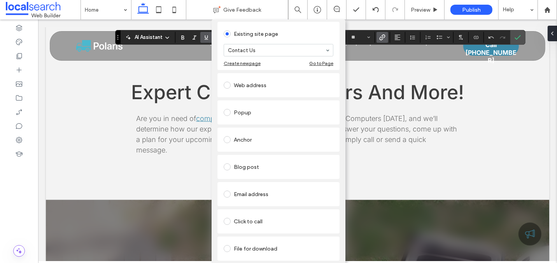
click at [229, 263] on link "Remove link" at bounding box center [278, 268] width 122 height 6
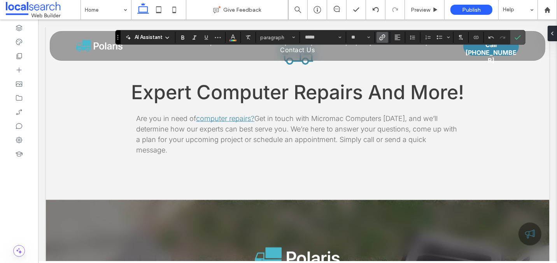
click at [383, 37] on use "Link" at bounding box center [383, 38] width 6 height 6
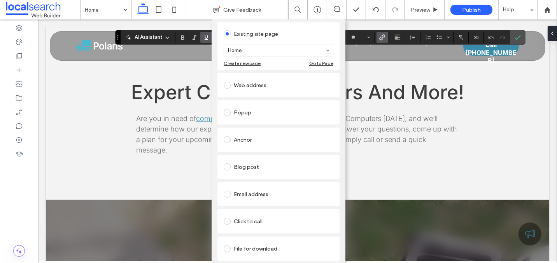
click at [243, 215] on div "Click to call" at bounding box center [279, 221] width 110 height 12
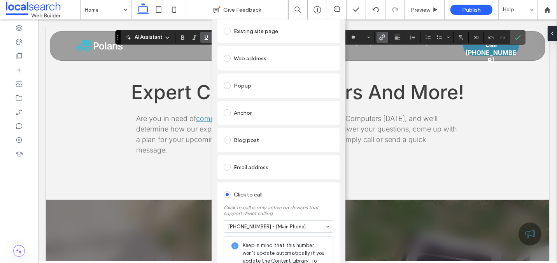
scroll to position [0, 0]
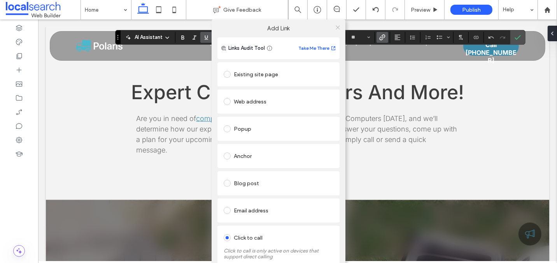
click at [337, 26] on icon at bounding box center [338, 28] width 6 height 6
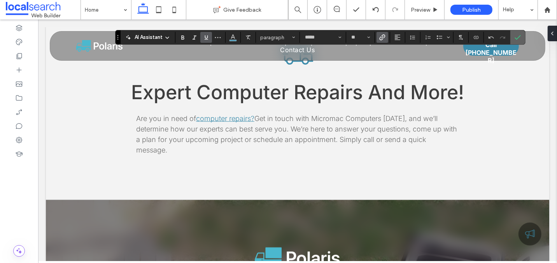
click at [515, 36] on icon "Confirm" at bounding box center [518, 37] width 6 height 6
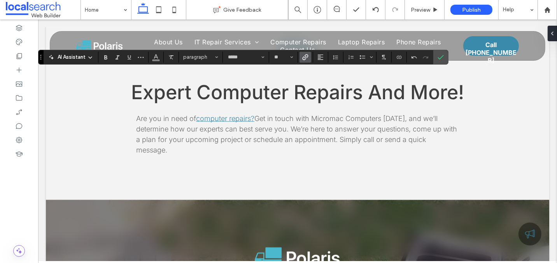
click at [305, 61] on span "Link" at bounding box center [305, 57] width 6 height 10
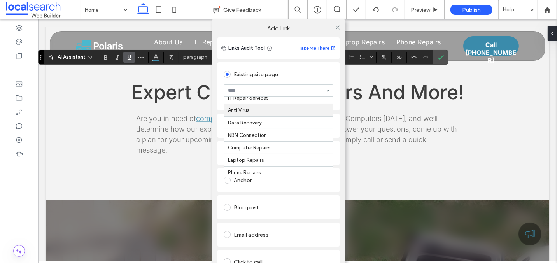
scroll to position [39, 0]
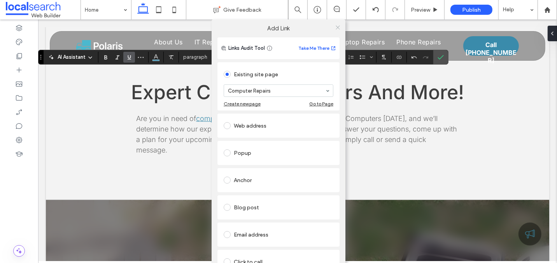
click at [335, 27] on icon at bounding box center [338, 28] width 6 height 6
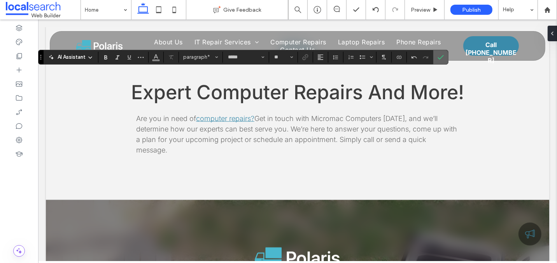
click at [435, 55] on label "Confirm" at bounding box center [441, 57] width 12 height 14
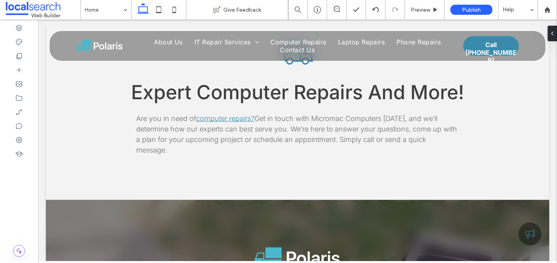
type input "*****"
type input "**"
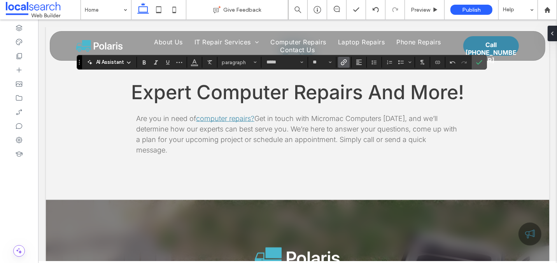
click at [342, 60] on icon "Link" at bounding box center [344, 62] width 6 height 6
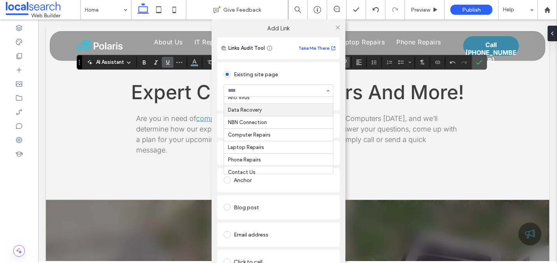
scroll to position [45, 0]
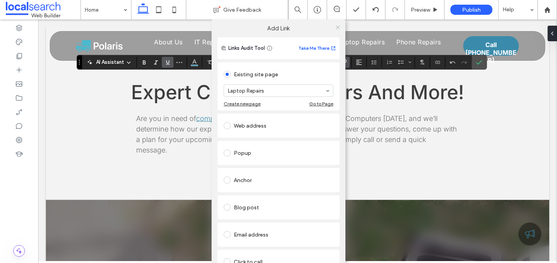
click at [336, 27] on use at bounding box center [338, 27] width 4 height 4
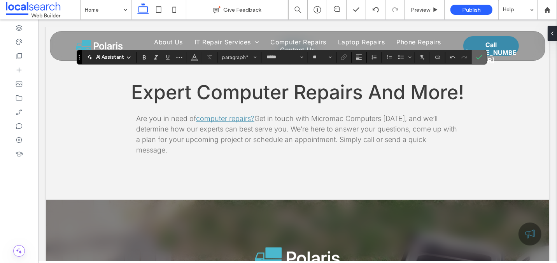
click at [477, 58] on use "Confirm" at bounding box center [480, 57] width 6 height 5
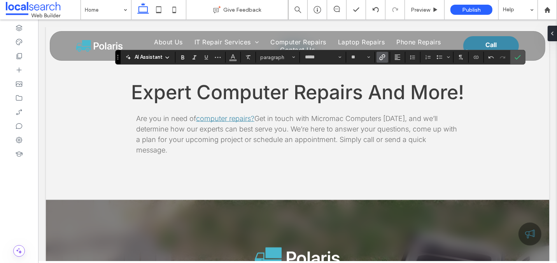
click at [381, 59] on icon "Link" at bounding box center [382, 57] width 6 height 6
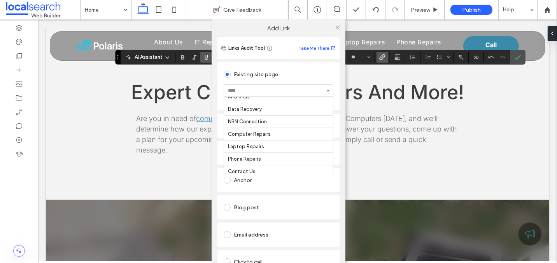
scroll to position [47, 0]
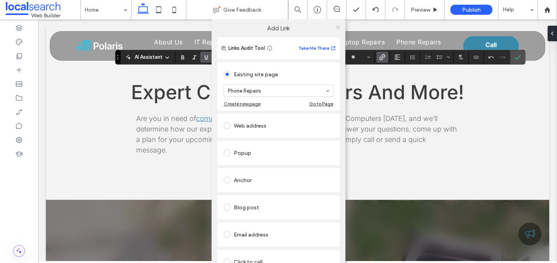
click at [336, 27] on icon at bounding box center [338, 28] width 6 height 6
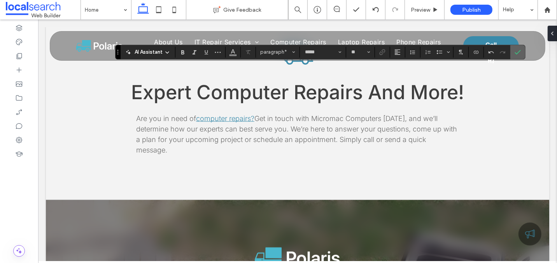
click at [515, 53] on icon "Confirm" at bounding box center [518, 52] width 6 height 6
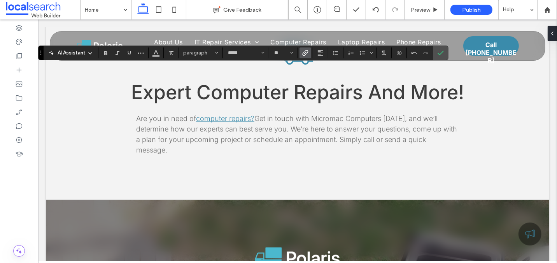
click at [300, 53] on label "Link" at bounding box center [306, 52] width 12 height 11
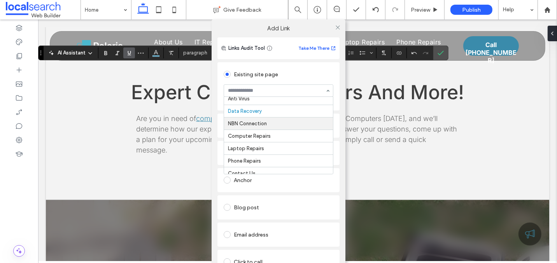
scroll to position [24, 0]
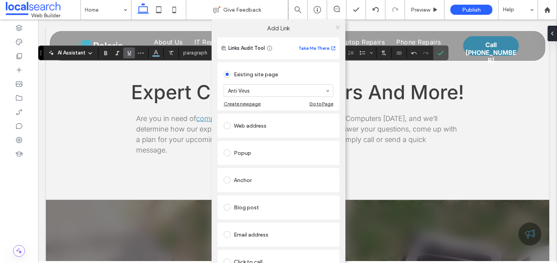
click at [335, 27] on icon at bounding box center [338, 28] width 6 height 6
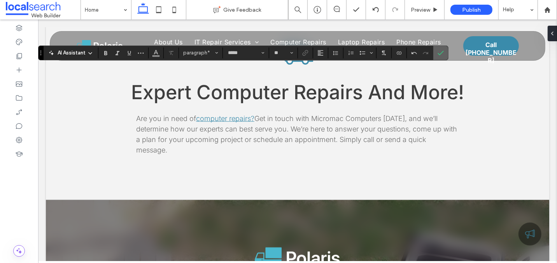
click at [438, 53] on icon "Confirm" at bounding box center [441, 53] width 6 height 6
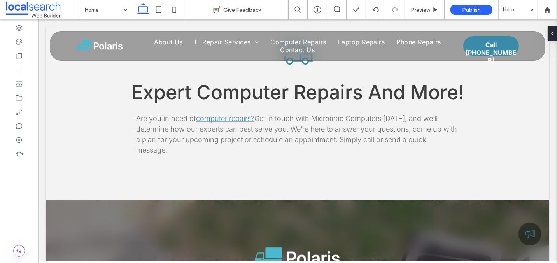
type input "*****"
type input "**"
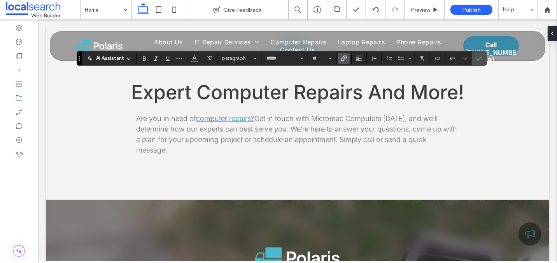
click at [341, 58] on icon "Link" at bounding box center [344, 58] width 6 height 6
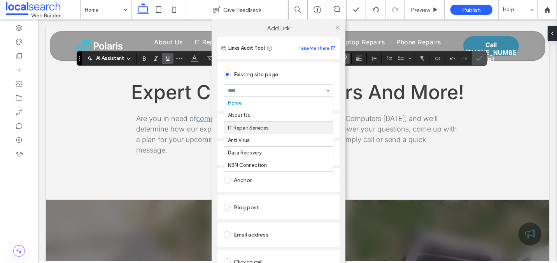
scroll to position [19, 0]
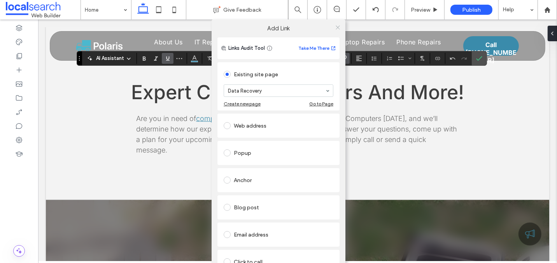
click at [336, 28] on icon at bounding box center [338, 28] width 6 height 6
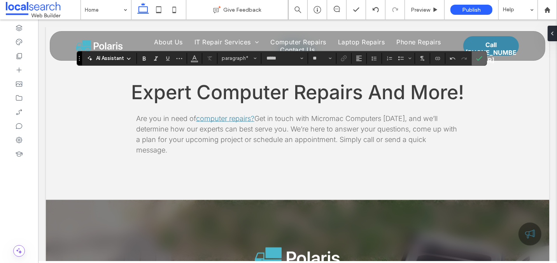
click at [476, 57] on icon "Confirm" at bounding box center [479, 58] width 6 height 6
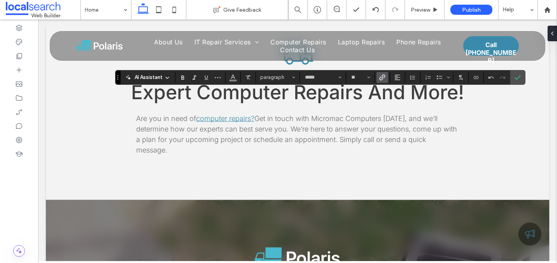
click at [381, 79] on icon "Link" at bounding box center [382, 77] width 6 height 6
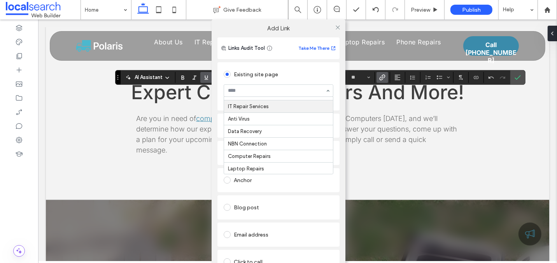
scroll to position [26, 0]
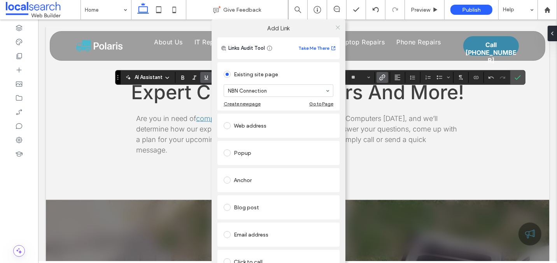
click at [335, 27] on icon at bounding box center [338, 28] width 6 height 6
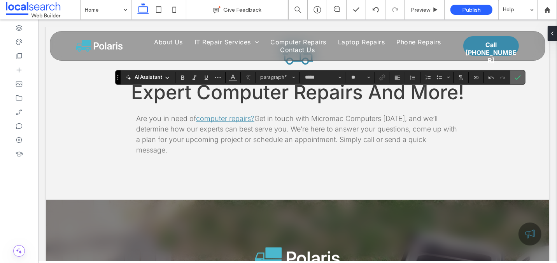
click at [516, 80] on icon "Confirm" at bounding box center [518, 77] width 6 height 6
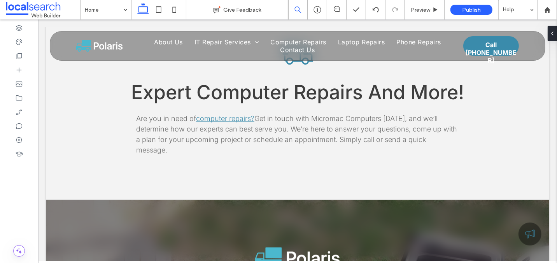
type input "*****"
type input "**"
type input "*****"
type input "**"
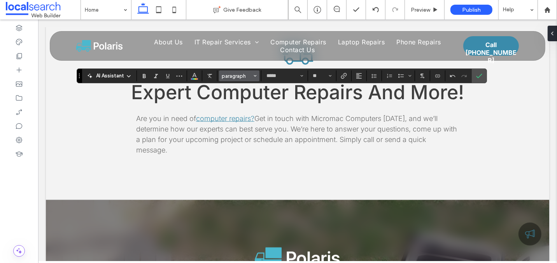
click at [226, 79] on span "paragraph" at bounding box center [237, 76] width 30 height 6
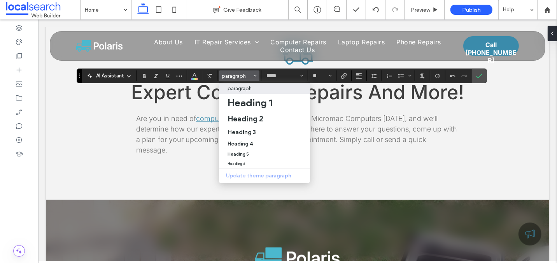
click at [236, 91] on p "paragraph" at bounding box center [240, 89] width 24 height 6
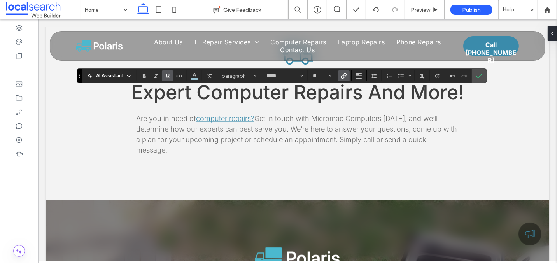
click at [342, 74] on use "Link" at bounding box center [344, 76] width 6 height 6
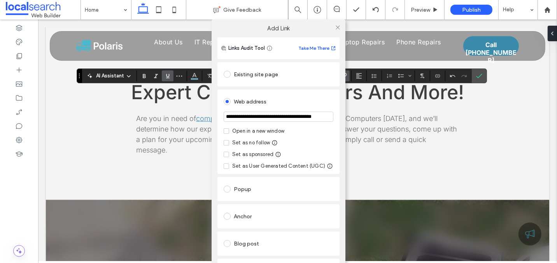
scroll to position [83, 0]
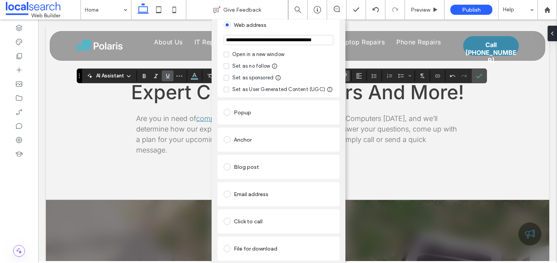
click at [224, 263] on link "Remove link" at bounding box center [278, 268] width 122 height 6
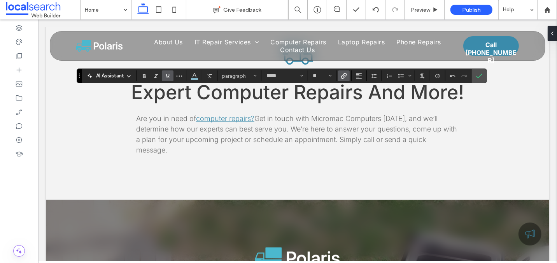
click at [342, 78] on icon "Link" at bounding box center [344, 76] width 6 height 6
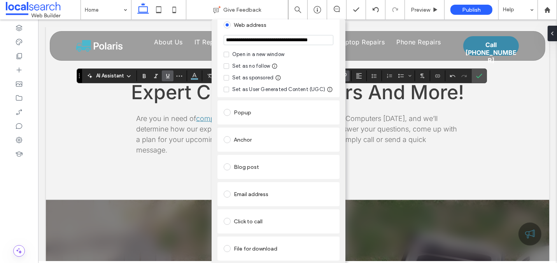
scroll to position [0, 0]
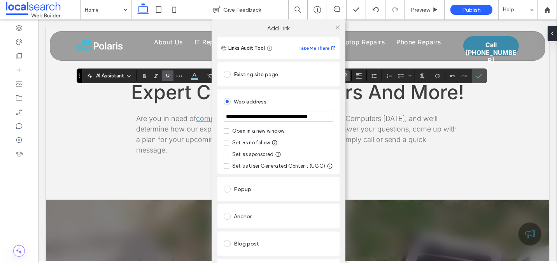
click at [245, 73] on div "Existing site page" at bounding box center [279, 74] width 110 height 12
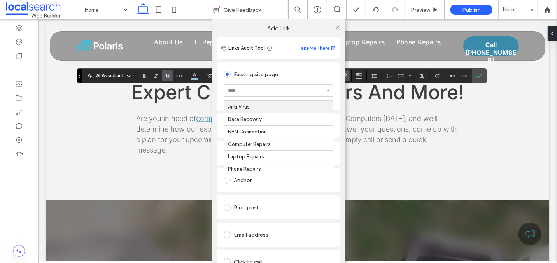
scroll to position [47, 0]
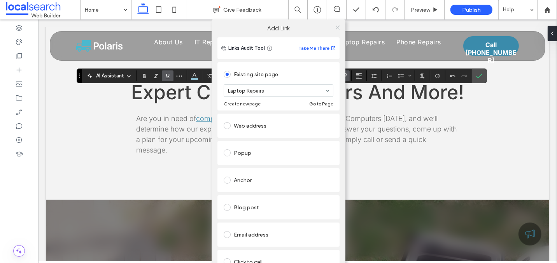
click at [335, 27] on icon at bounding box center [338, 28] width 6 height 6
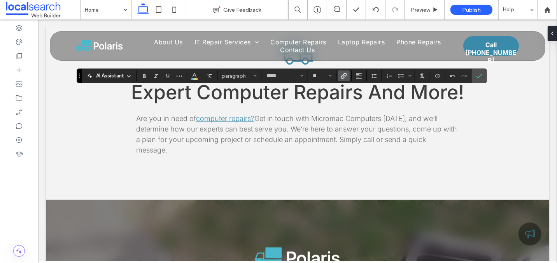
click at [344, 75] on use "Link" at bounding box center [344, 76] width 6 height 6
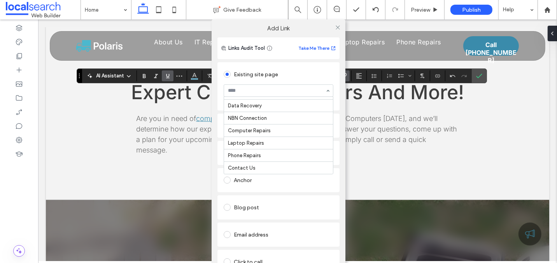
scroll to position [47, 0]
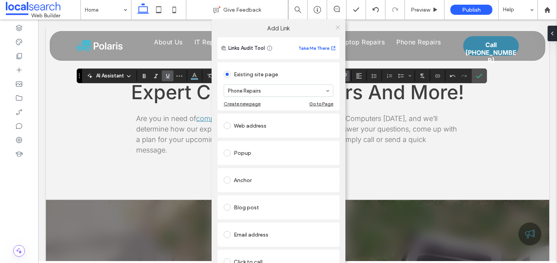
click at [335, 26] on icon at bounding box center [338, 28] width 6 height 6
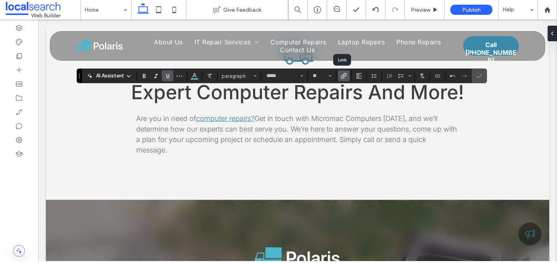
click at [341, 77] on icon "Link" at bounding box center [344, 76] width 6 height 6
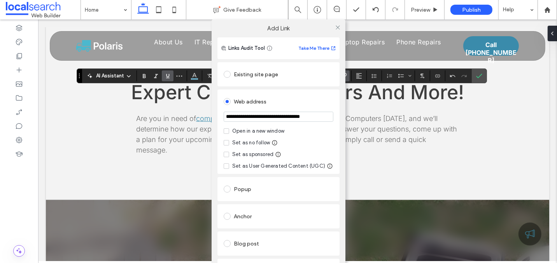
click at [244, 75] on div "Existing site page" at bounding box center [279, 74] width 110 height 12
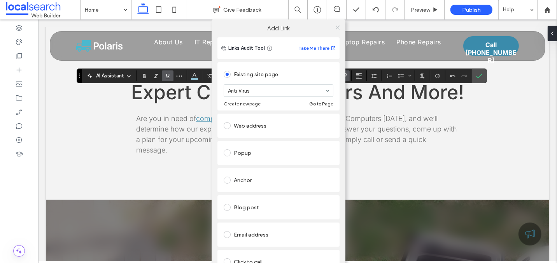
click at [336, 26] on use at bounding box center [338, 27] width 4 height 4
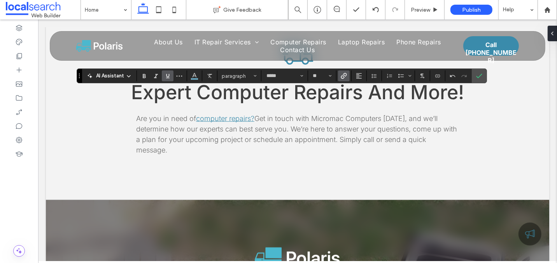
click at [341, 75] on use "Link" at bounding box center [344, 76] width 6 height 6
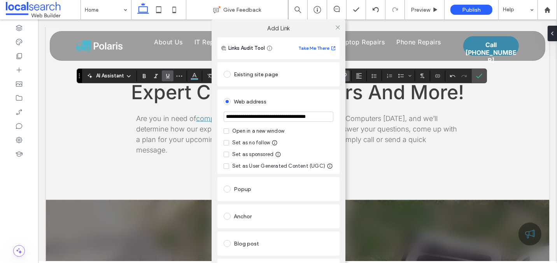
click at [241, 73] on div "Existing site page" at bounding box center [279, 74] width 110 height 12
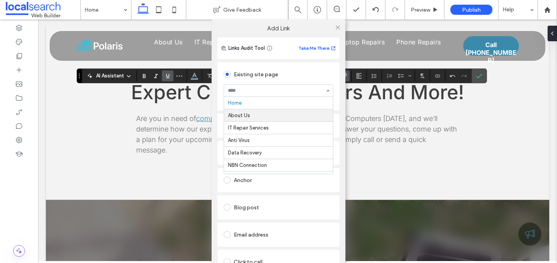
scroll to position [14, 0]
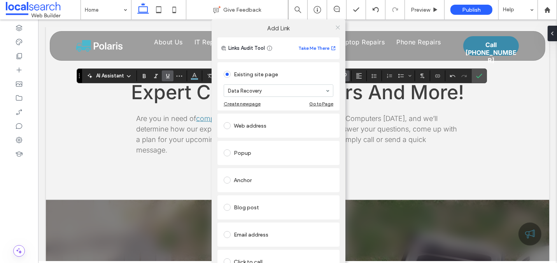
click at [335, 27] on icon at bounding box center [338, 28] width 6 height 6
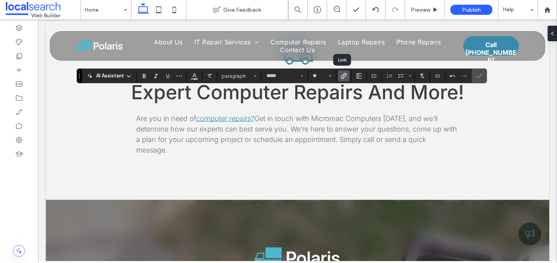
click at [343, 76] on icon "Link" at bounding box center [344, 76] width 6 height 6
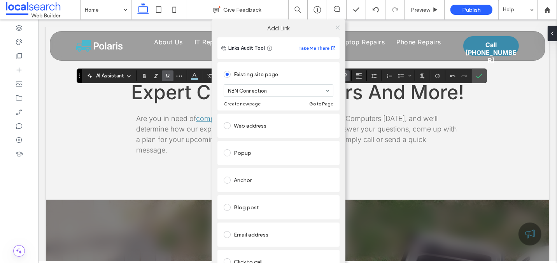
click at [335, 29] on icon at bounding box center [338, 28] width 6 height 6
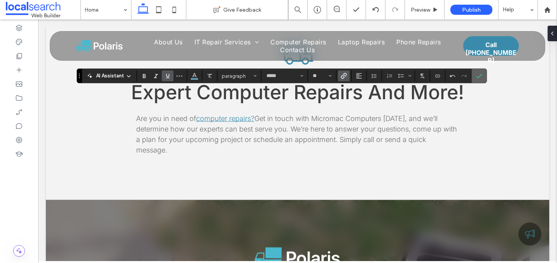
click at [477, 77] on use "Confirm" at bounding box center [480, 76] width 6 height 5
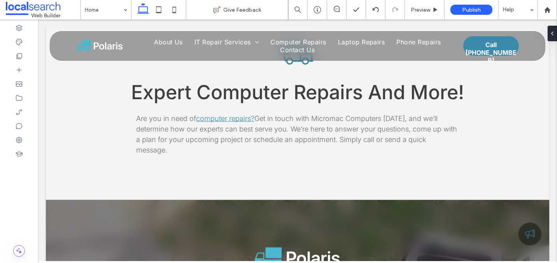
type input "*****"
type input "**"
type input "*****"
type input "**"
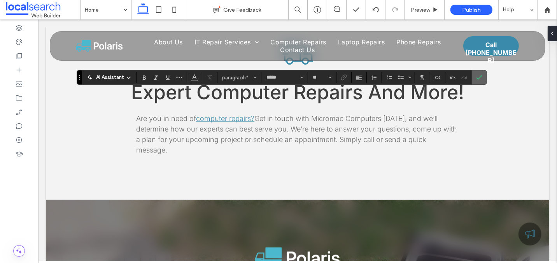
click at [479, 77] on icon "Confirm" at bounding box center [479, 77] width 6 height 6
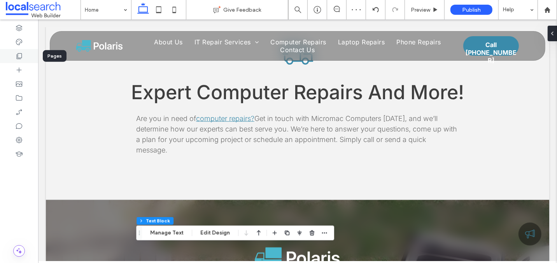
click at [18, 57] on icon at bounding box center [19, 56] width 8 height 8
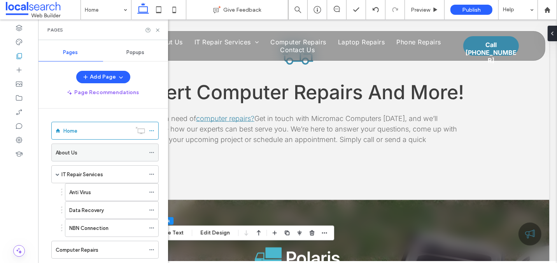
click at [65, 148] on label "About Us" at bounding box center [67, 153] width 22 height 14
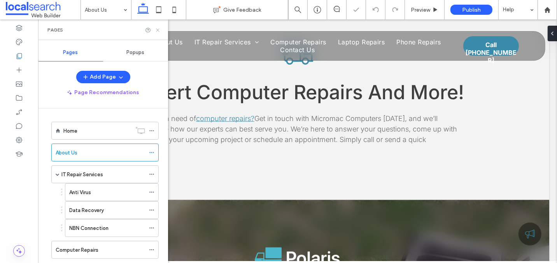
click at [156, 30] on icon at bounding box center [158, 30] width 6 height 6
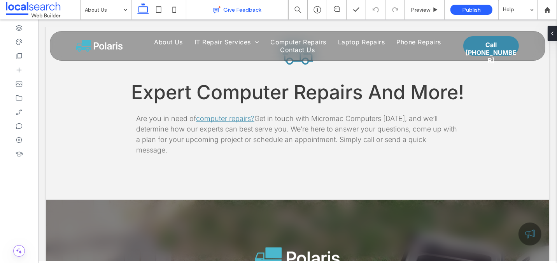
type input "*****"
type input "**"
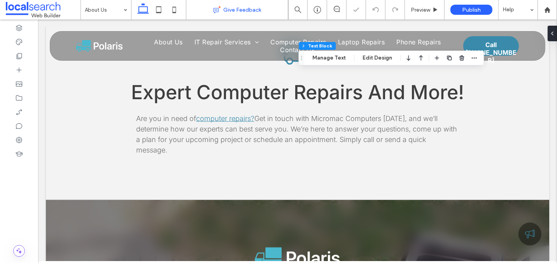
type input "*****"
type input "**"
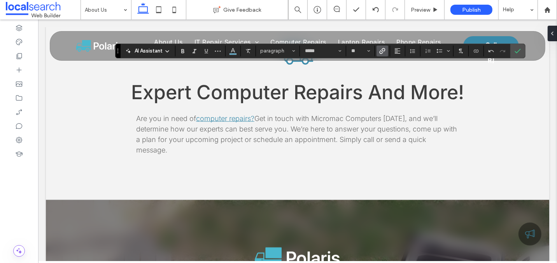
click at [383, 51] on icon "Link" at bounding box center [382, 51] width 6 height 6
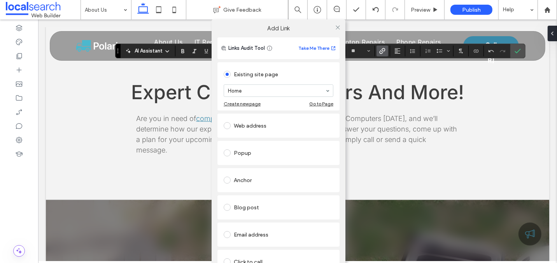
scroll to position [47, 0]
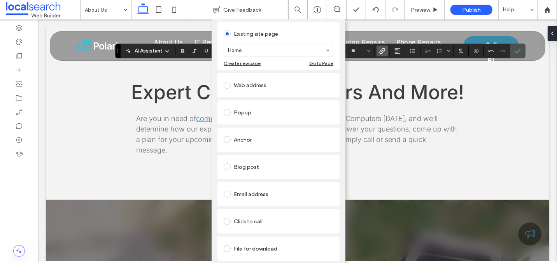
click at [237, 263] on link "Remove link" at bounding box center [278, 268] width 122 height 6
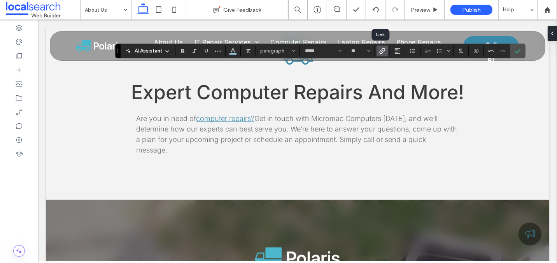
click at [381, 50] on icon "Link" at bounding box center [382, 51] width 6 height 6
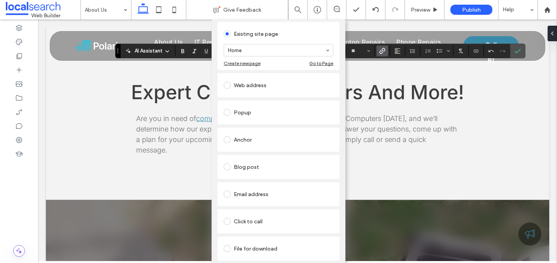
click at [232, 263] on link "Remove link" at bounding box center [278, 268] width 122 height 6
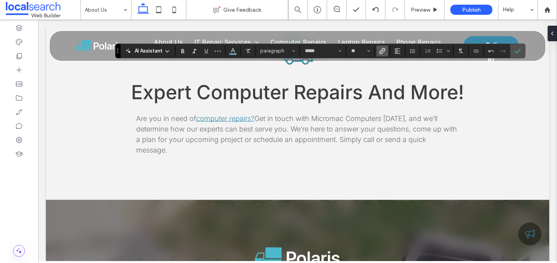
click at [380, 52] on icon "Link" at bounding box center [382, 51] width 6 height 6
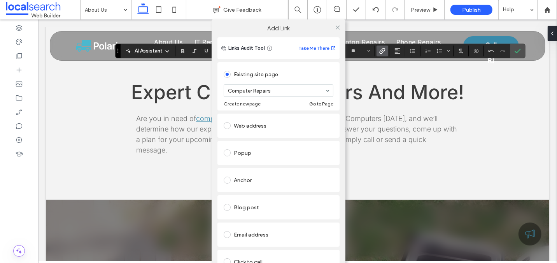
click at [374, 102] on div "Add Link Links Audit Tool Take Me There Existing site page Computer Repairs Cre…" at bounding box center [278, 150] width 557 height 263
click at [336, 27] on use at bounding box center [338, 27] width 4 height 4
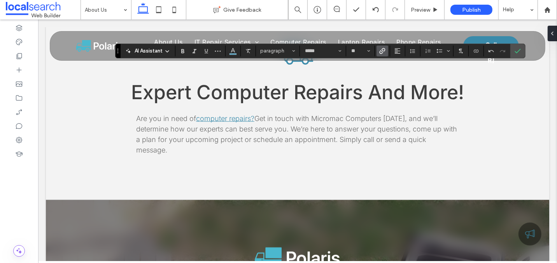
click at [379, 51] on icon "Link" at bounding box center [382, 51] width 6 height 6
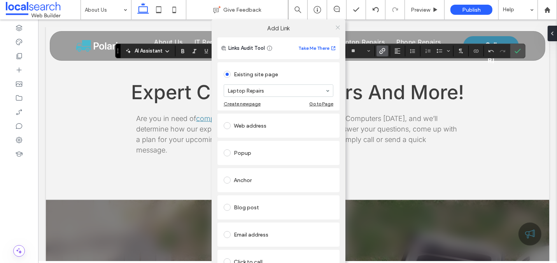
click at [335, 28] on icon at bounding box center [338, 28] width 6 height 6
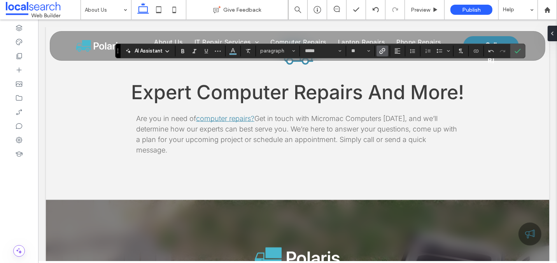
click at [380, 53] on use "Link" at bounding box center [383, 51] width 6 height 6
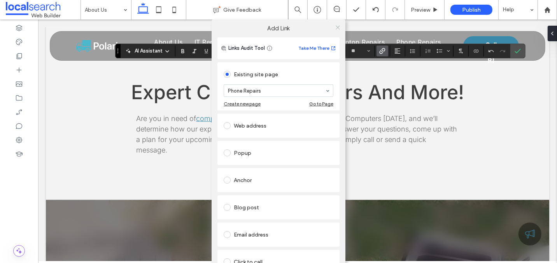
click at [337, 27] on icon at bounding box center [338, 28] width 6 height 6
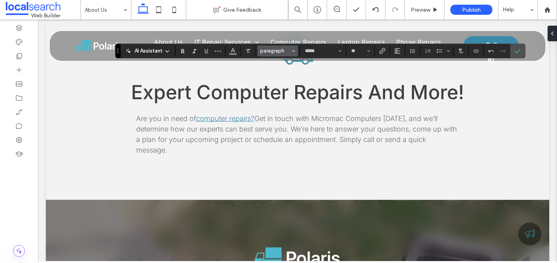
click at [262, 51] on span "paragraph" at bounding box center [275, 51] width 30 height 6
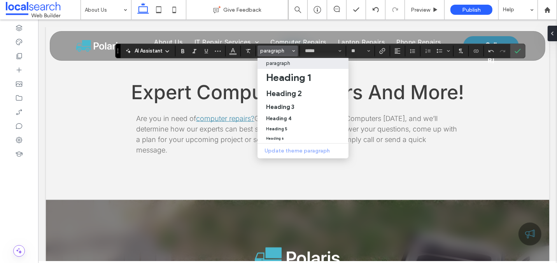
click at [274, 65] on p "paragraph" at bounding box center [278, 63] width 24 height 6
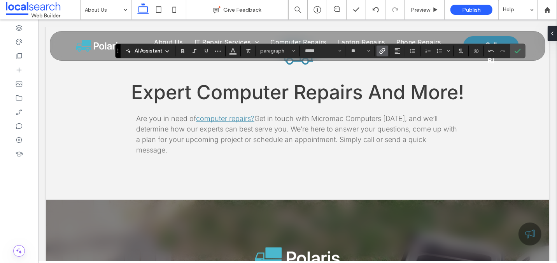
click at [380, 50] on use "Link" at bounding box center [383, 51] width 6 height 6
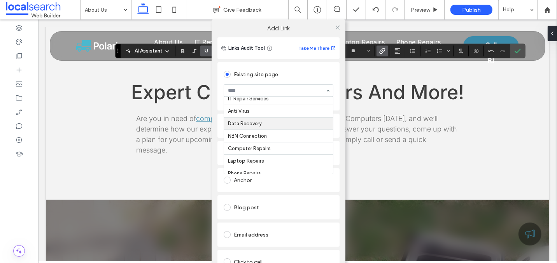
scroll to position [0, 0]
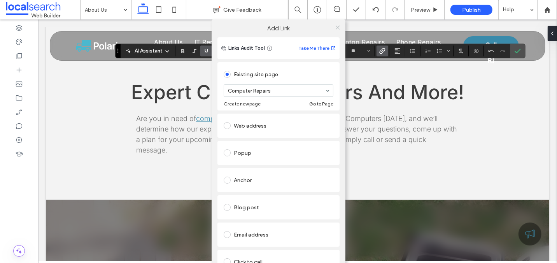
click at [336, 30] on span at bounding box center [338, 27] width 6 height 12
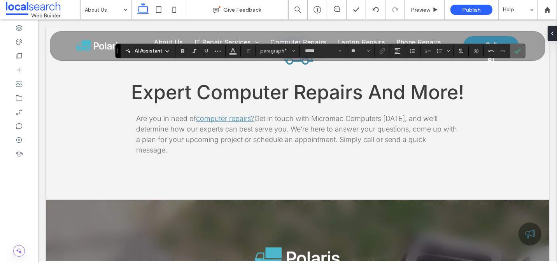
click at [515, 51] on icon "Confirm" at bounding box center [518, 51] width 6 height 6
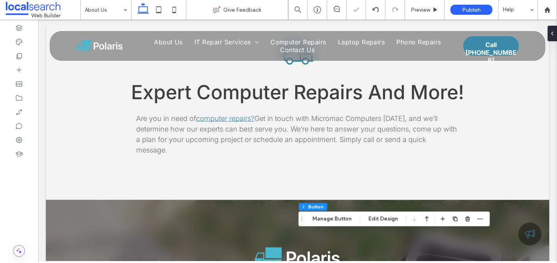
type input "*"
click at [340, 221] on button "Manage Button" at bounding box center [331, 218] width 49 height 9
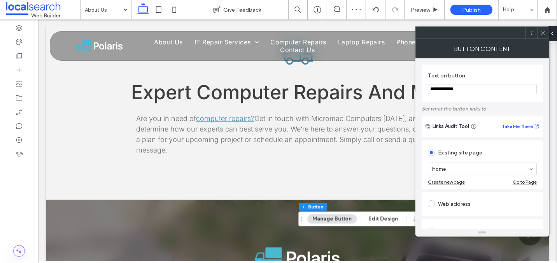
click at [451, 90] on input "**********" at bounding box center [482, 89] width 109 height 10
type input "**********"
click at [543, 37] on span at bounding box center [543, 33] width 6 height 12
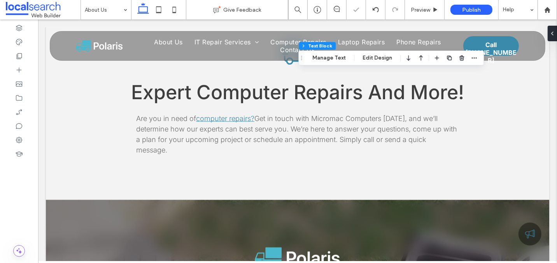
type input "*****"
type input "**"
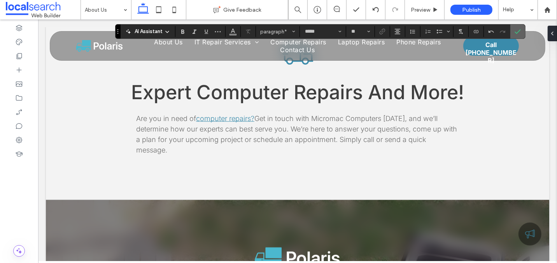
click at [516, 30] on icon "Confirm" at bounding box center [518, 31] width 6 height 6
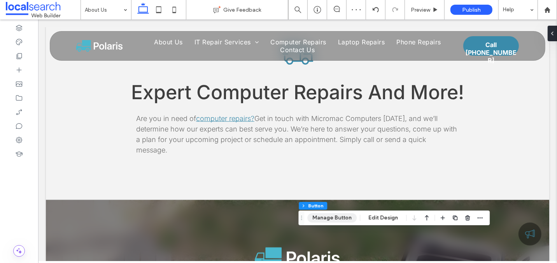
click at [335, 222] on button "Manage Button" at bounding box center [331, 217] width 49 height 9
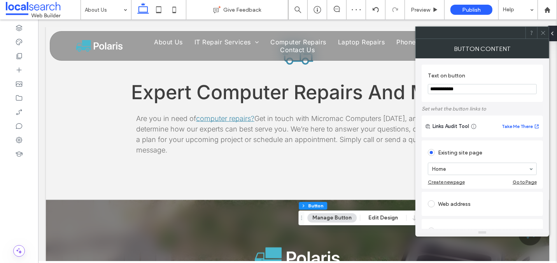
click at [455, 85] on input "**********" at bounding box center [482, 89] width 109 height 10
type input "*********"
click at [544, 32] on use at bounding box center [543, 33] width 4 height 4
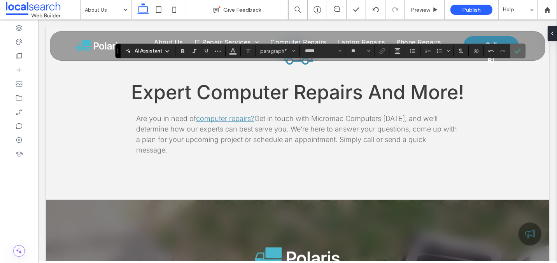
click at [515, 51] on icon "Confirm" at bounding box center [518, 51] width 6 height 6
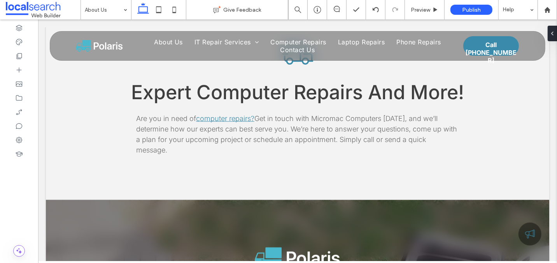
type input "*****"
type input "**"
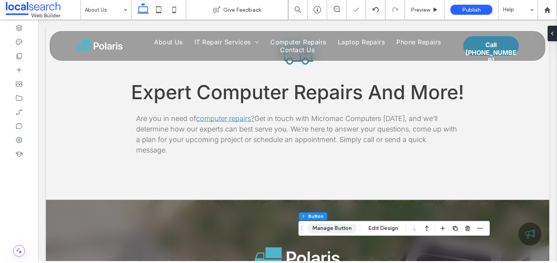
click at [337, 228] on button "Manage Button" at bounding box center [331, 228] width 49 height 9
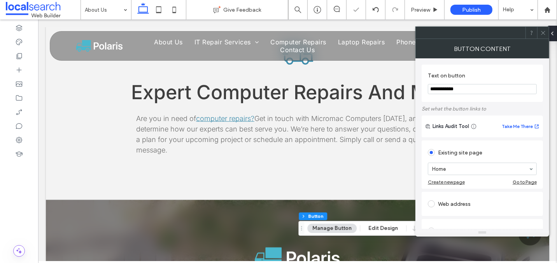
click at [458, 89] on input "**********" at bounding box center [482, 89] width 109 height 10
type input "**********"
click at [542, 32] on icon at bounding box center [543, 33] width 6 height 6
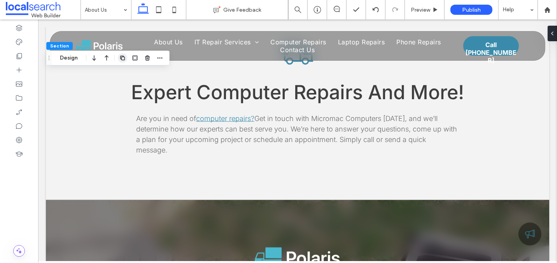
click at [123, 59] on icon "button" at bounding box center [122, 58] width 6 height 6
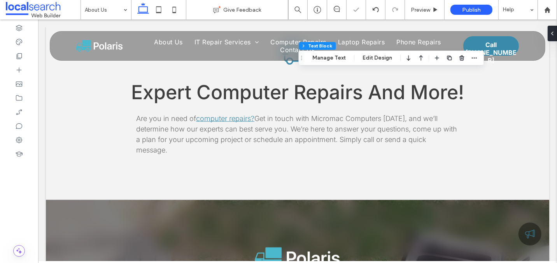
type input "*****"
type input "**"
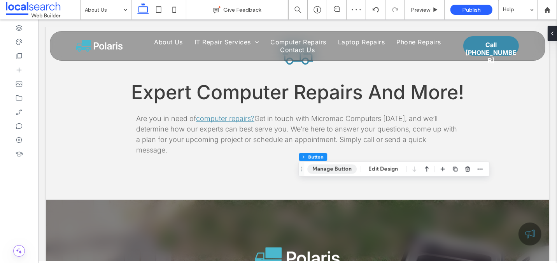
click at [336, 169] on button "Manage Button" at bounding box center [331, 169] width 49 height 9
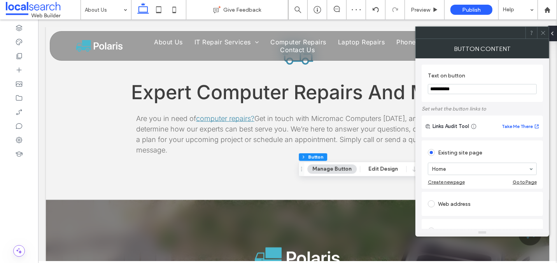
click at [447, 89] on input "**********" at bounding box center [482, 89] width 109 height 10
type input "*********"
click at [545, 32] on icon at bounding box center [543, 33] width 6 height 6
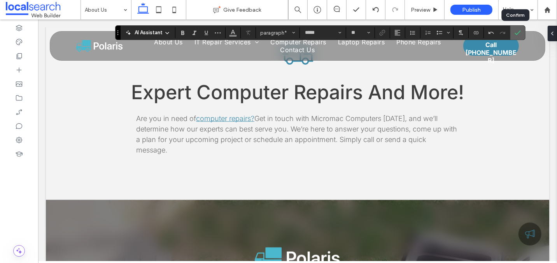
click at [515, 33] on icon "Confirm" at bounding box center [518, 33] width 6 height 6
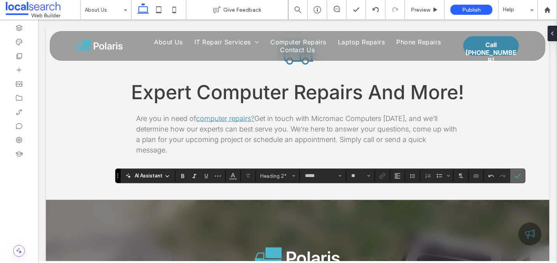
click at [510, 178] on section at bounding box center [517, 176] width 15 height 14
click at [519, 175] on label "Confirm" at bounding box center [518, 176] width 12 height 14
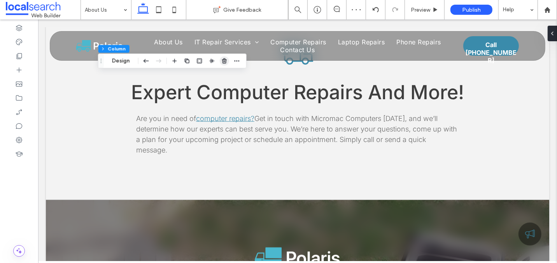
click at [224, 60] on icon "button" at bounding box center [224, 61] width 6 height 6
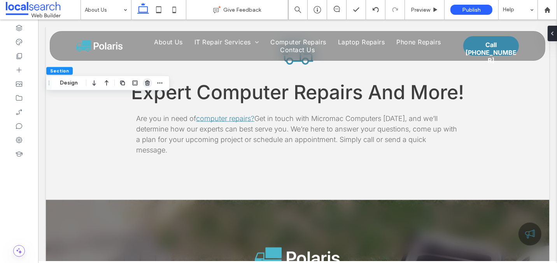
click at [148, 83] on icon "button" at bounding box center [147, 83] width 6 height 6
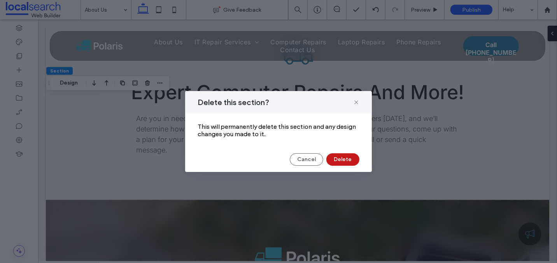
click at [340, 161] on button "Delete" at bounding box center [342, 159] width 33 height 12
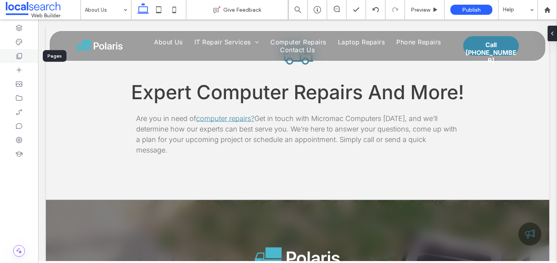
click at [18, 56] on use at bounding box center [19, 56] width 5 height 6
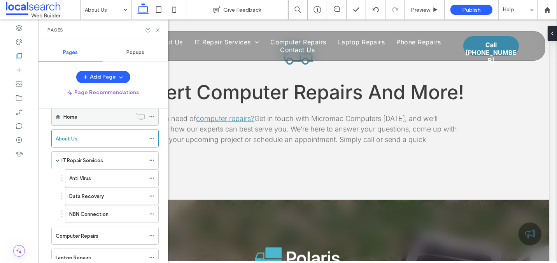
scroll to position [20, 0]
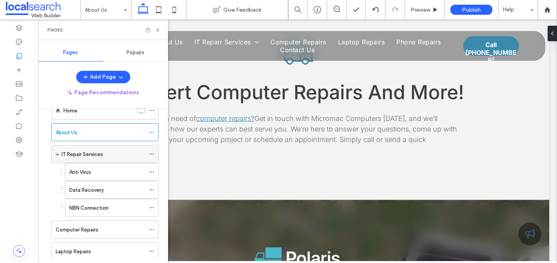
click at [77, 148] on label "IT Repair Services" at bounding box center [82, 154] width 42 height 14
click at [158, 30] on use at bounding box center [157, 29] width 3 height 3
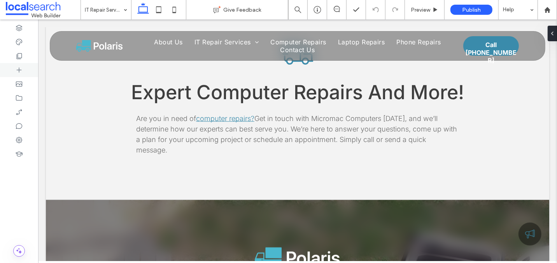
type input "*****"
type input "**"
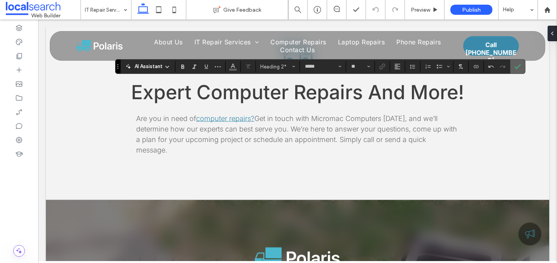
click at [515, 67] on use "Confirm" at bounding box center [518, 66] width 6 height 5
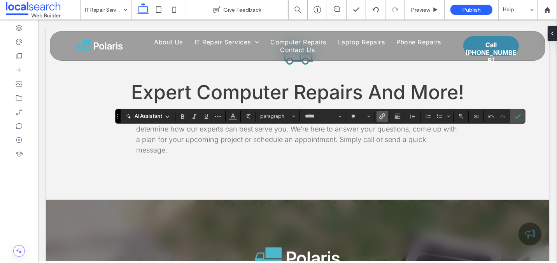
click at [381, 118] on use "Link" at bounding box center [383, 116] width 6 height 6
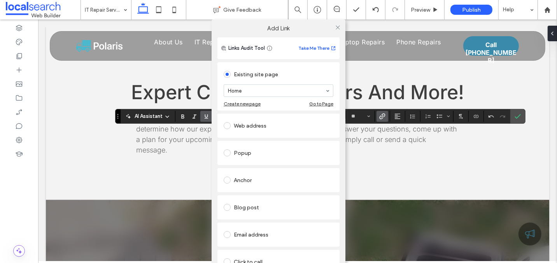
scroll to position [47, 0]
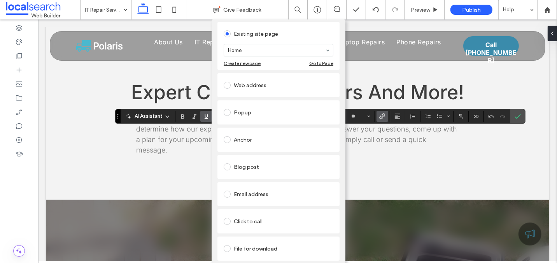
click at [248, 215] on div "Click to call" at bounding box center [279, 221] width 110 height 12
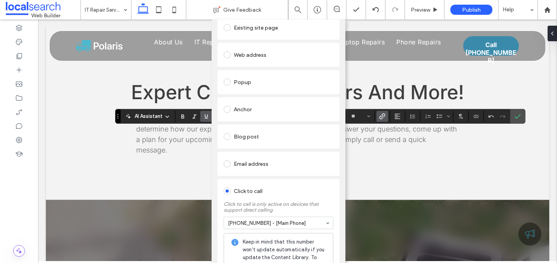
scroll to position [0, 0]
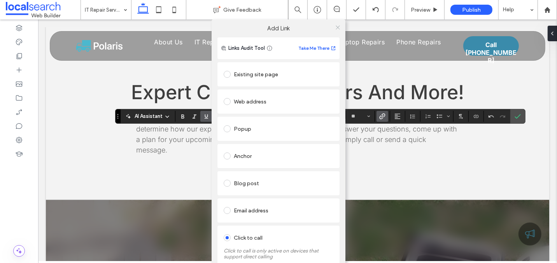
click at [337, 27] on icon at bounding box center [338, 28] width 6 height 6
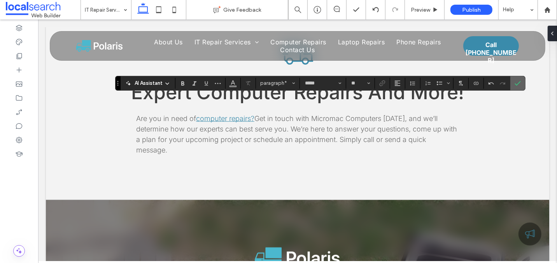
click at [515, 87] on span "Confirm" at bounding box center [517, 83] width 4 height 14
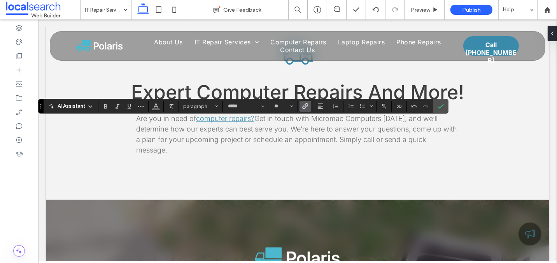
click at [302, 106] on icon "Link" at bounding box center [305, 106] width 6 height 6
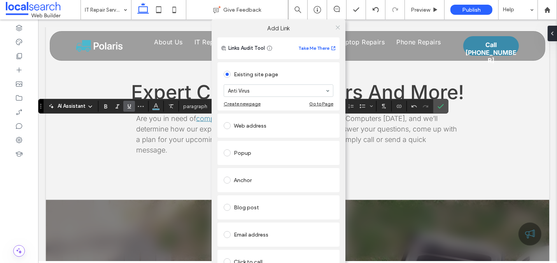
click at [335, 28] on icon at bounding box center [338, 28] width 6 height 6
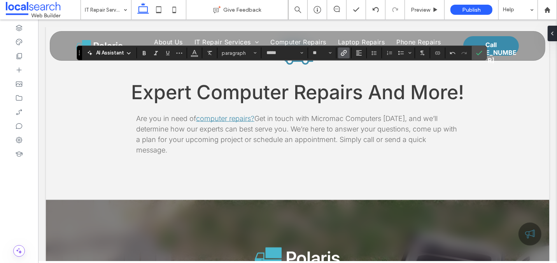
click at [342, 52] on use "Link" at bounding box center [344, 53] width 6 height 6
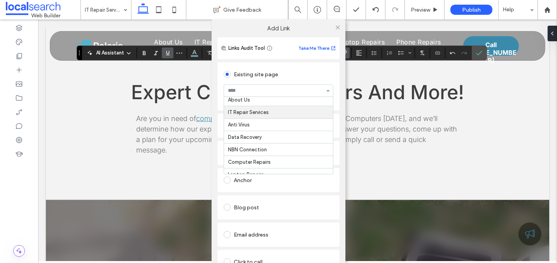
scroll to position [20, 0]
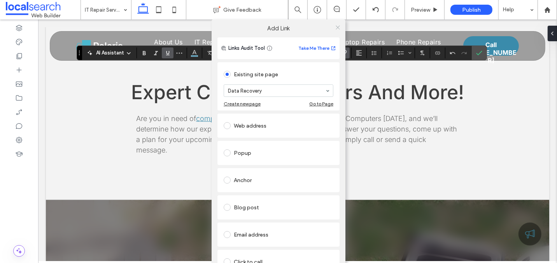
click at [336, 26] on icon at bounding box center [338, 28] width 6 height 6
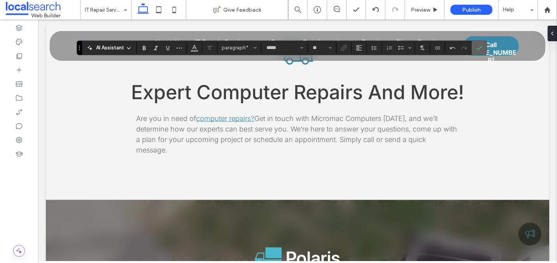
click at [477, 48] on icon "Confirm" at bounding box center [479, 48] width 6 height 6
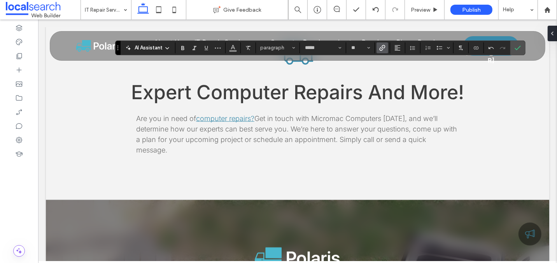
click at [381, 49] on icon "Link" at bounding box center [382, 48] width 6 height 6
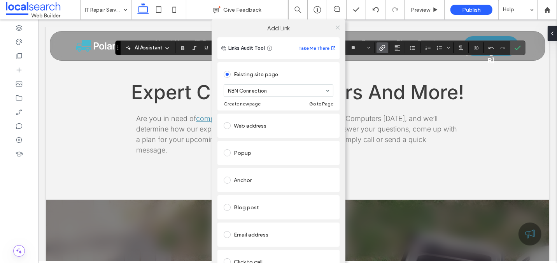
click at [336, 26] on icon at bounding box center [338, 28] width 6 height 6
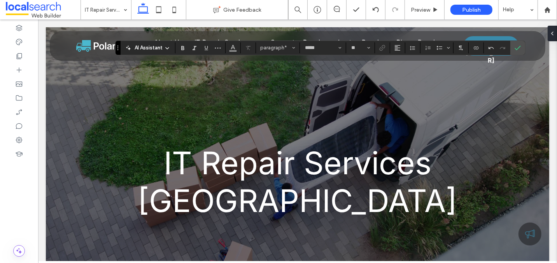
scroll to position [342, 0]
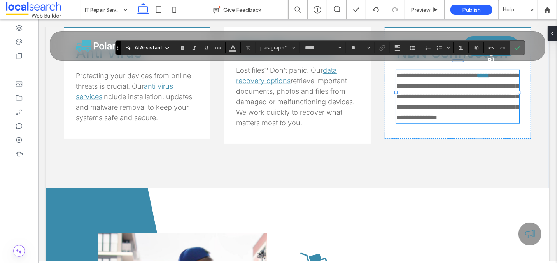
click at [515, 46] on icon "Confirm" at bounding box center [518, 48] width 6 height 6
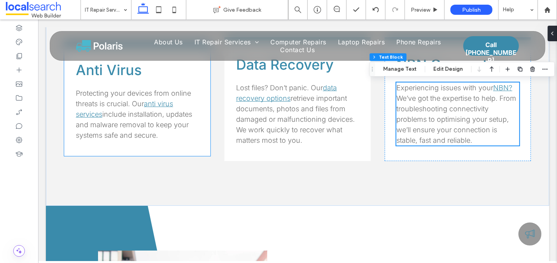
scroll to position [326, 0]
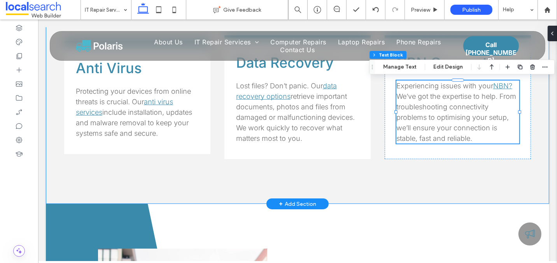
click at [258, 181] on div "Anti Virus Protecting your devices from online threats is crucial. Our anti vir…" at bounding box center [297, 97] width 467 height 213
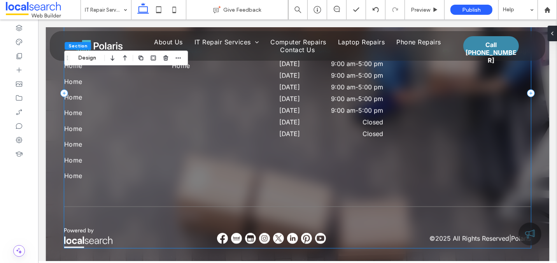
scroll to position [989, 0]
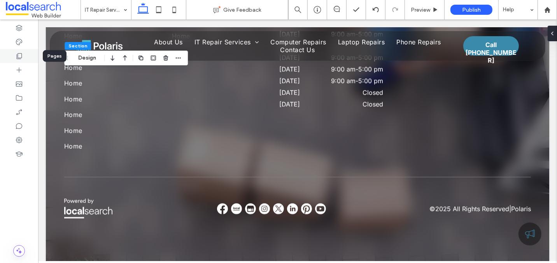
click at [16, 55] on icon at bounding box center [19, 56] width 8 height 8
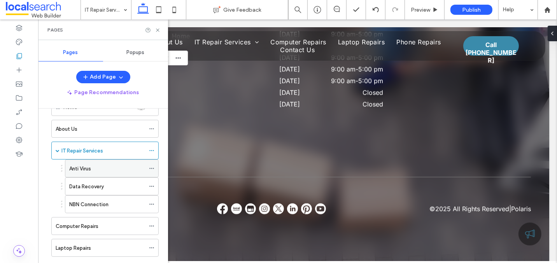
scroll to position [0, 0]
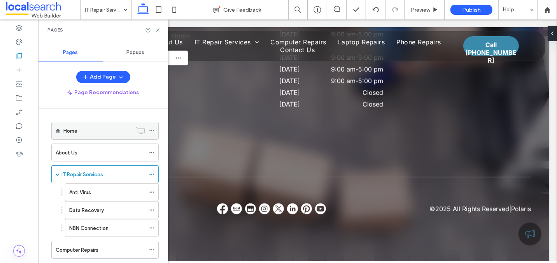
click at [75, 134] on div "Home" at bounding box center [97, 130] width 68 height 17
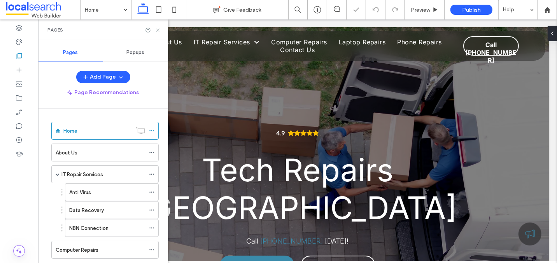
click at [158, 30] on icon at bounding box center [158, 30] width 6 height 6
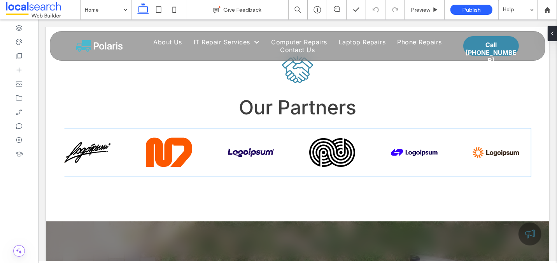
scroll to position [2454, 0]
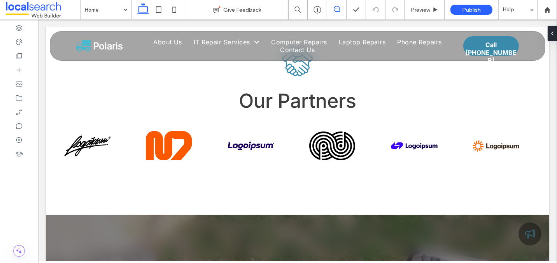
click at [338, 10] on icon at bounding box center [337, 9] width 6 height 6
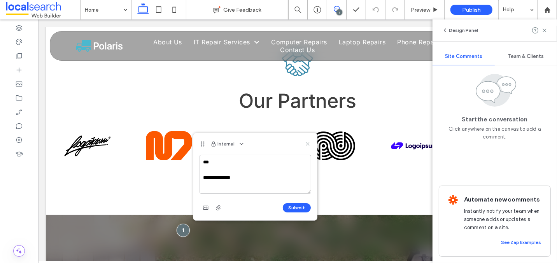
type textarea "**********"
click at [308, 144] on icon at bounding box center [308, 144] width 6 height 6
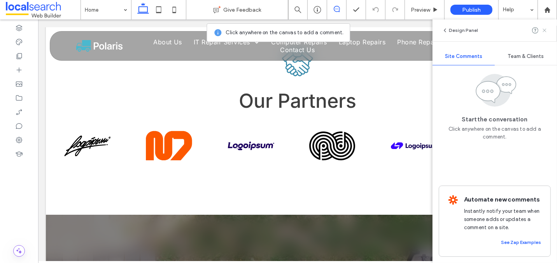
click at [547, 30] on icon at bounding box center [545, 30] width 6 height 6
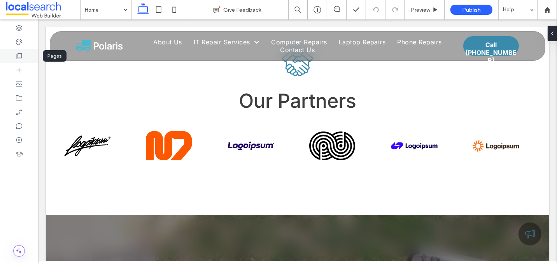
click at [17, 55] on use at bounding box center [19, 56] width 5 height 6
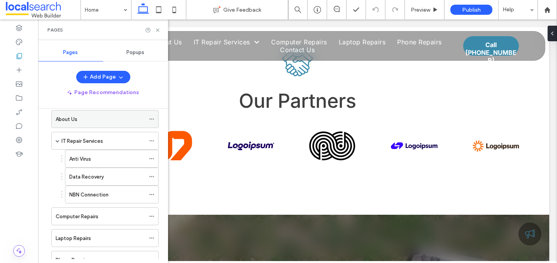
scroll to position [28, 0]
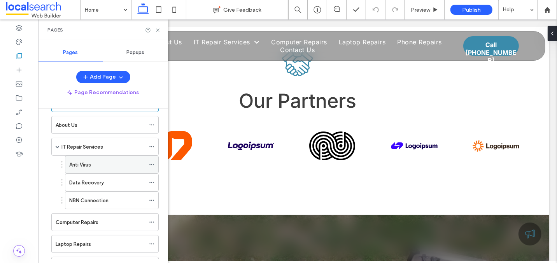
click at [79, 160] on label "Anti Virus" at bounding box center [80, 165] width 22 height 14
